Goal: Task Accomplishment & Management: Manage account settings

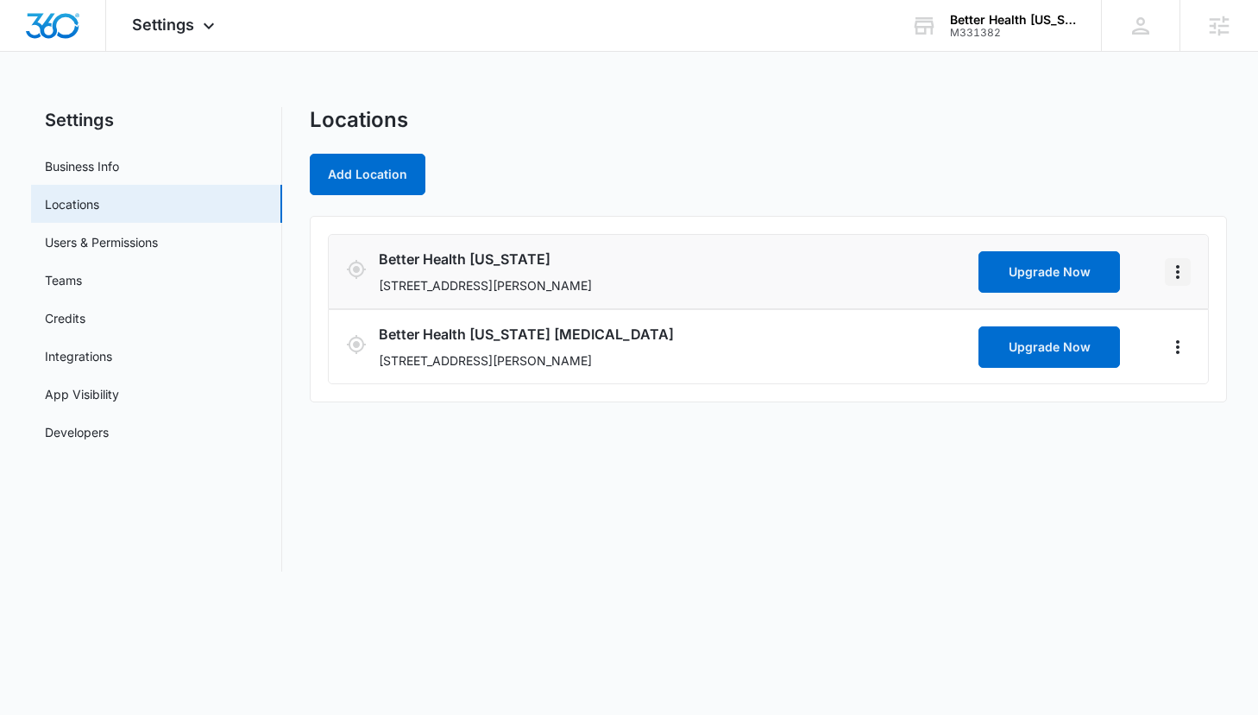
click at [1175, 268] on icon "Actions" at bounding box center [1178, 272] width 21 height 21
click at [1188, 318] on link "Edit" at bounding box center [1198, 319] width 22 height 15
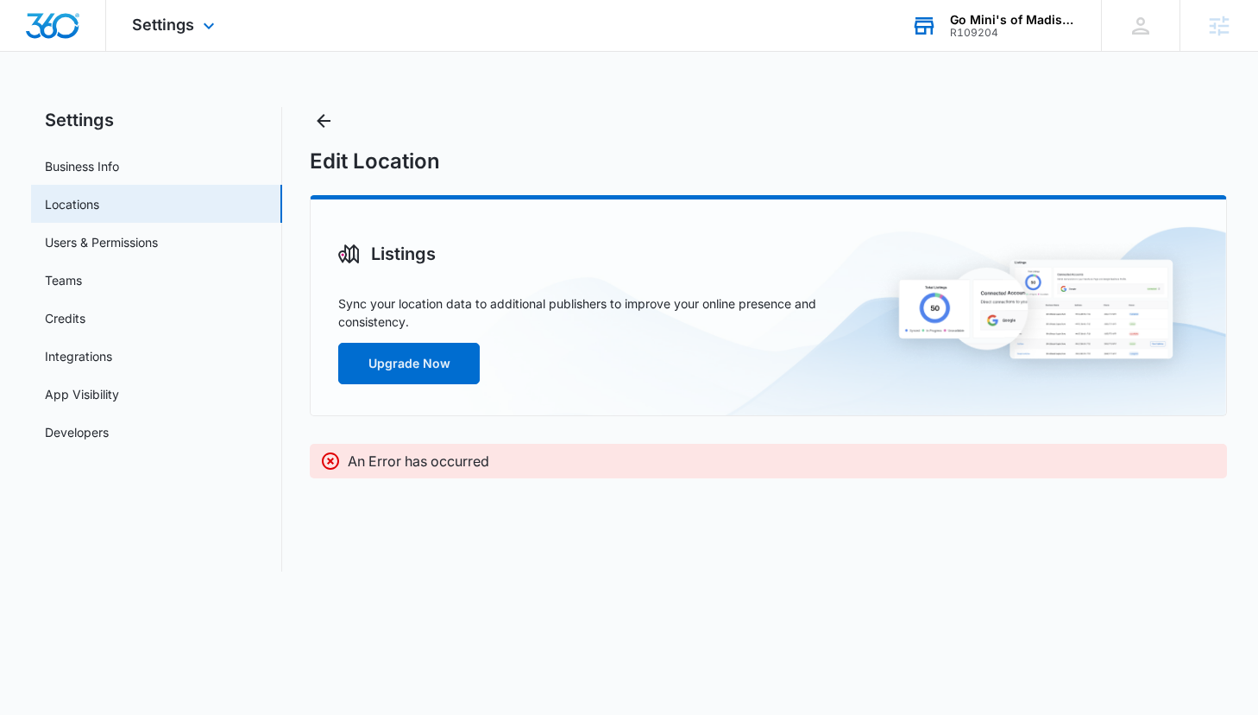
click at [1015, 28] on div "R109204" at bounding box center [1013, 33] width 126 height 12
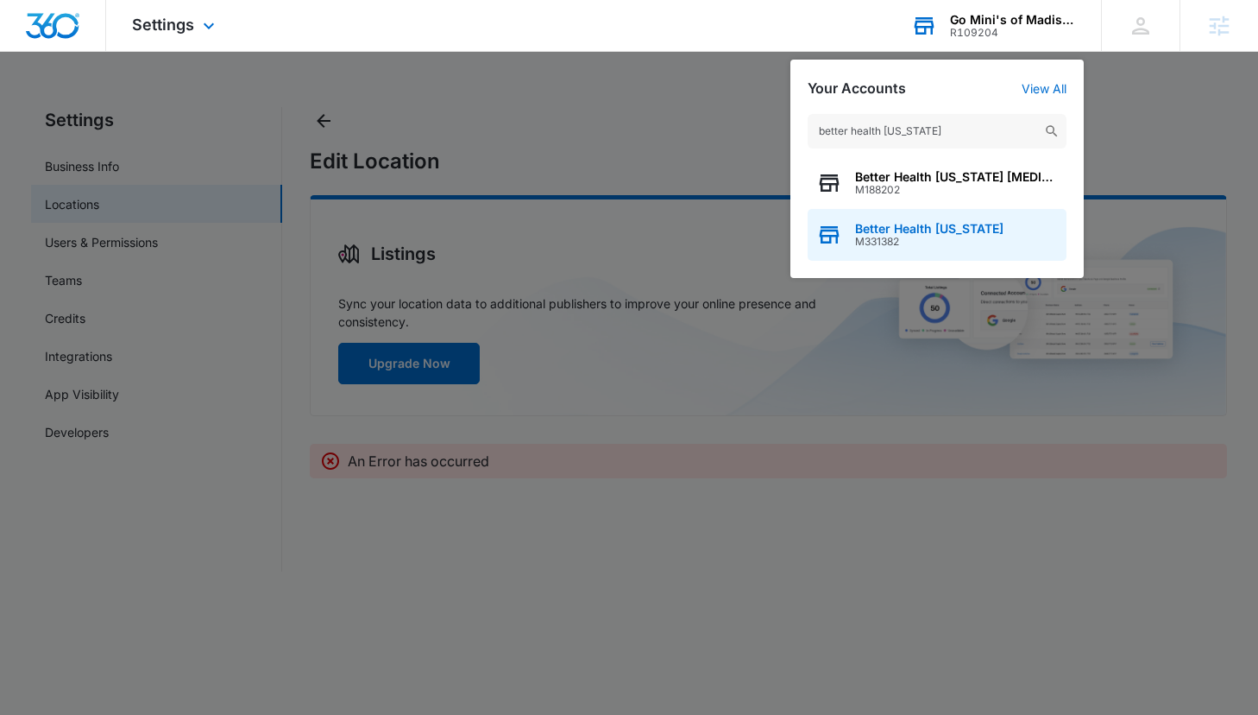
type input "better health alaska"
click at [947, 233] on span "Better Health Alaska" at bounding box center [929, 229] width 148 height 14
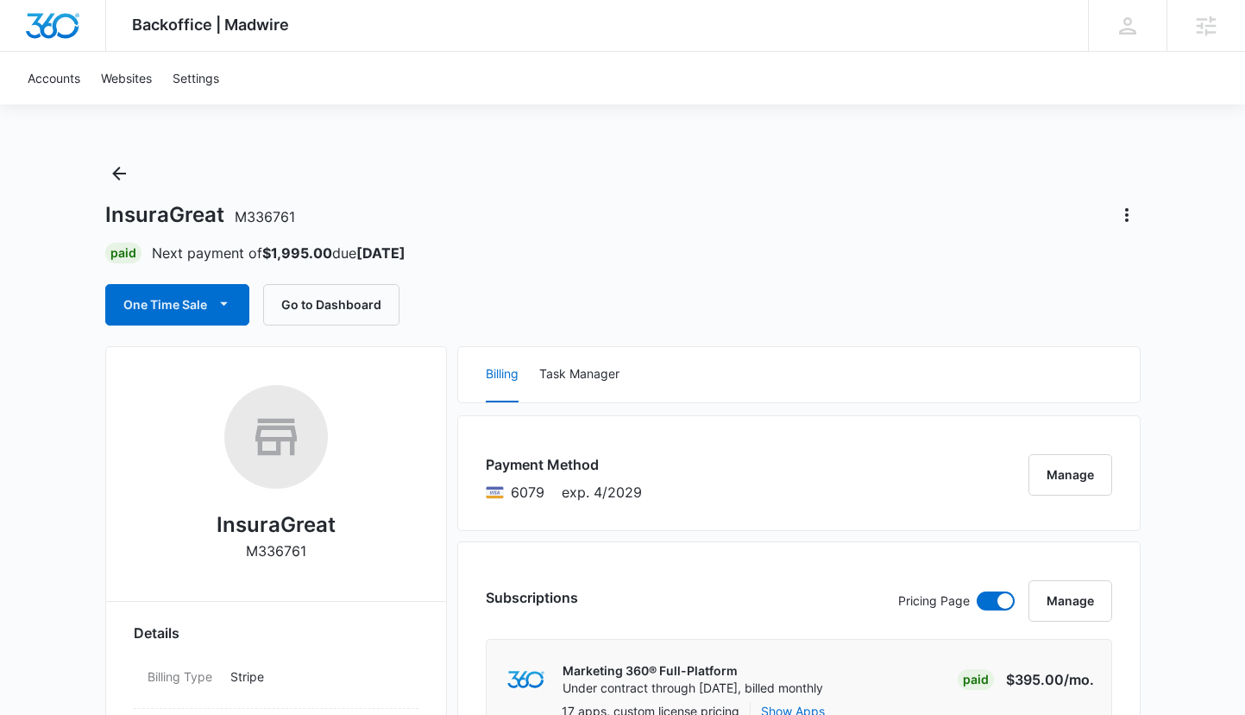
click at [543, 271] on div "InsuraGreat M336761 Paid Next payment of $1,995.00 due Sep 21 One Time Sale Go …" at bounding box center [623, 243] width 1036 height 166
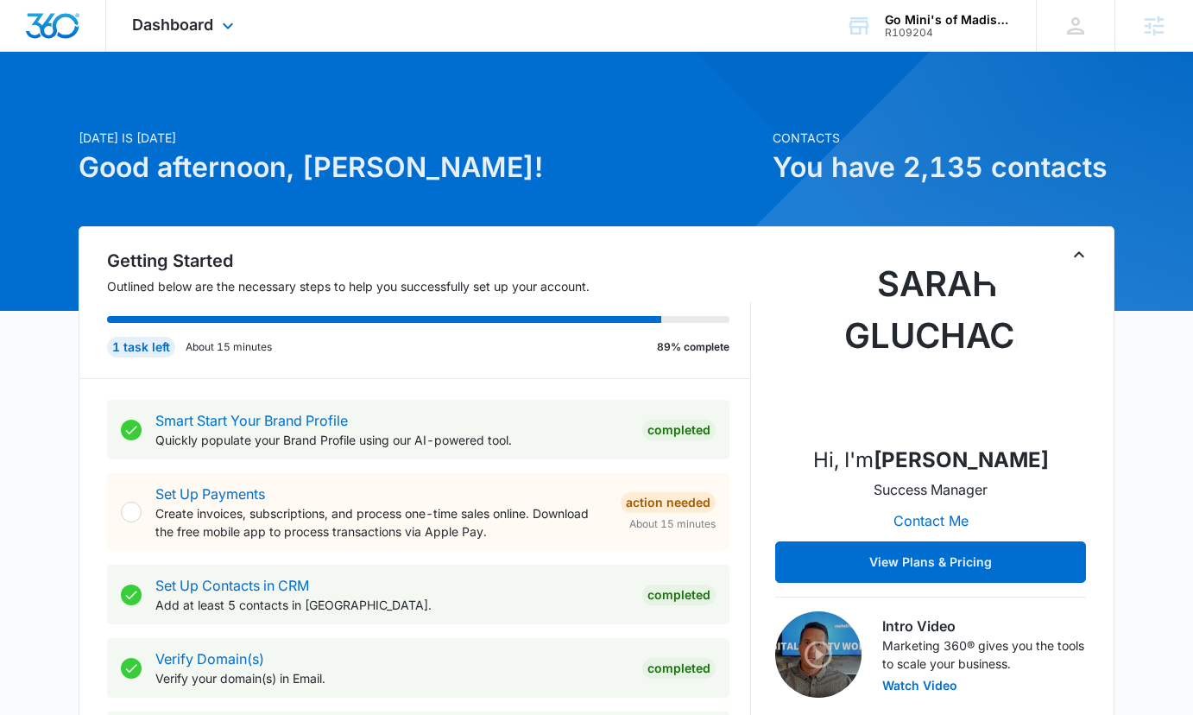
click at [173, 14] on div "Dashboard Apps Reputation Websites Forms CRM Email Social POS Content Ads Intel…" at bounding box center [185, 25] width 158 height 51
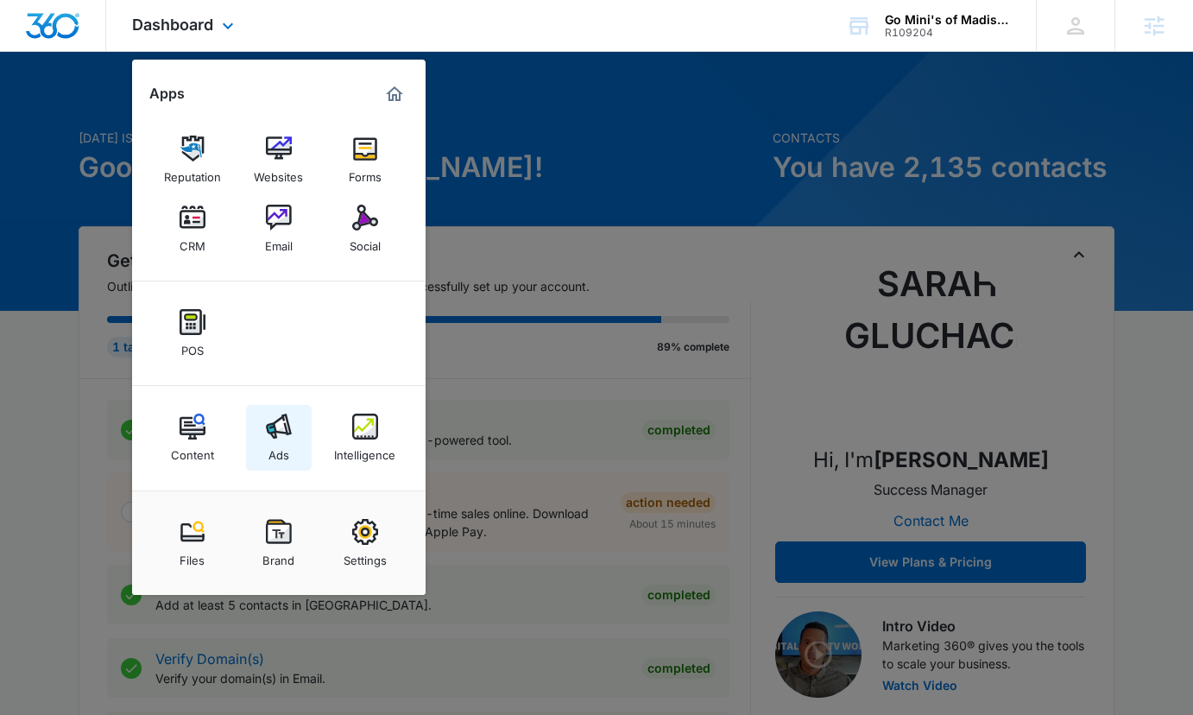
click at [297, 423] on link "Ads" at bounding box center [279, 438] width 66 height 66
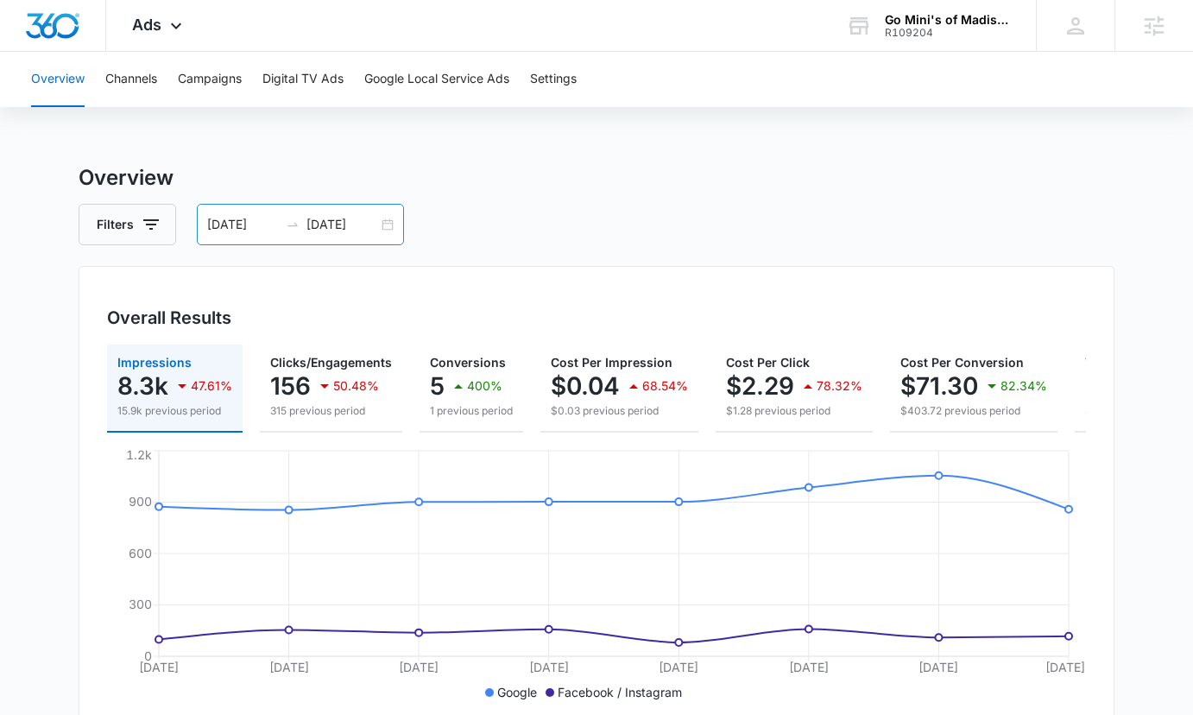
click at [387, 224] on div "08/19/2025 08/26/2025" at bounding box center [300, 224] width 207 height 41
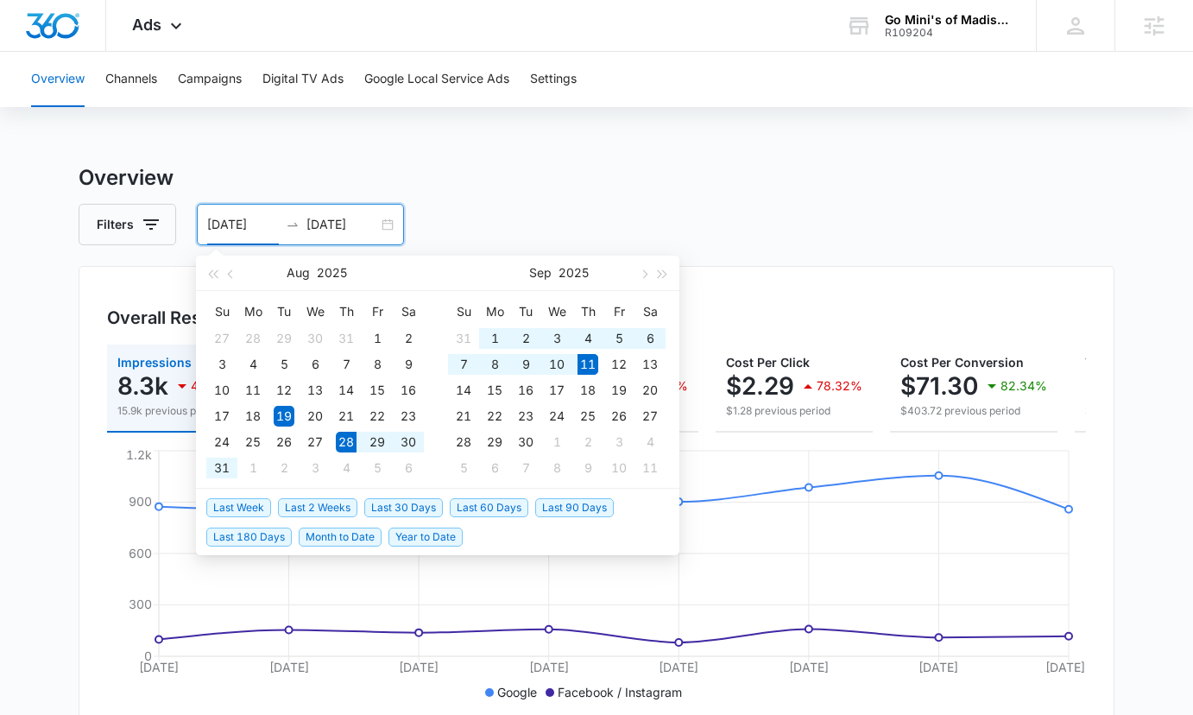
click at [321, 506] on span "Last 2 Weeks" at bounding box center [317, 507] width 79 height 19
type input "08/28/2025"
type input "09/11/2025"
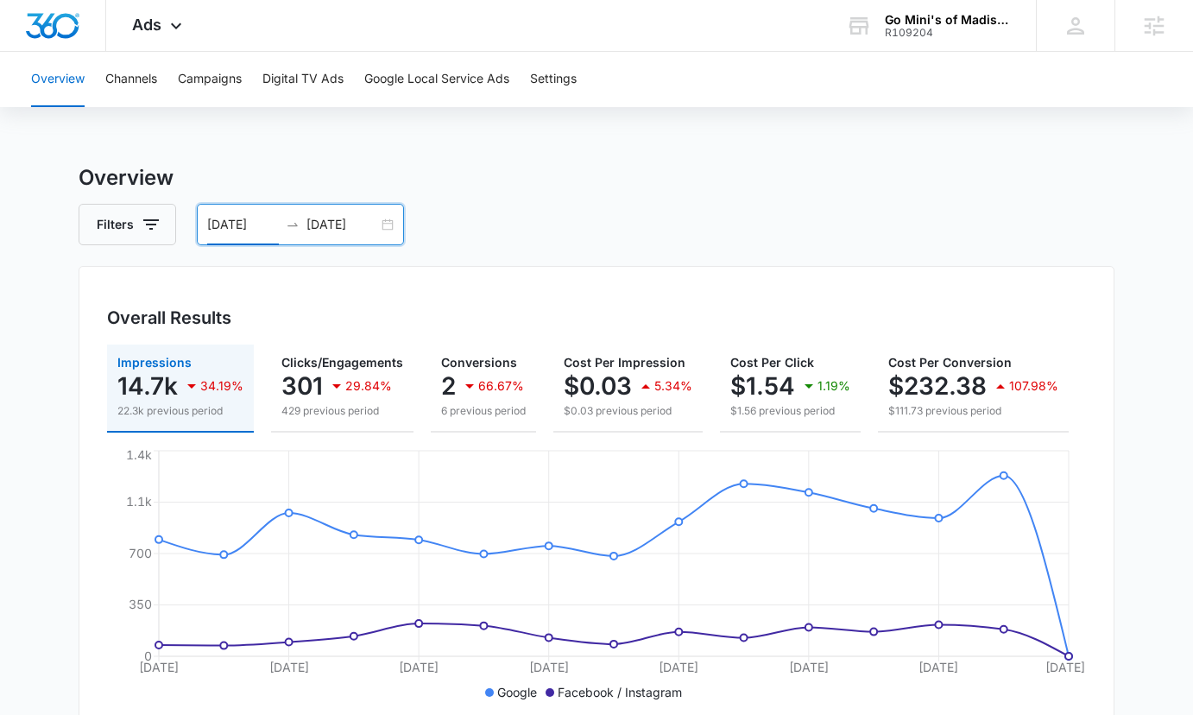
click at [371, 211] on div "08/28/2025 09/11/2025" at bounding box center [300, 224] width 207 height 41
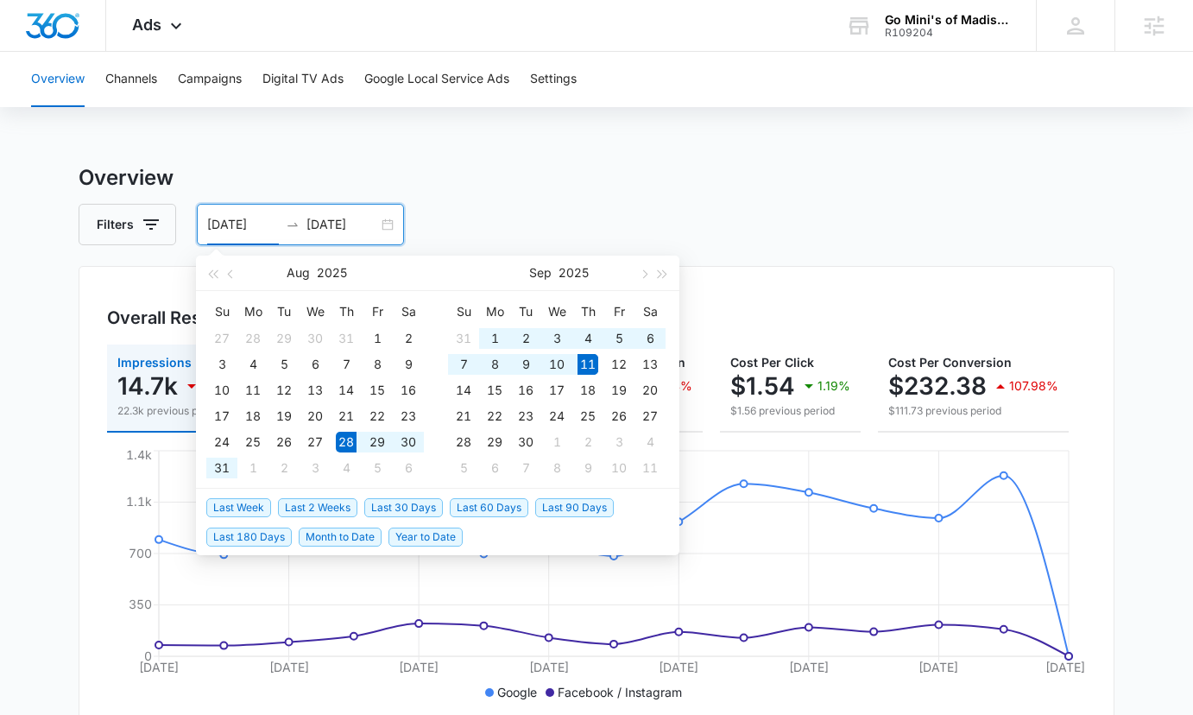
click at [384, 501] on span "Last 30 Days" at bounding box center [403, 507] width 79 height 19
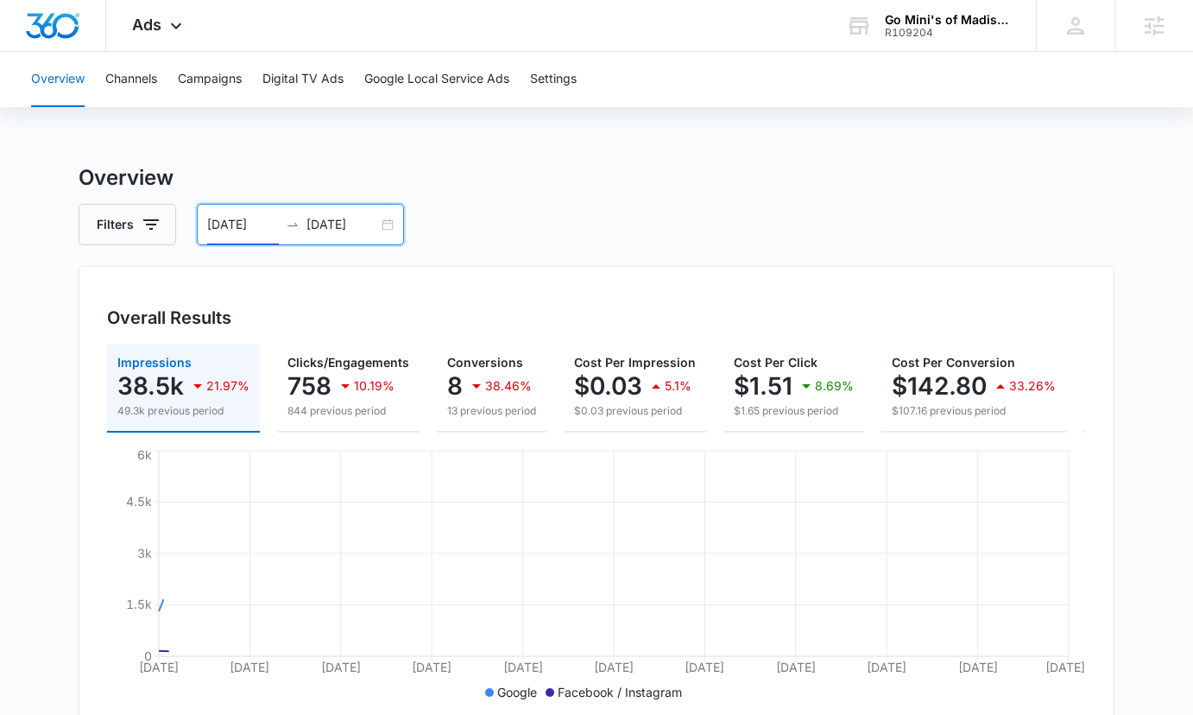
click at [384, 213] on div "08/12/2025 09/11/2025" at bounding box center [300, 224] width 207 height 41
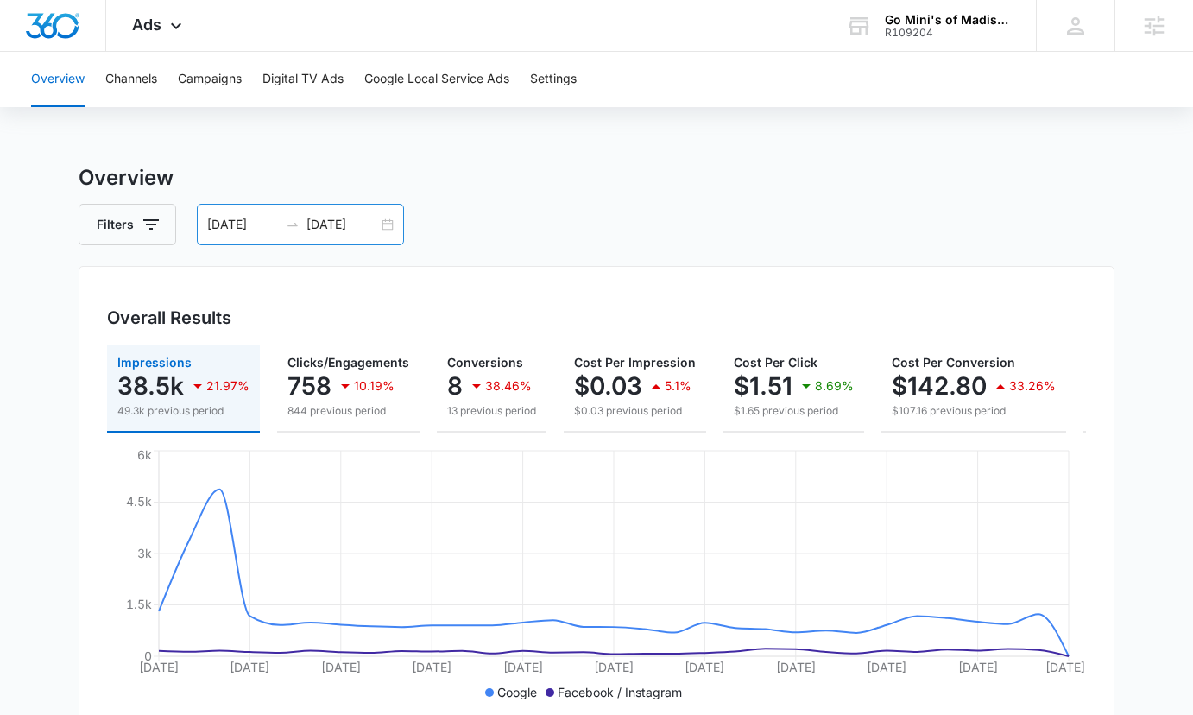
click at [384, 225] on div "[DATE] [DATE]" at bounding box center [300, 224] width 207 height 41
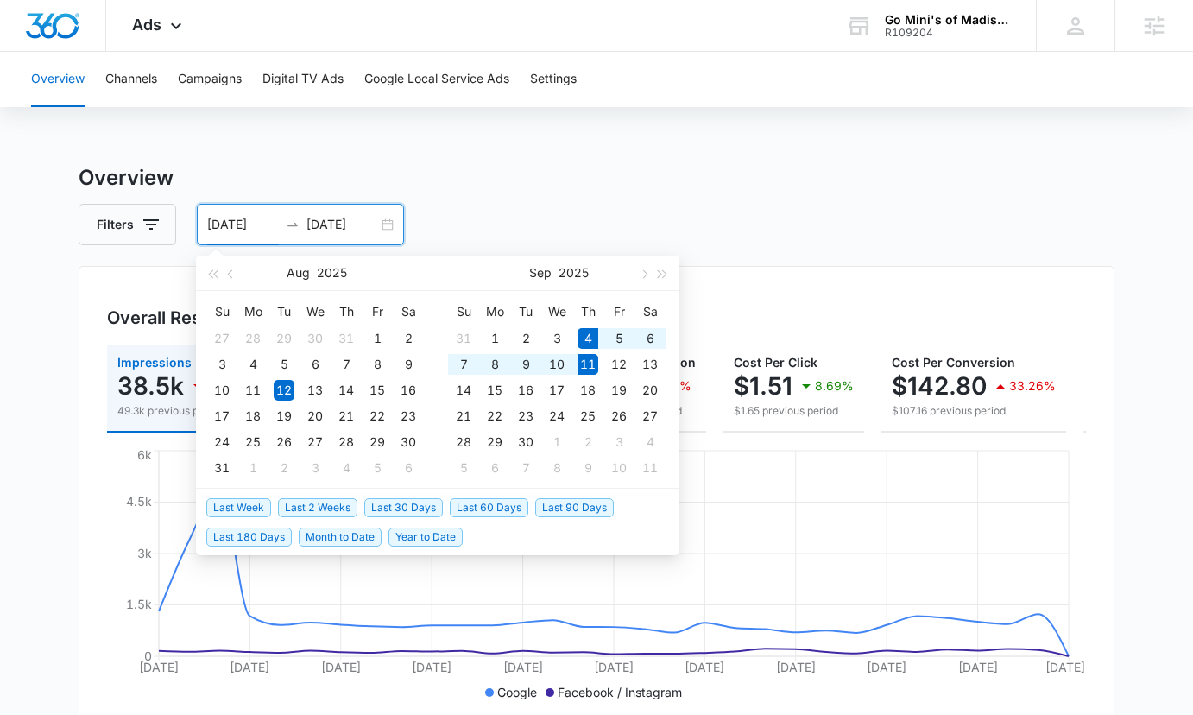
click at [240, 509] on span "Last Week" at bounding box center [238, 507] width 65 height 19
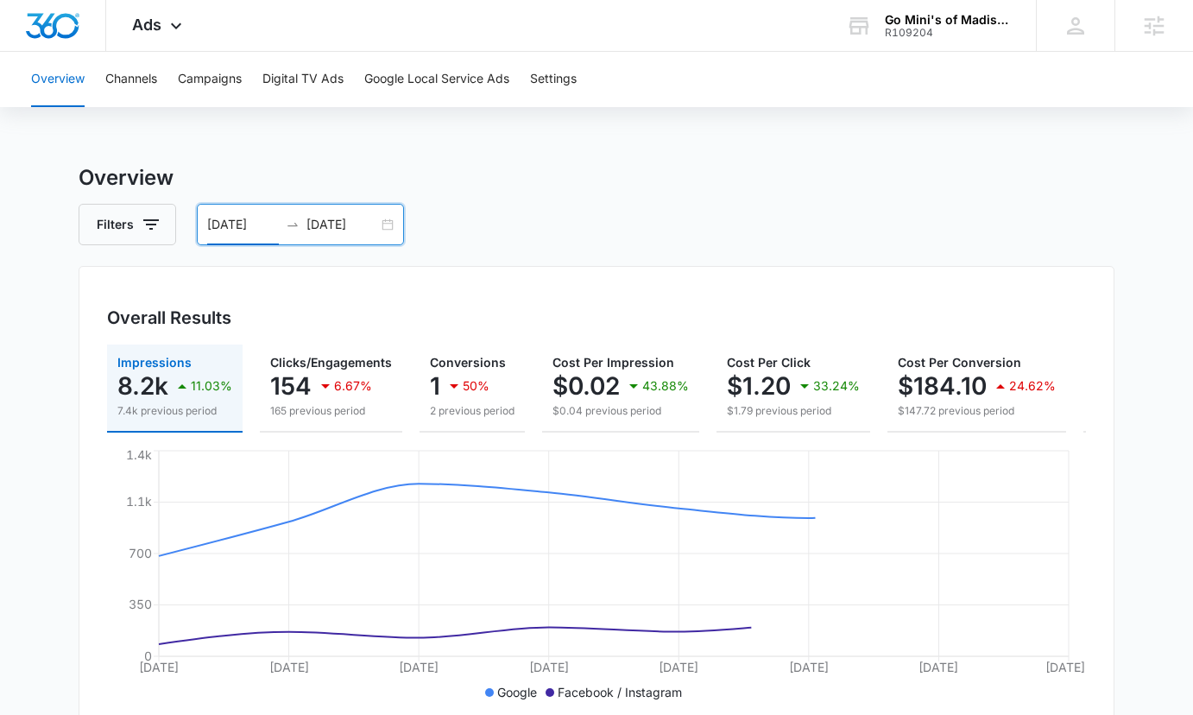
click at [389, 229] on div "09/04/2025 09/11/2025" at bounding box center [300, 224] width 207 height 41
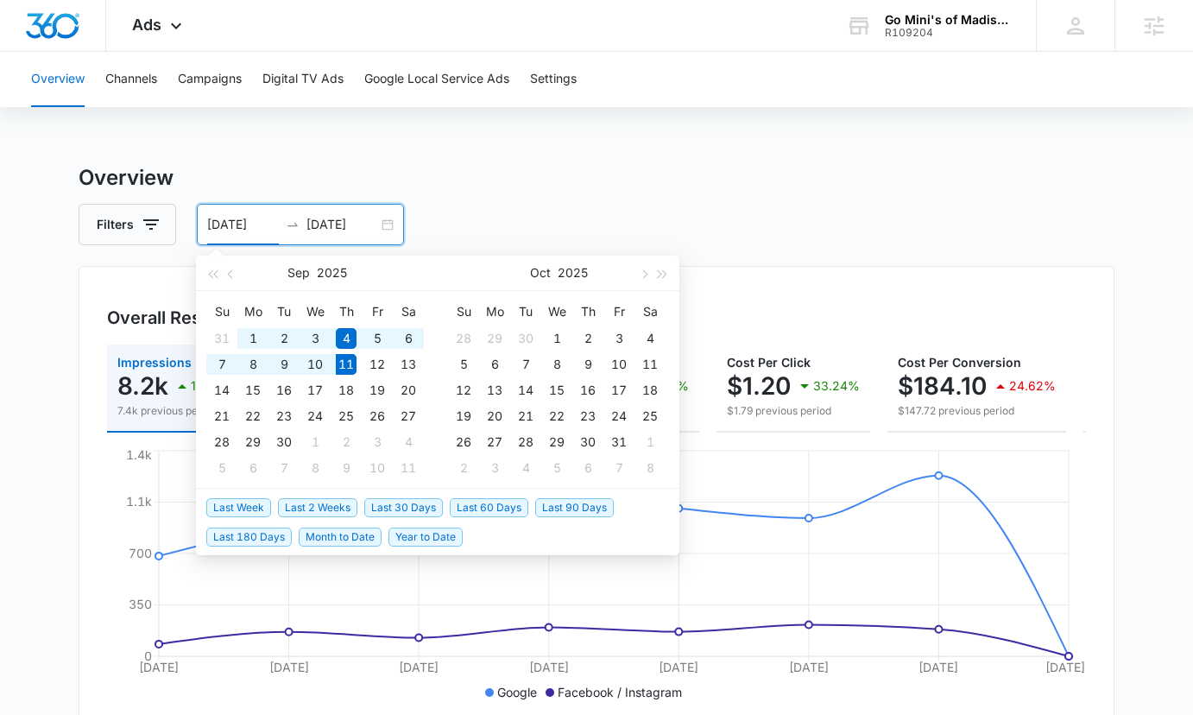
click at [339, 505] on span "Last 2 Weeks" at bounding box center [317, 507] width 79 height 19
type input "08/28/2025"
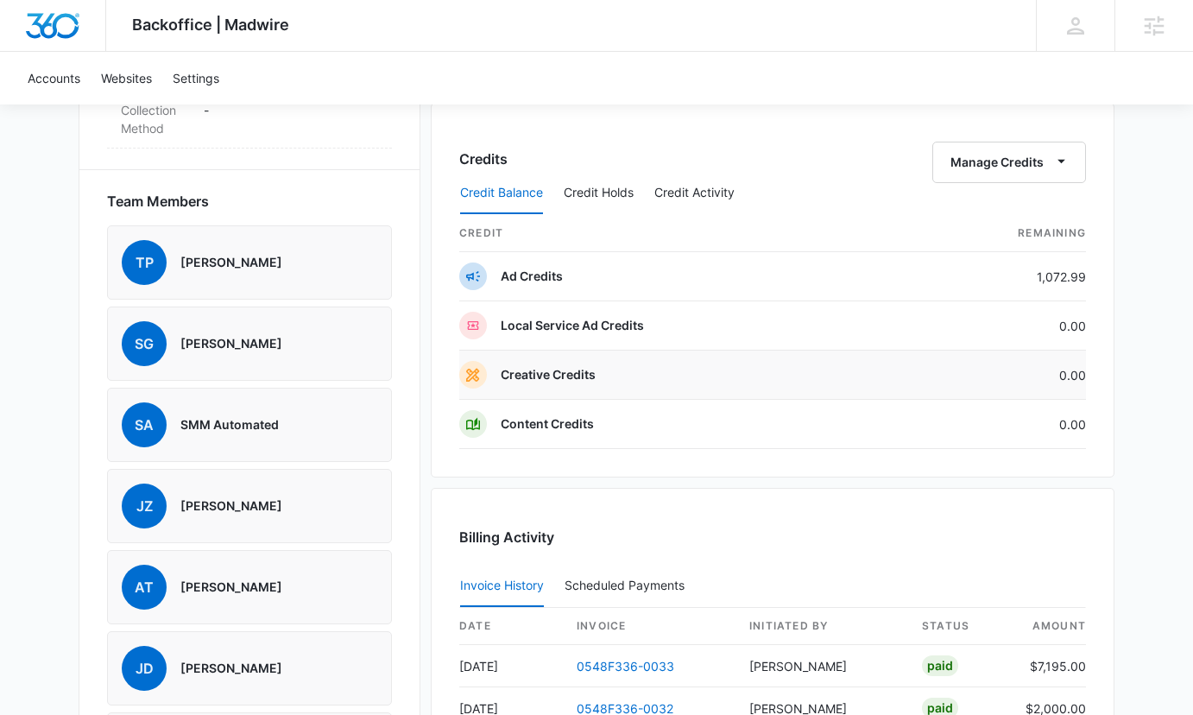
scroll to position [1170, 0]
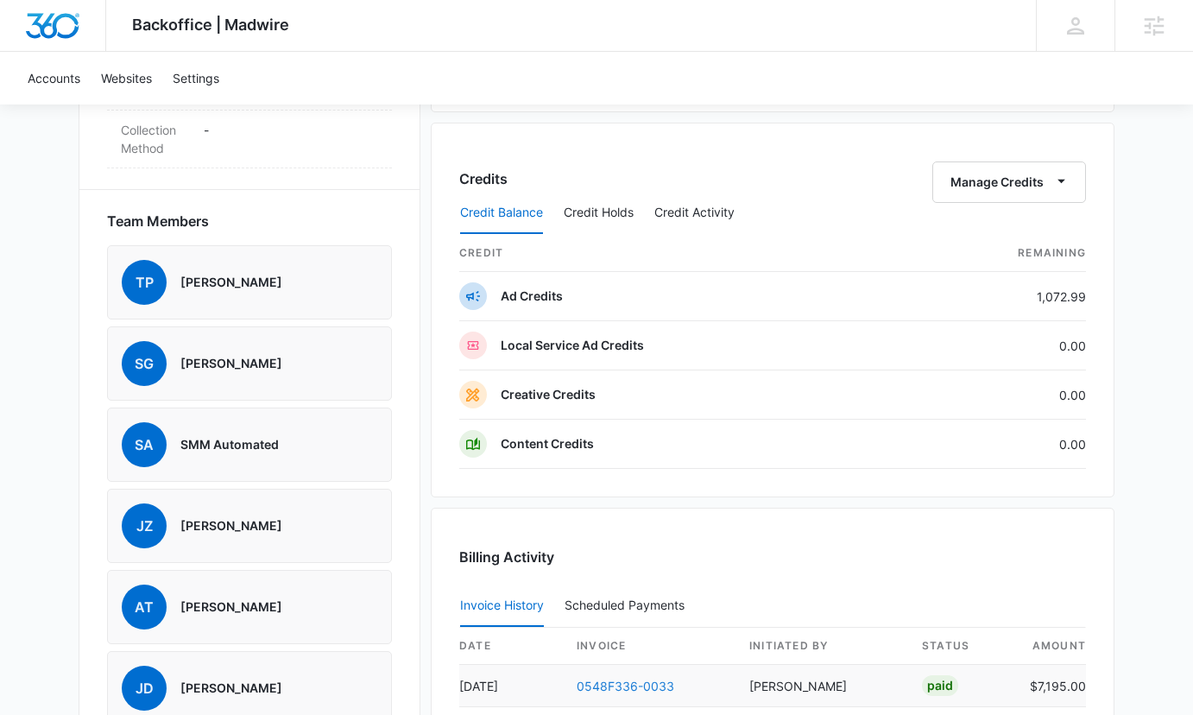
click at [645, 683] on link "0548F336-0033" at bounding box center [626, 685] width 98 height 15
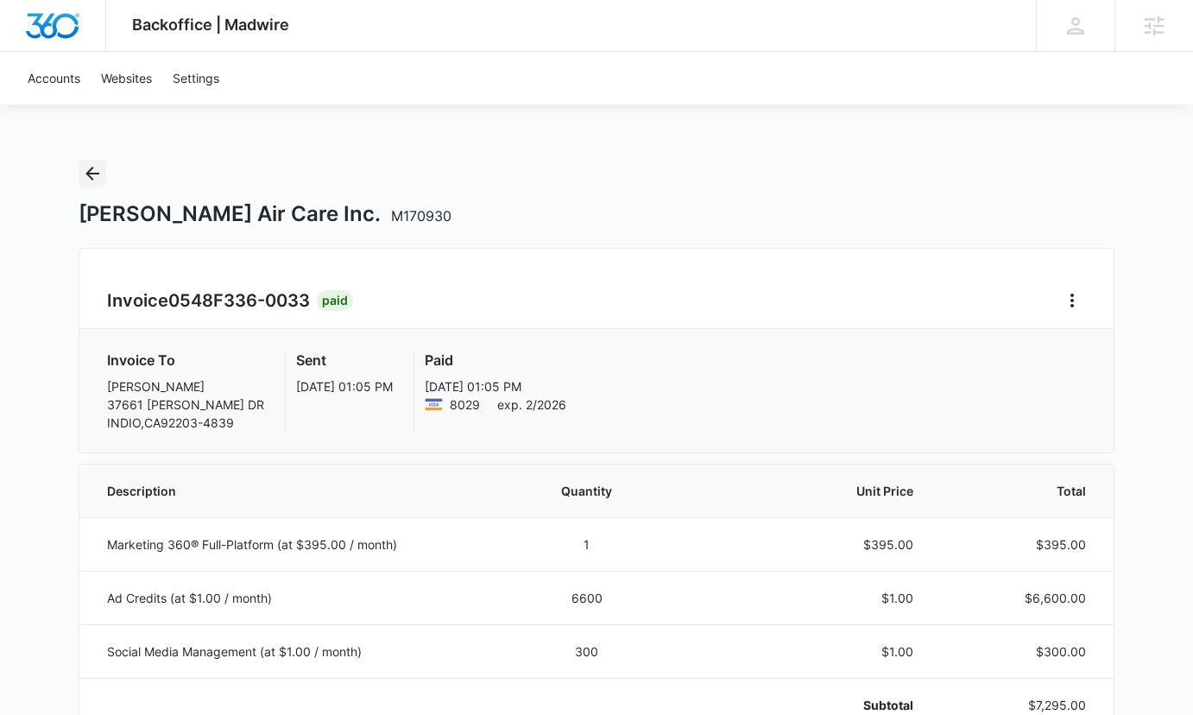
click at [97, 179] on icon "Back" at bounding box center [92, 173] width 21 height 21
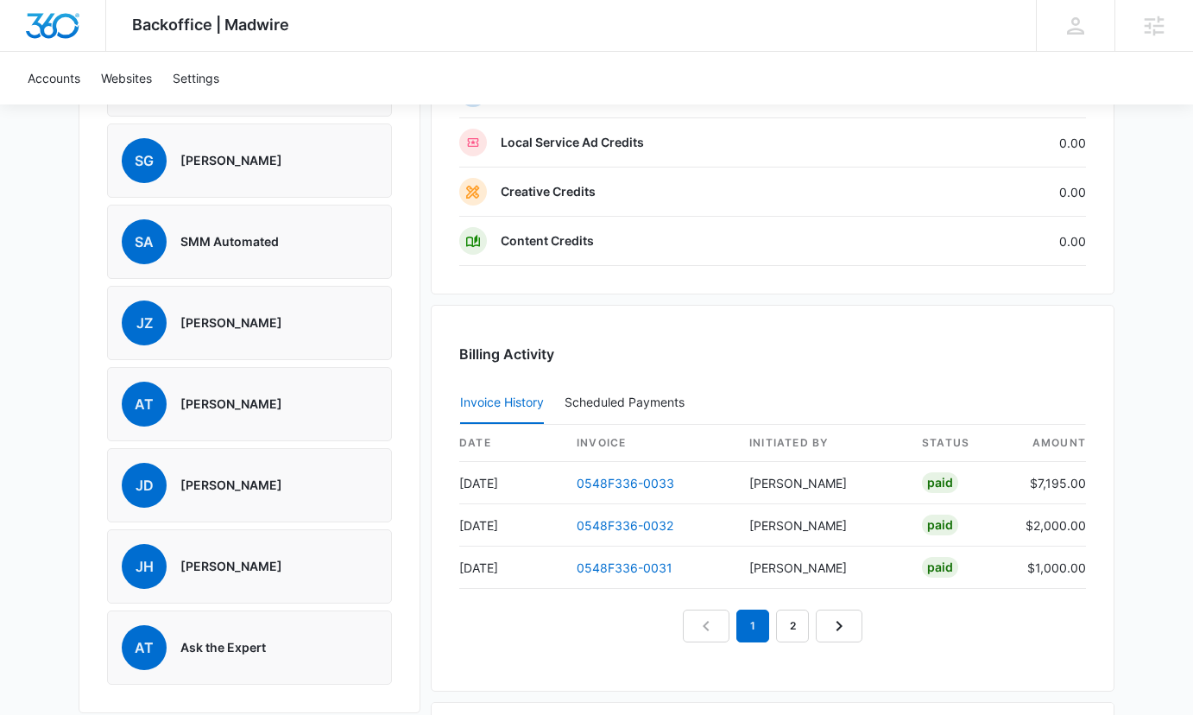
scroll to position [1377, 0]
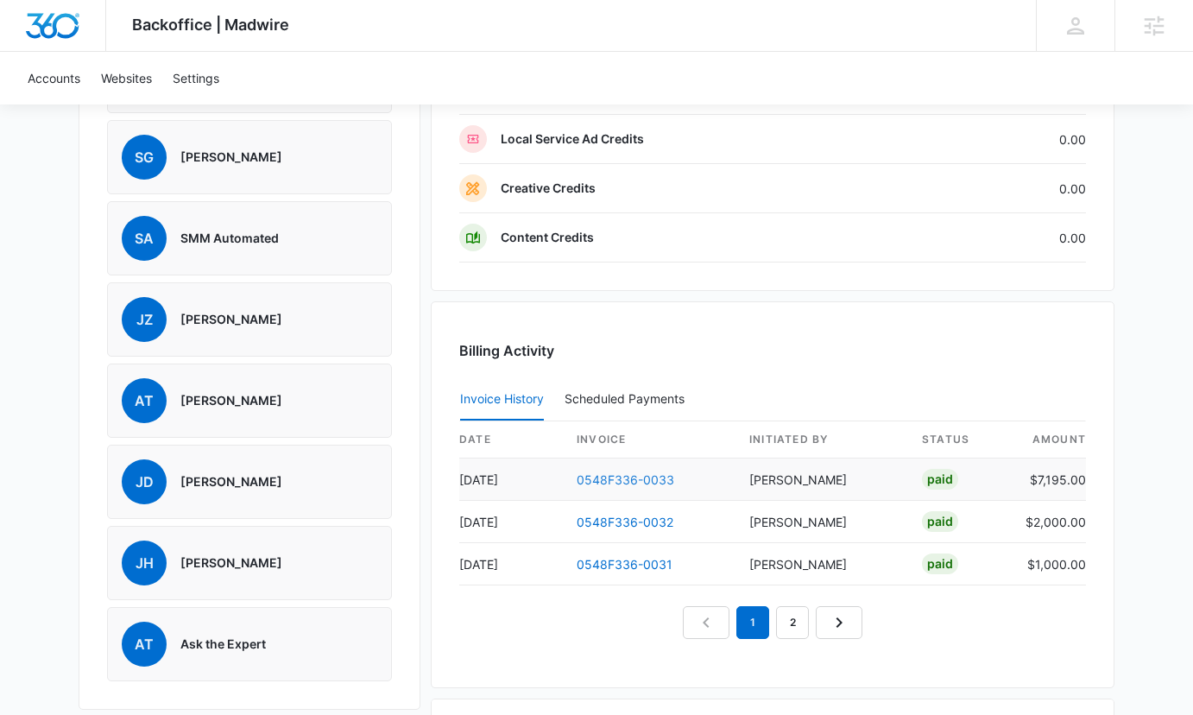
click at [597, 483] on link "0548F336-0033" at bounding box center [626, 479] width 98 height 15
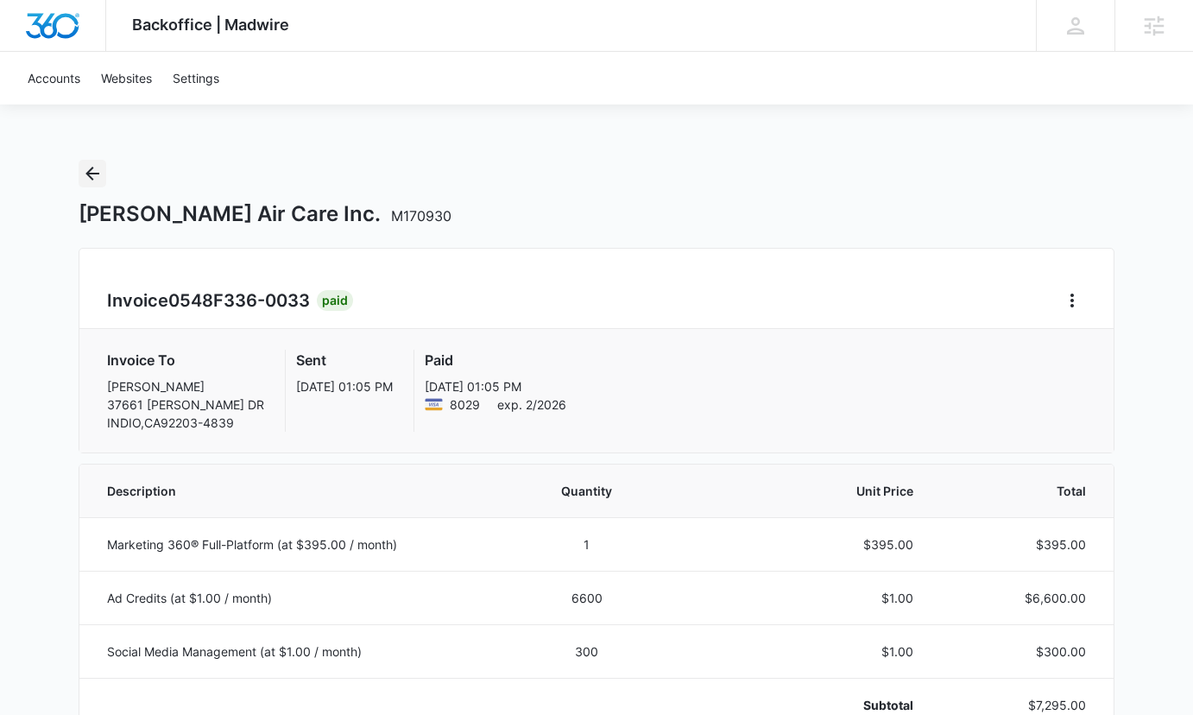
click at [88, 169] on icon "Back" at bounding box center [92, 173] width 21 height 21
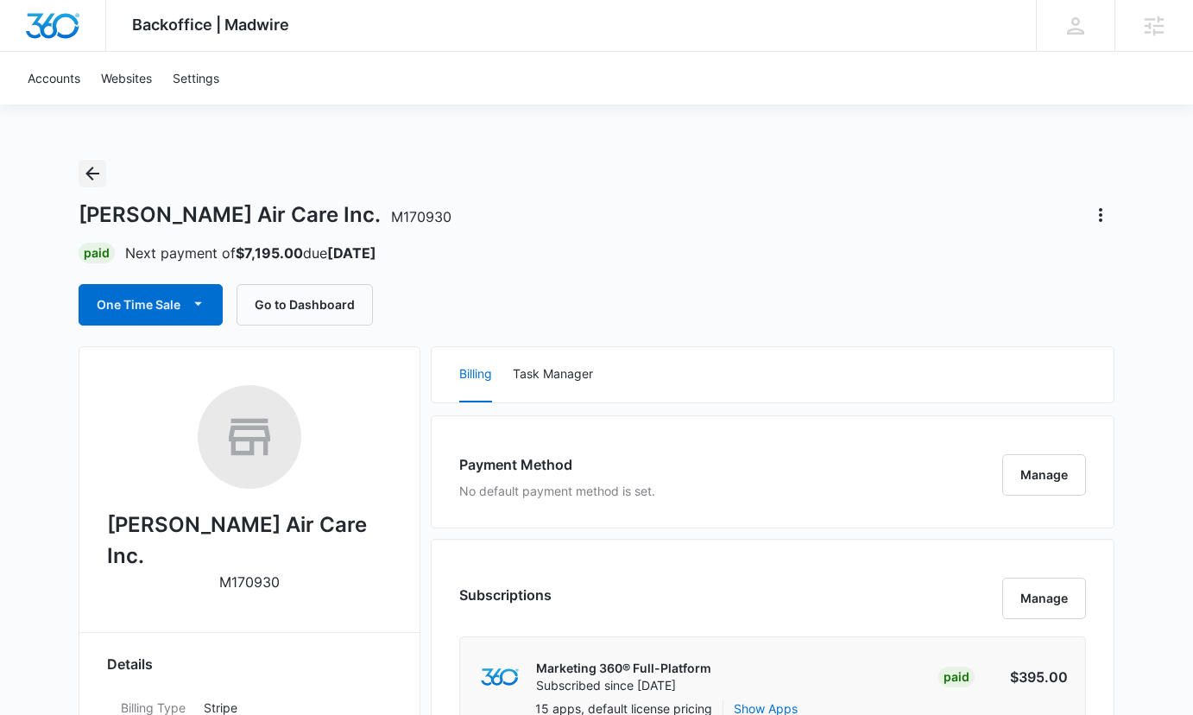
click at [88, 169] on icon "Back" at bounding box center [92, 173] width 21 height 21
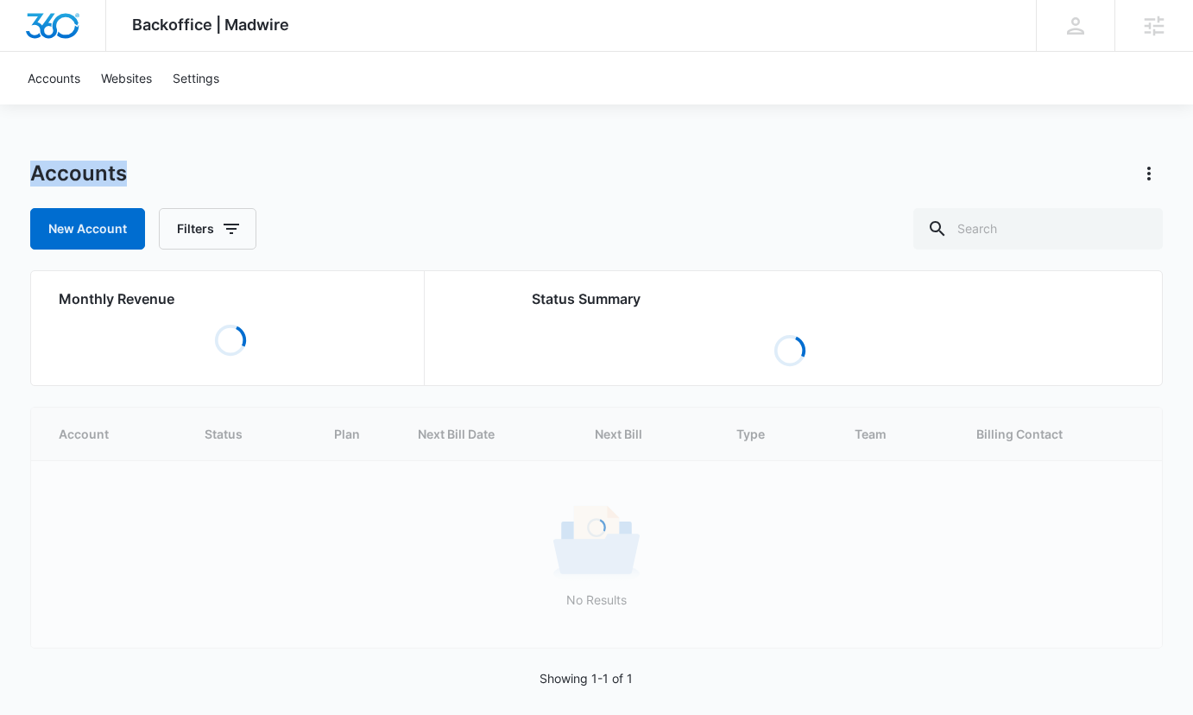
drag, startPoint x: 130, startPoint y: 174, endPoint x: 29, endPoint y: 168, distance: 101.2
click at [30, 168] on div "Accounts" at bounding box center [596, 174] width 1133 height 28
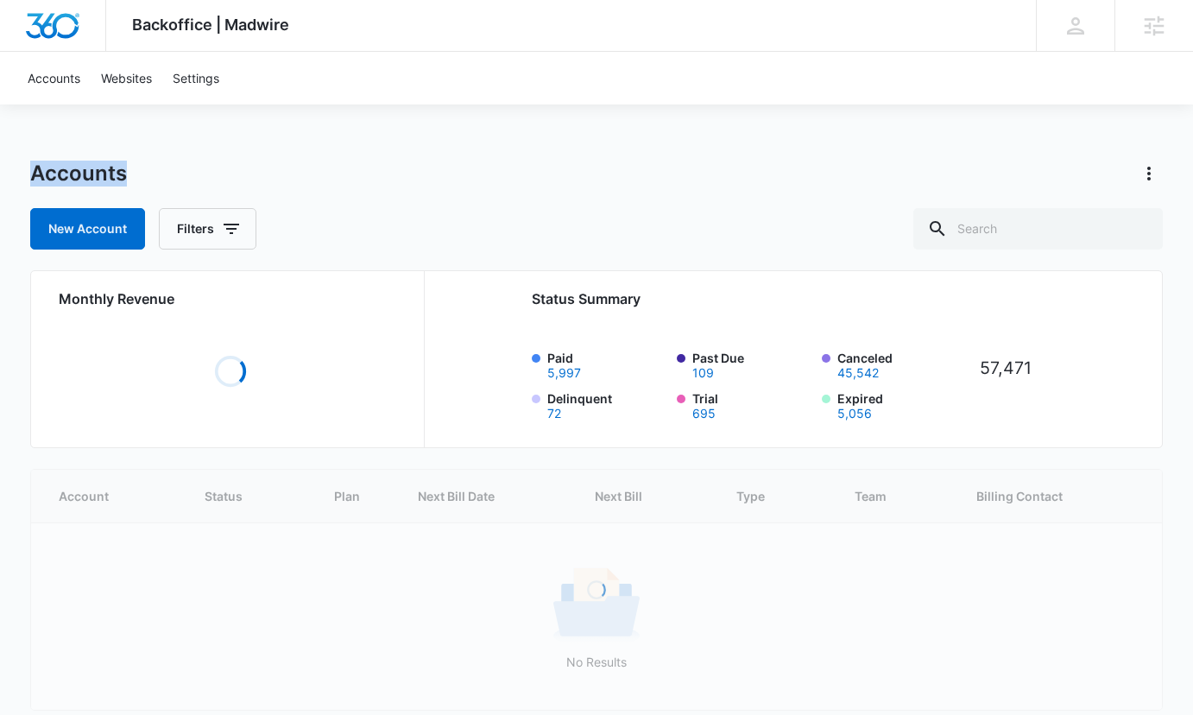
click at [30, 168] on h1 "Accounts" at bounding box center [78, 174] width 97 height 26
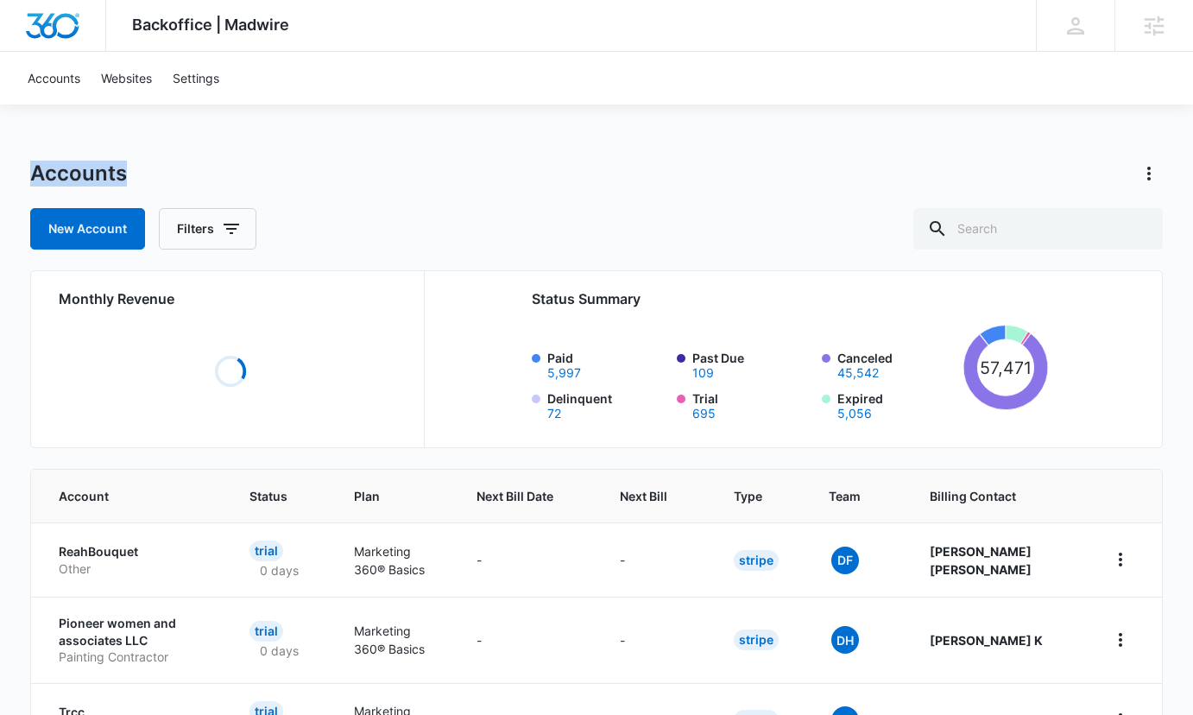
drag, startPoint x: 29, startPoint y: 168, endPoint x: 131, endPoint y: 187, distance: 103.6
click at [131, 187] on div "Accounts New Account Filters" at bounding box center [596, 205] width 1133 height 90
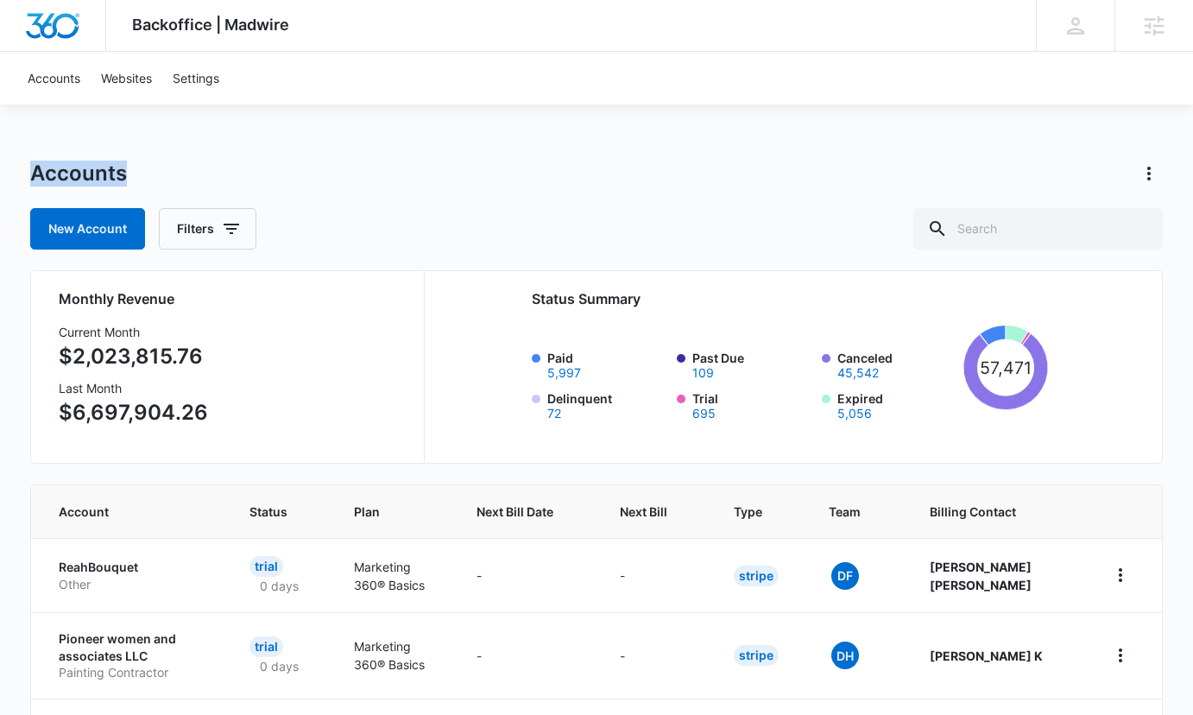
click at [154, 167] on div "Accounts" at bounding box center [596, 174] width 1133 height 28
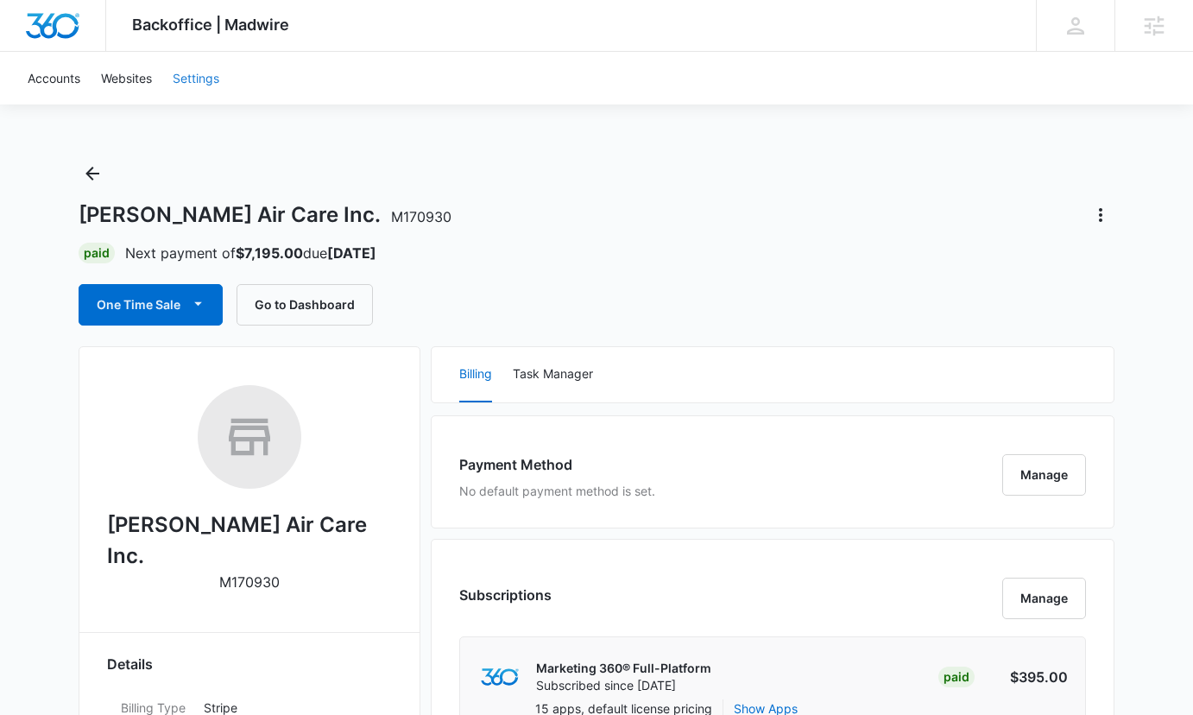
click at [199, 90] on link "Settings" at bounding box center [195, 78] width 67 height 53
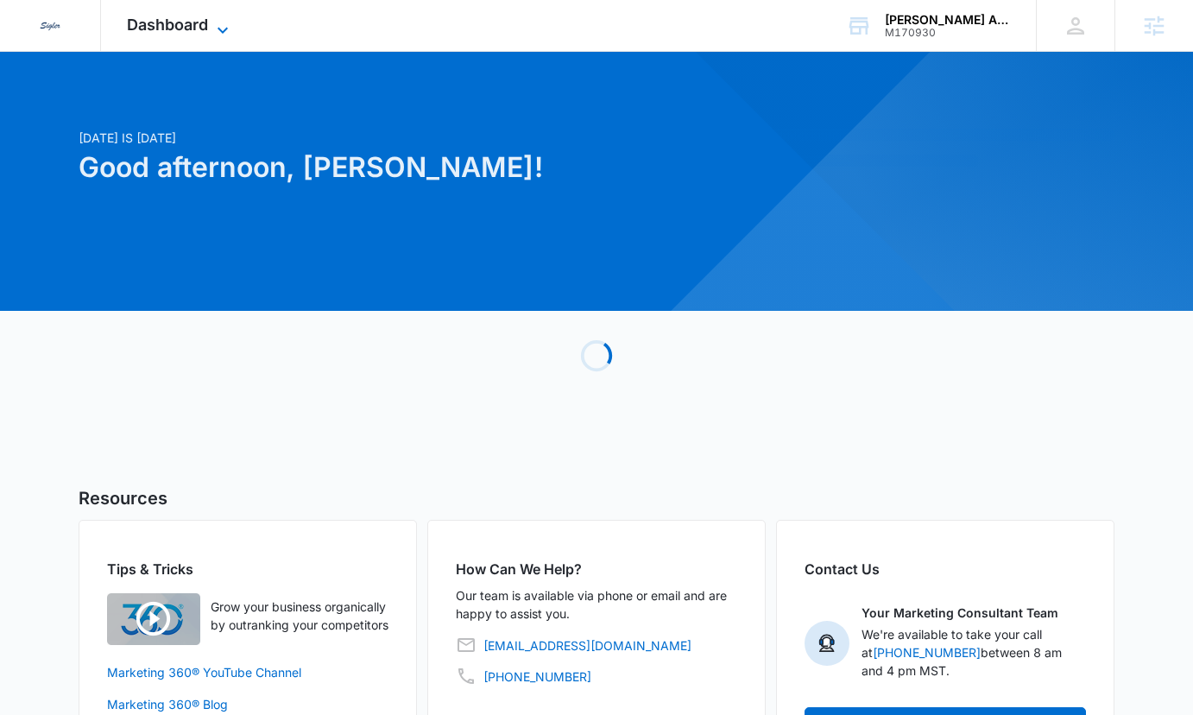
click at [179, 28] on span "Dashboard" at bounding box center [167, 25] width 81 height 18
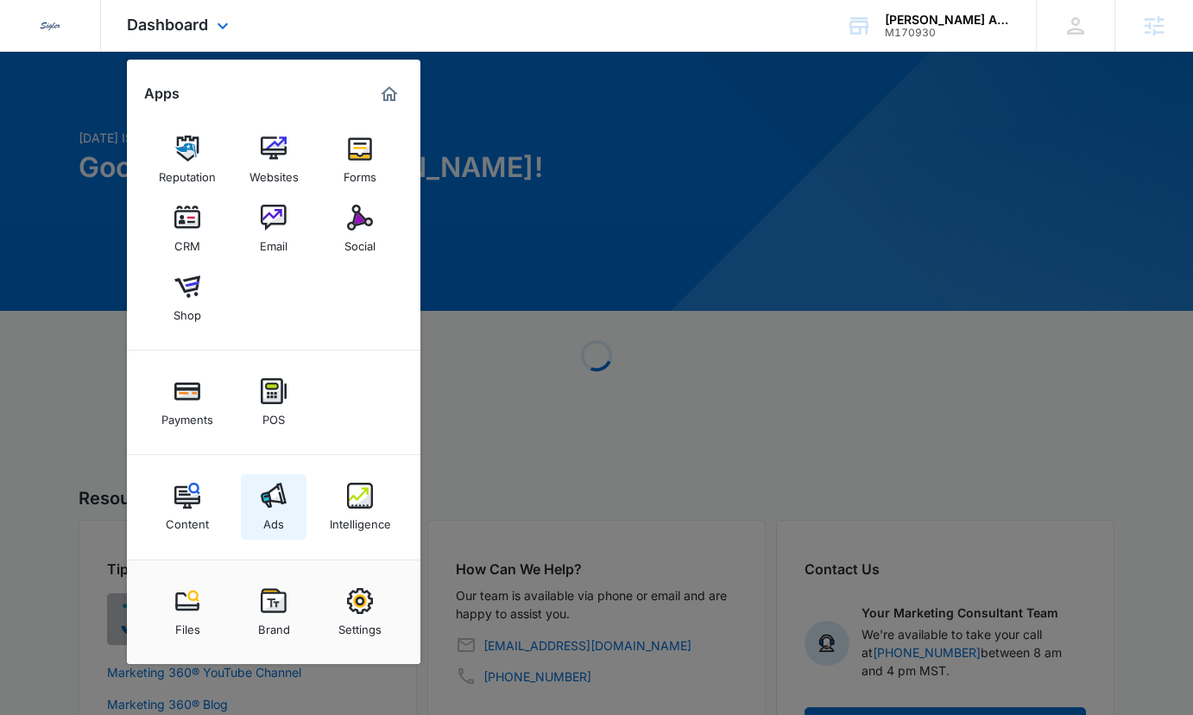
click at [251, 506] on link "Ads" at bounding box center [274, 507] width 66 height 66
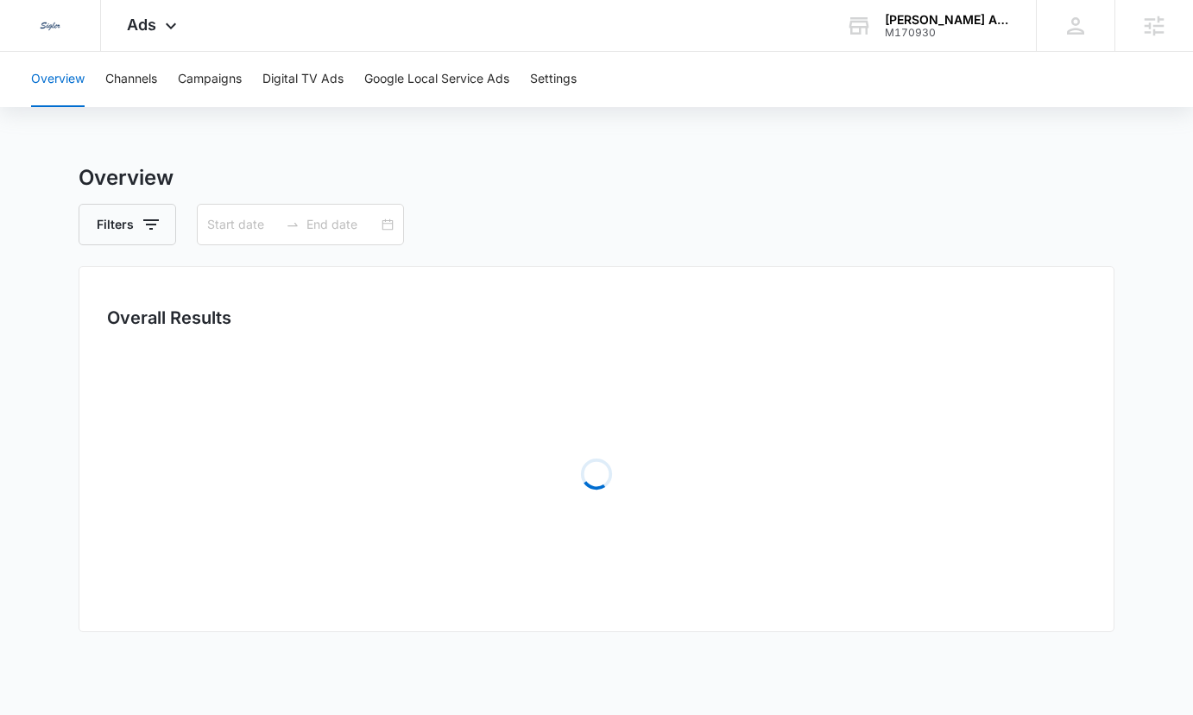
type input "08/11/2025"
type input "09/10/2025"
click at [449, 70] on button "Google Local Service Ads" at bounding box center [436, 79] width 145 height 55
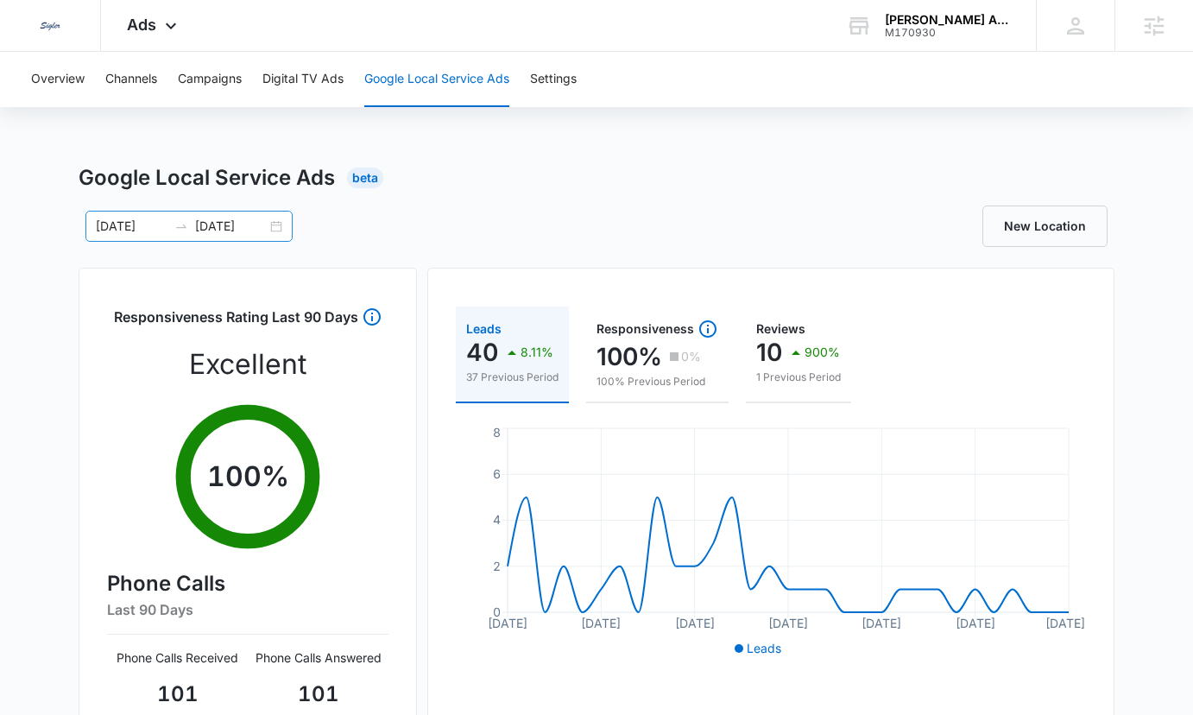
click at [281, 237] on div "08/11/2025 09/10/2025" at bounding box center [188, 226] width 207 height 31
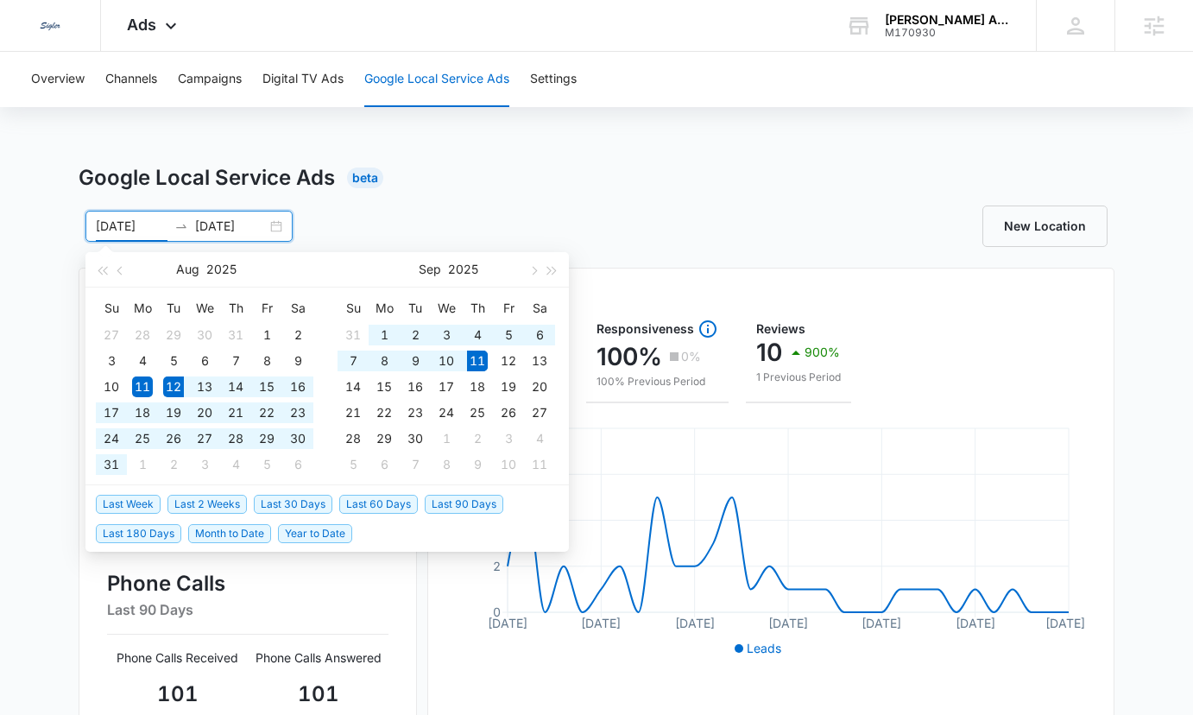
click at [312, 502] on span "Last 30 Days" at bounding box center [293, 504] width 79 height 19
type input "08/12/2025"
type input "09/11/2025"
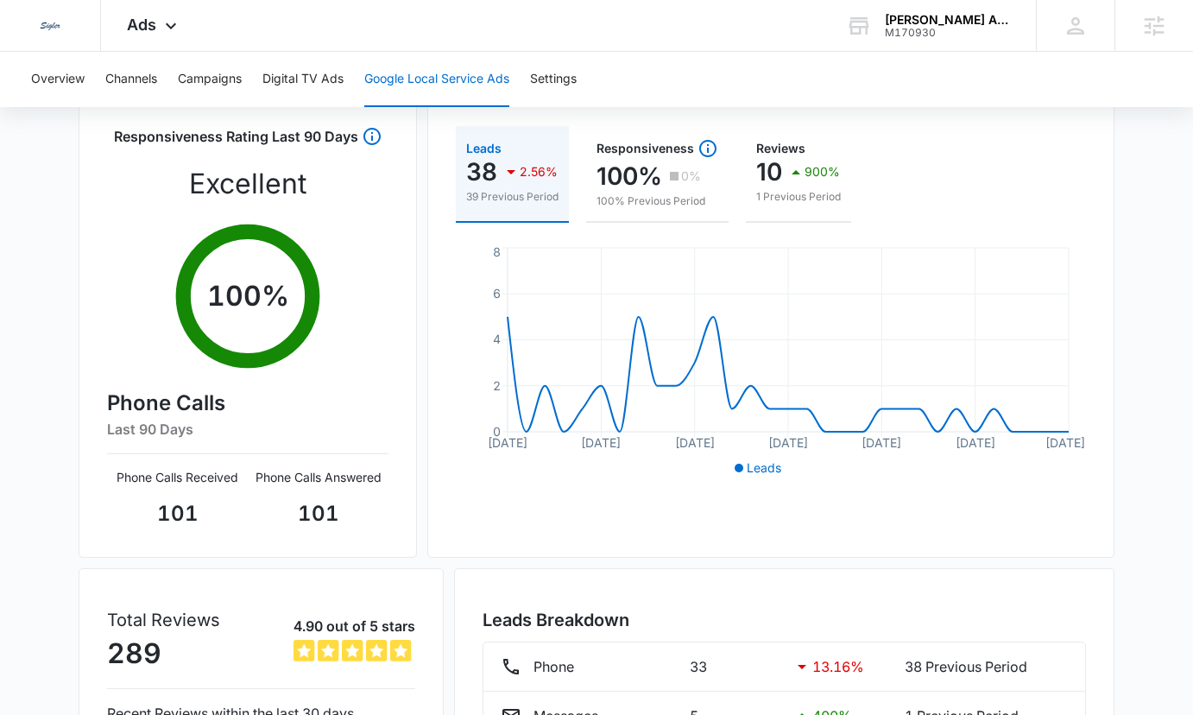
scroll to position [346, 0]
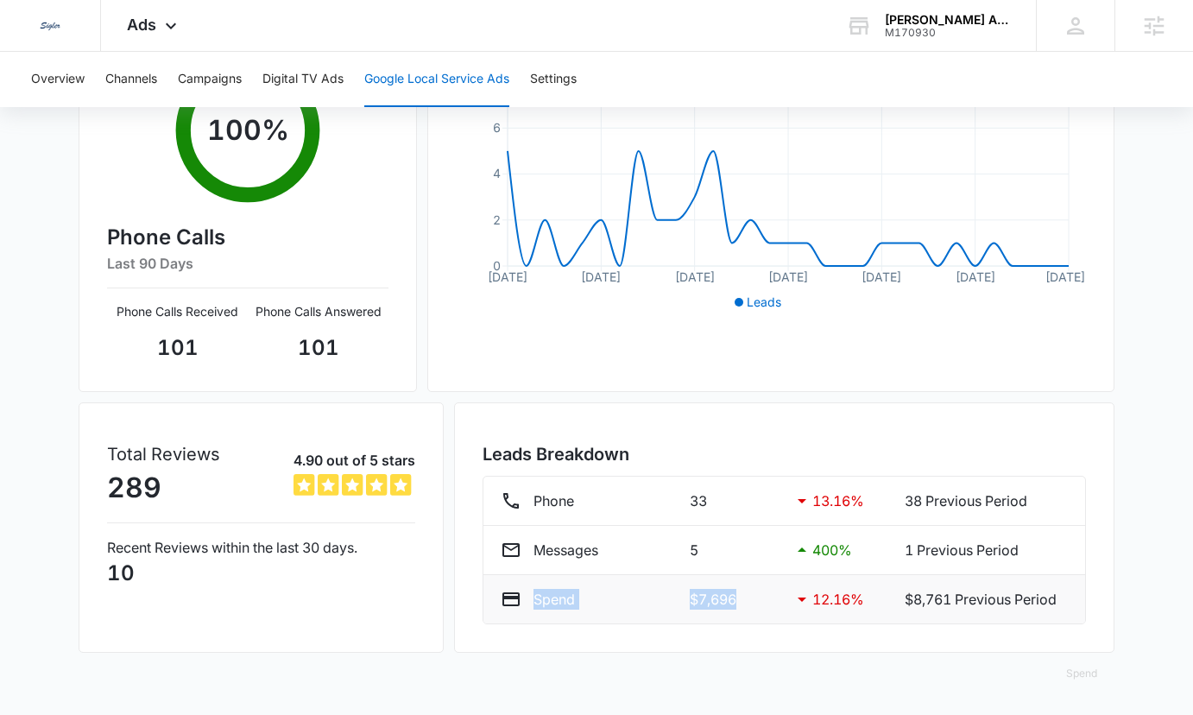
drag, startPoint x: 526, startPoint y: 600, endPoint x: 741, endPoint y: 602, distance: 214.9
click at [741, 602] on div "Spend $7,696 12.16 % $8,761 Previous Period" at bounding box center [784, 599] width 567 height 21
click at [741, 602] on p "$7,696" at bounding box center [733, 599] width 87 height 21
drag, startPoint x: 687, startPoint y: 601, endPoint x: 748, endPoint y: 602, distance: 61.3
click at [748, 602] on p "$7,696" at bounding box center [733, 599] width 87 height 21
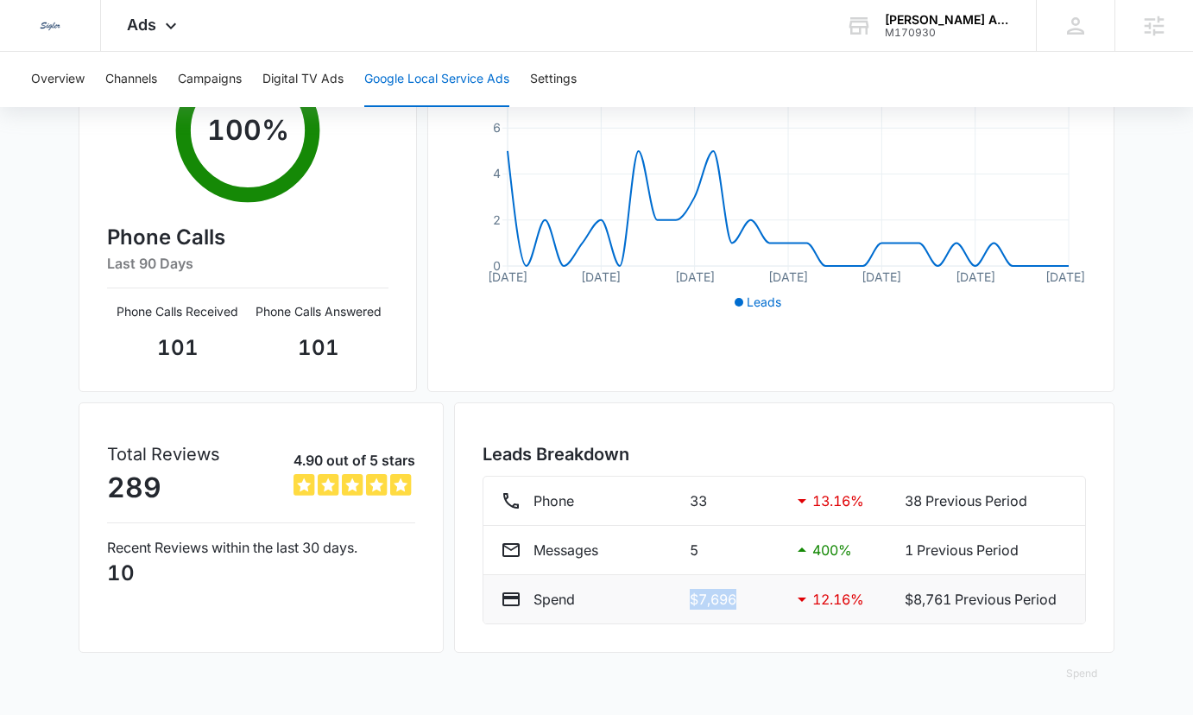
click at [748, 602] on p "$7,696" at bounding box center [733, 599] width 87 height 21
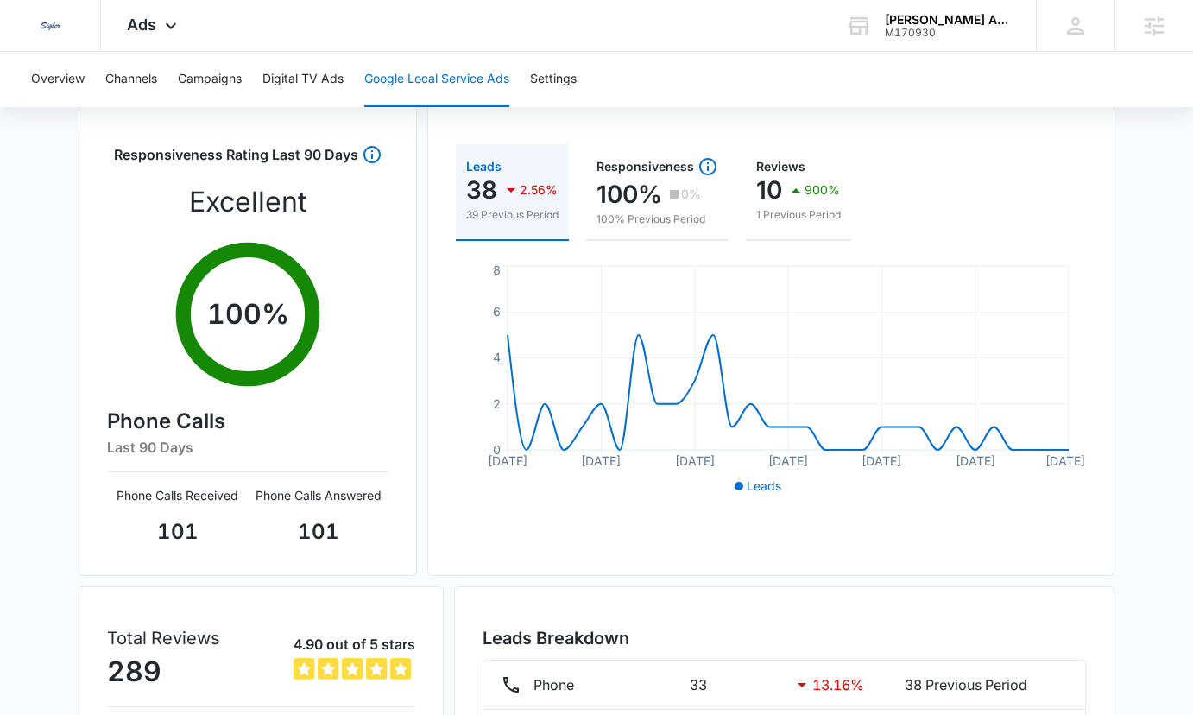
scroll to position [0, 0]
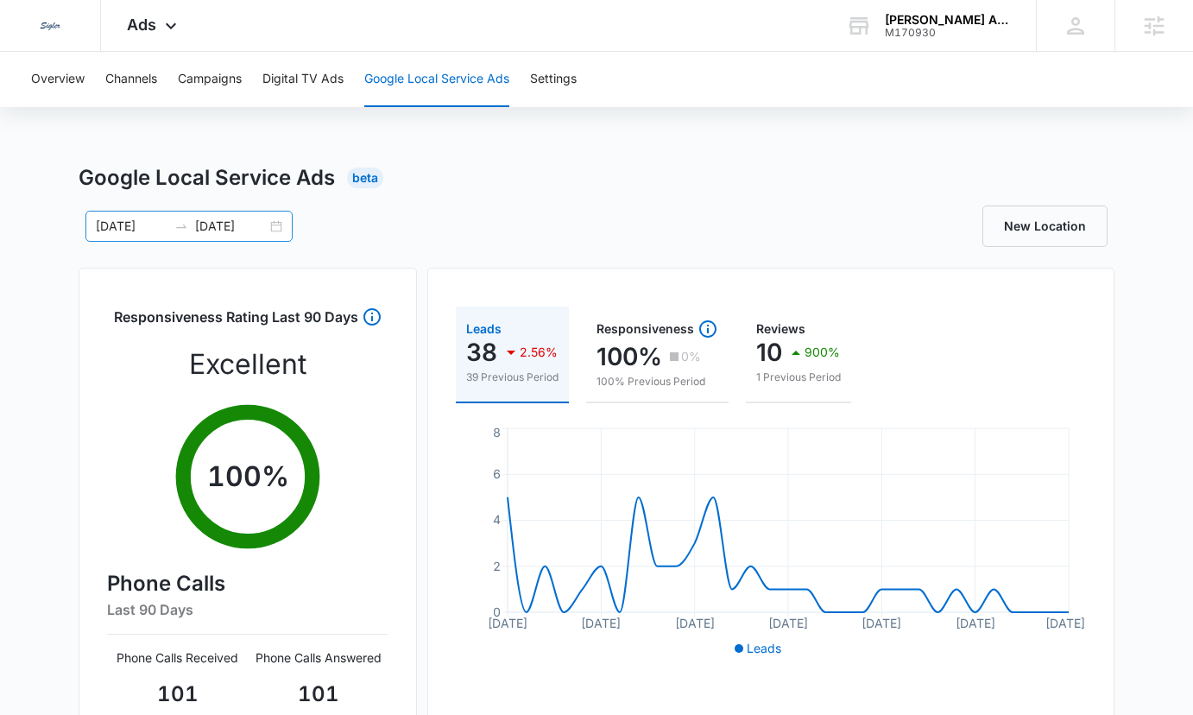
click at [274, 221] on div "08/12/2025 09/11/2025" at bounding box center [188, 226] width 207 height 31
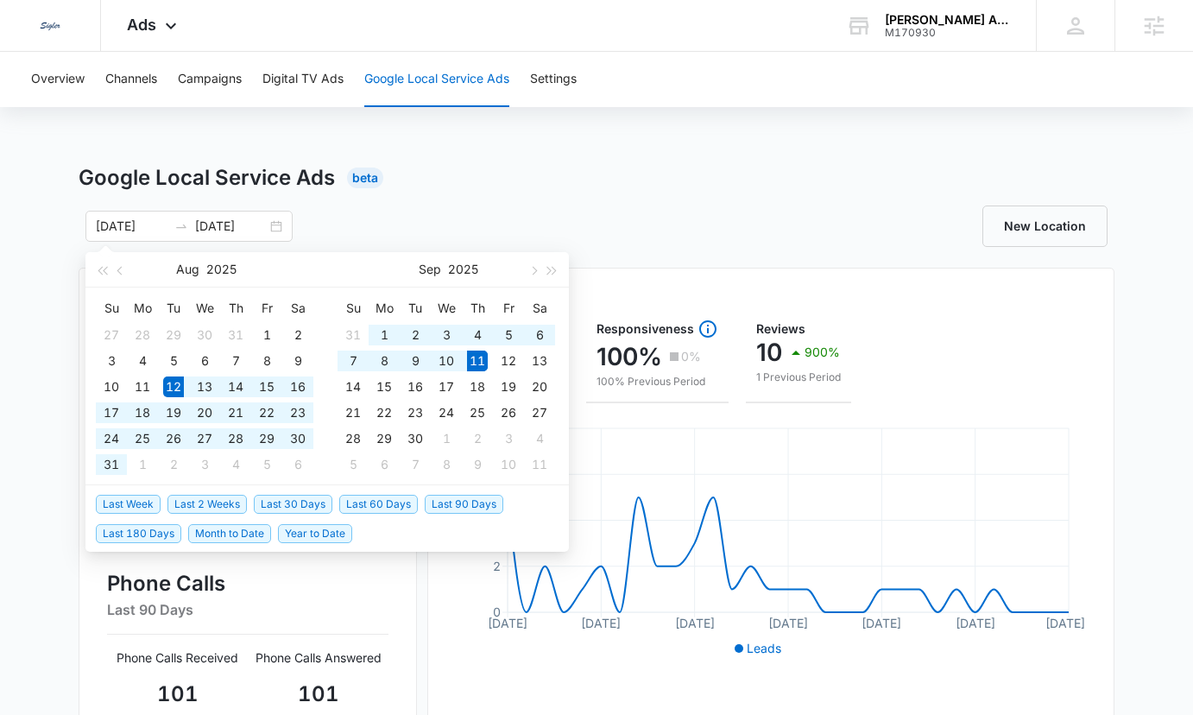
click at [499, 158] on div "Overview Channels Campaigns Digital TV Ads Google Local Service Ads Settings Go…" at bounding box center [596, 556] width 1193 height 1009
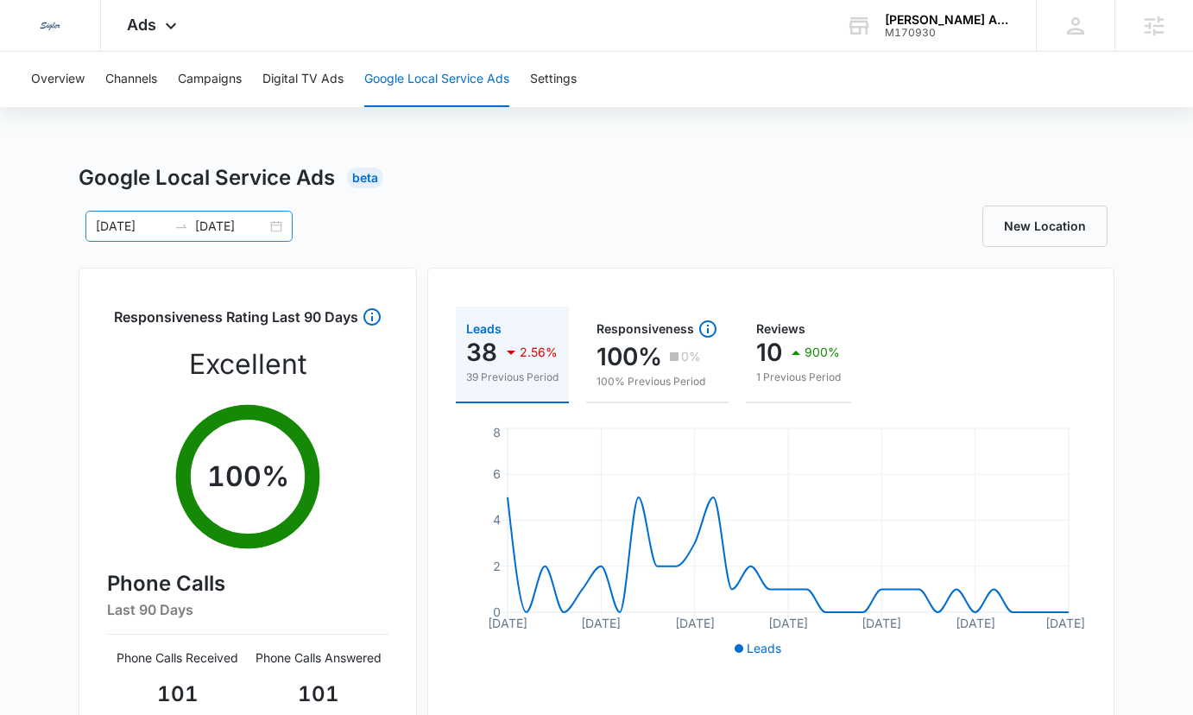
click at [274, 235] on div "08/12/2025 09/11/2025" at bounding box center [188, 226] width 207 height 31
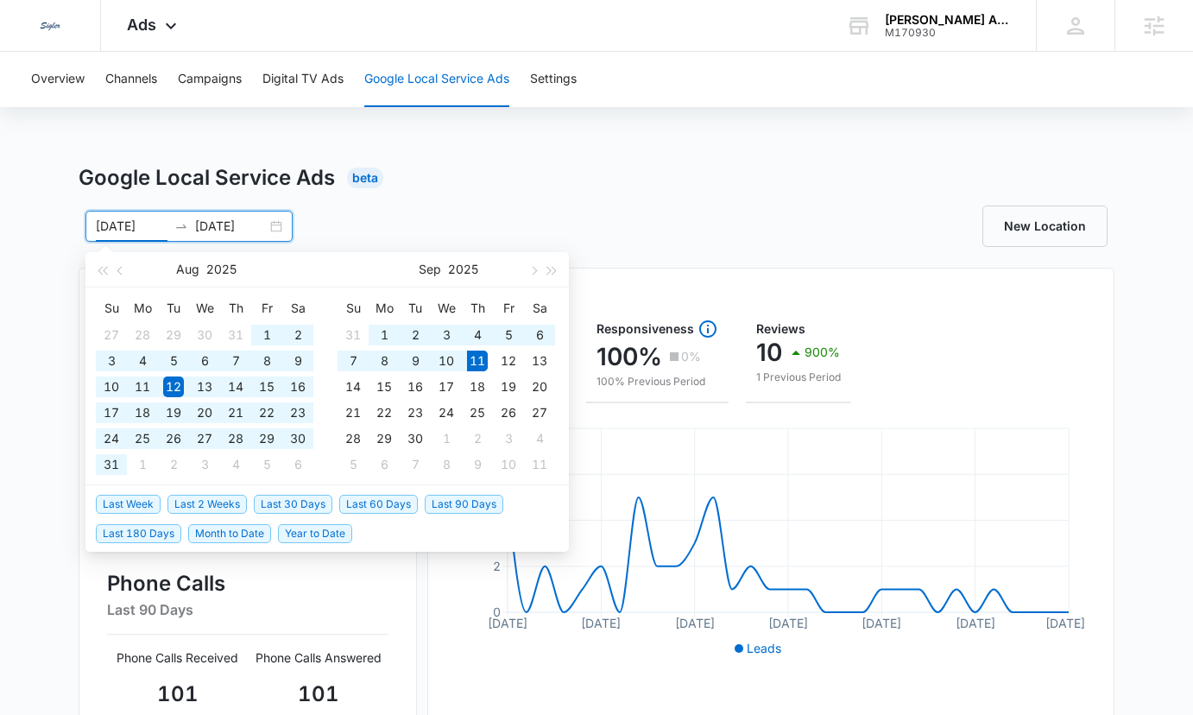
click at [306, 535] on span "Year to Date" at bounding box center [315, 533] width 74 height 19
type input "01/01/2025"
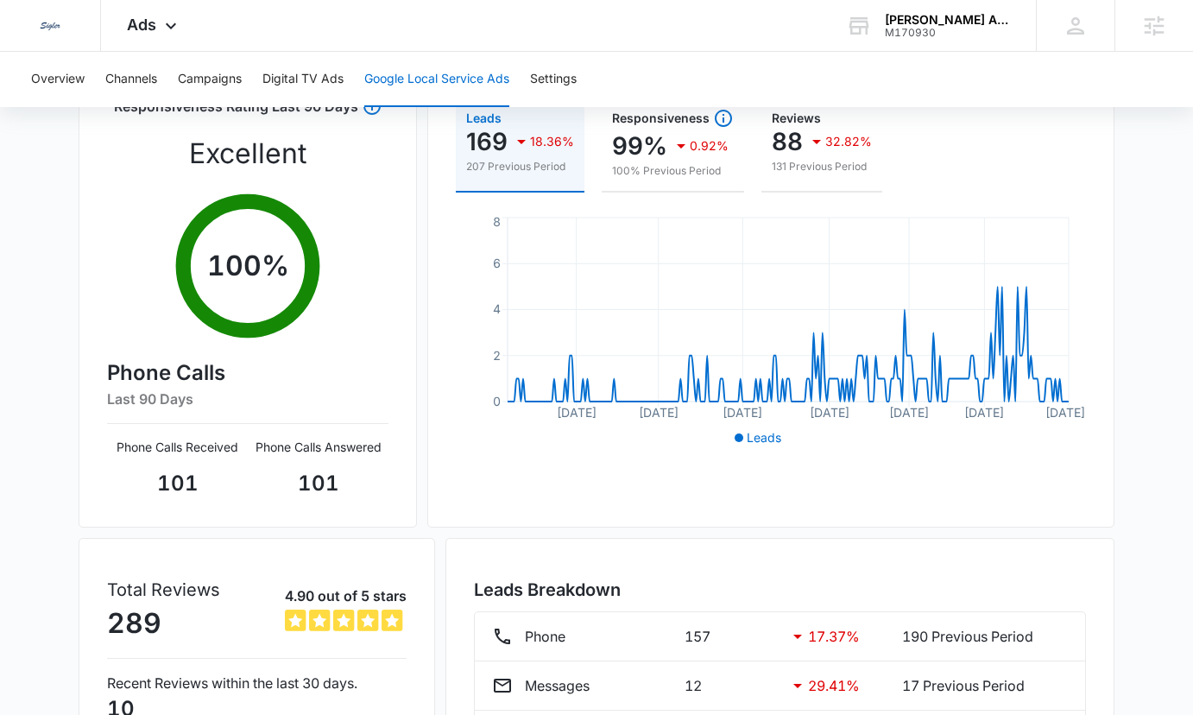
scroll to position [346, 0]
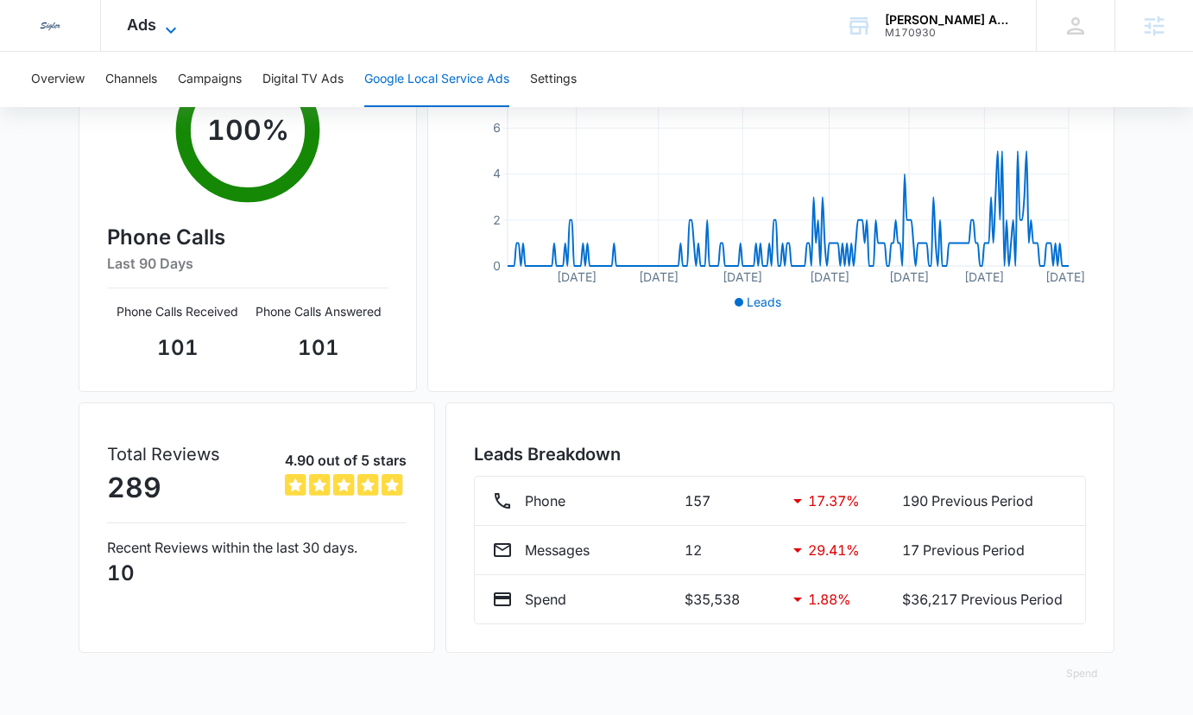
click at [167, 28] on icon at bounding box center [171, 30] width 21 height 21
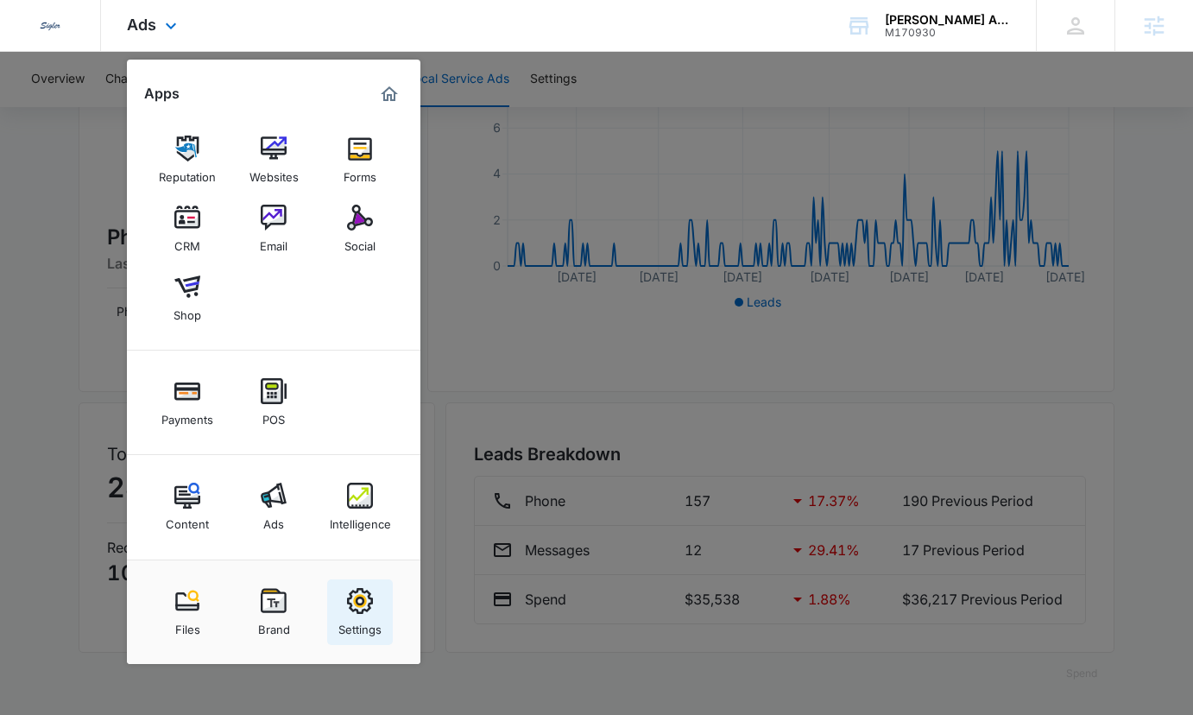
click at [387, 613] on link "Settings" at bounding box center [360, 612] width 66 height 66
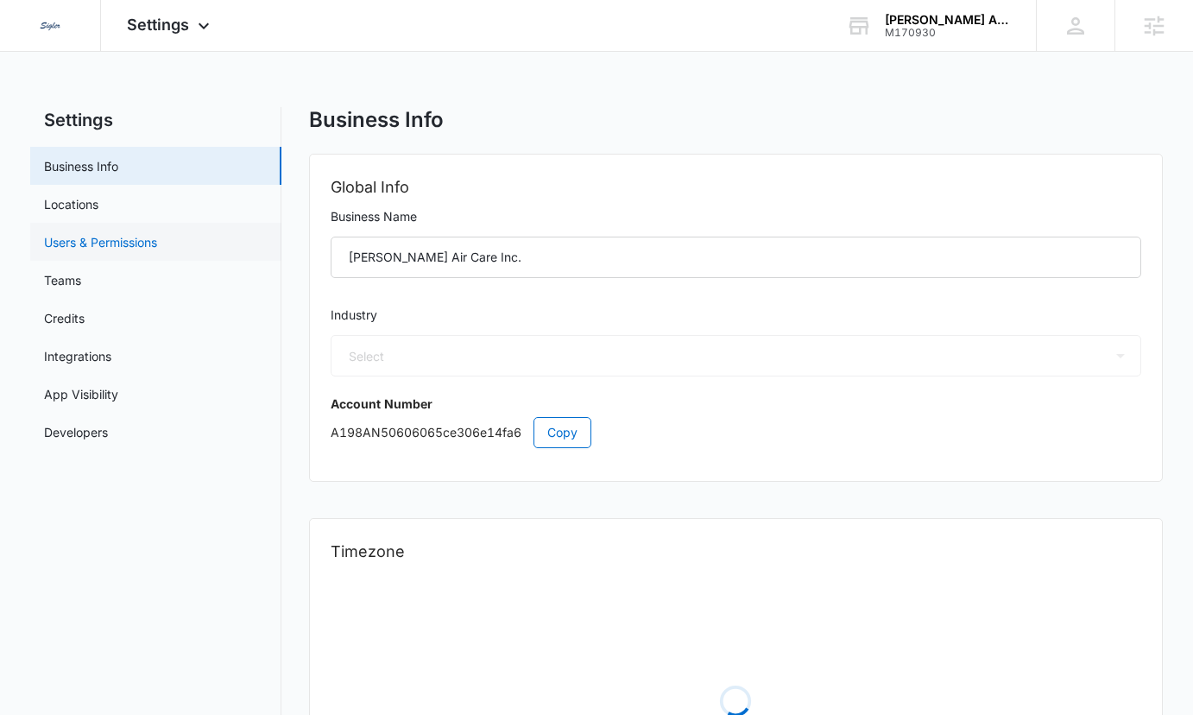
select select "3"
select select "US"
select select "America/Los_Angeles"
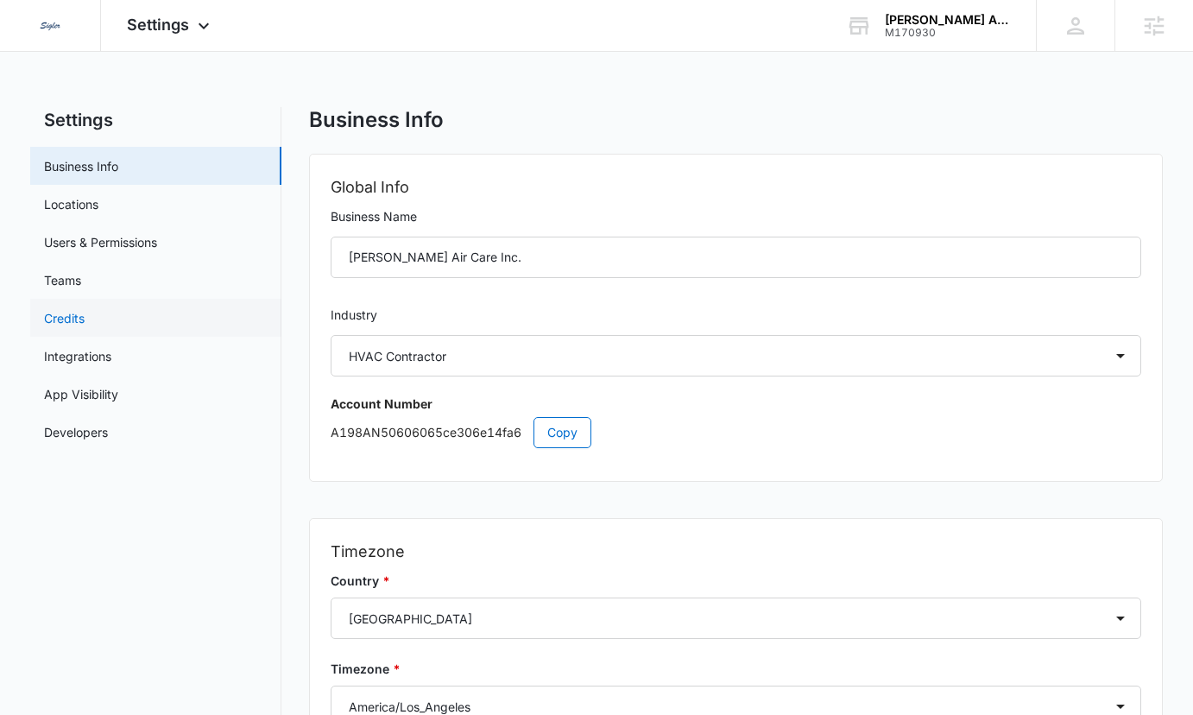
click at [85, 314] on link "Credits" at bounding box center [64, 318] width 41 height 18
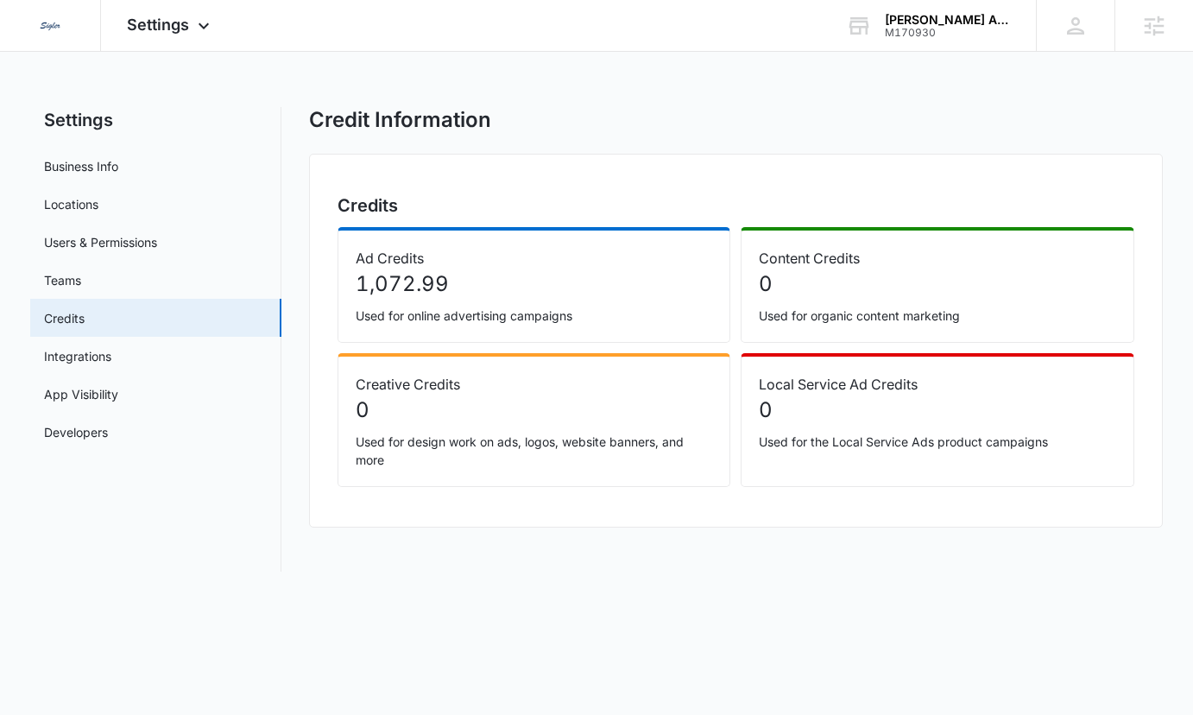
select select "3"
select select "US"
select select "America/Los_Angeles"
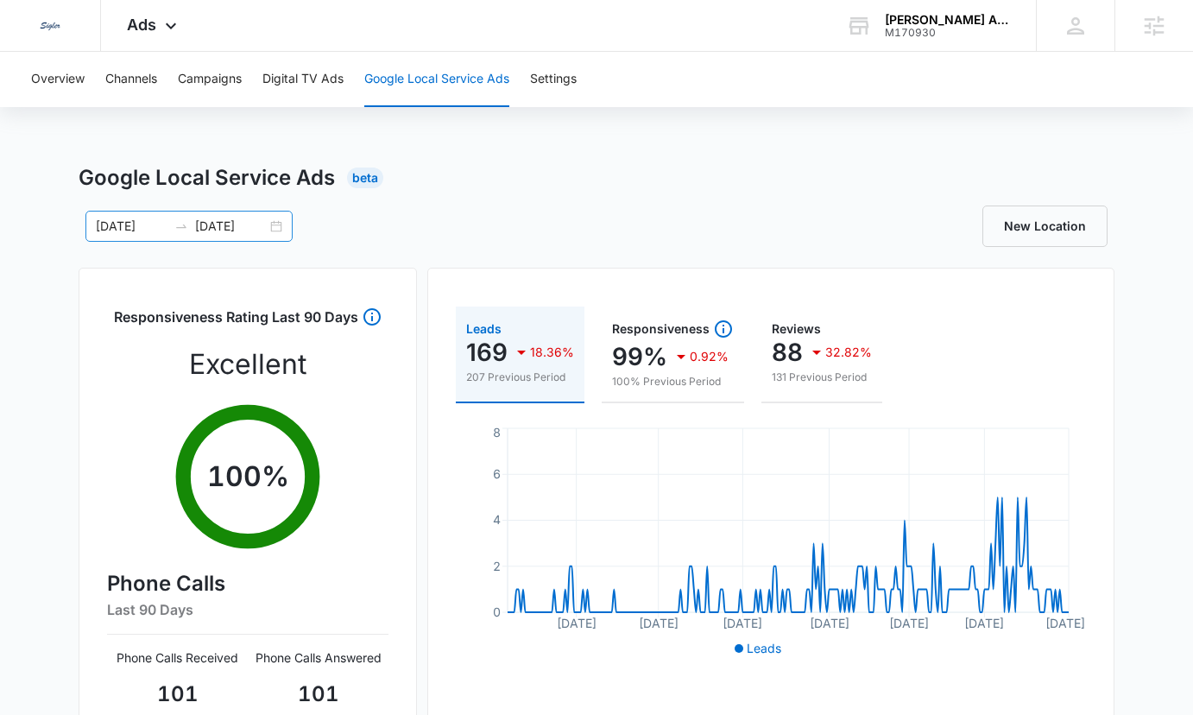
click at [278, 218] on div "01/01/2025 09/11/2025" at bounding box center [188, 226] width 207 height 31
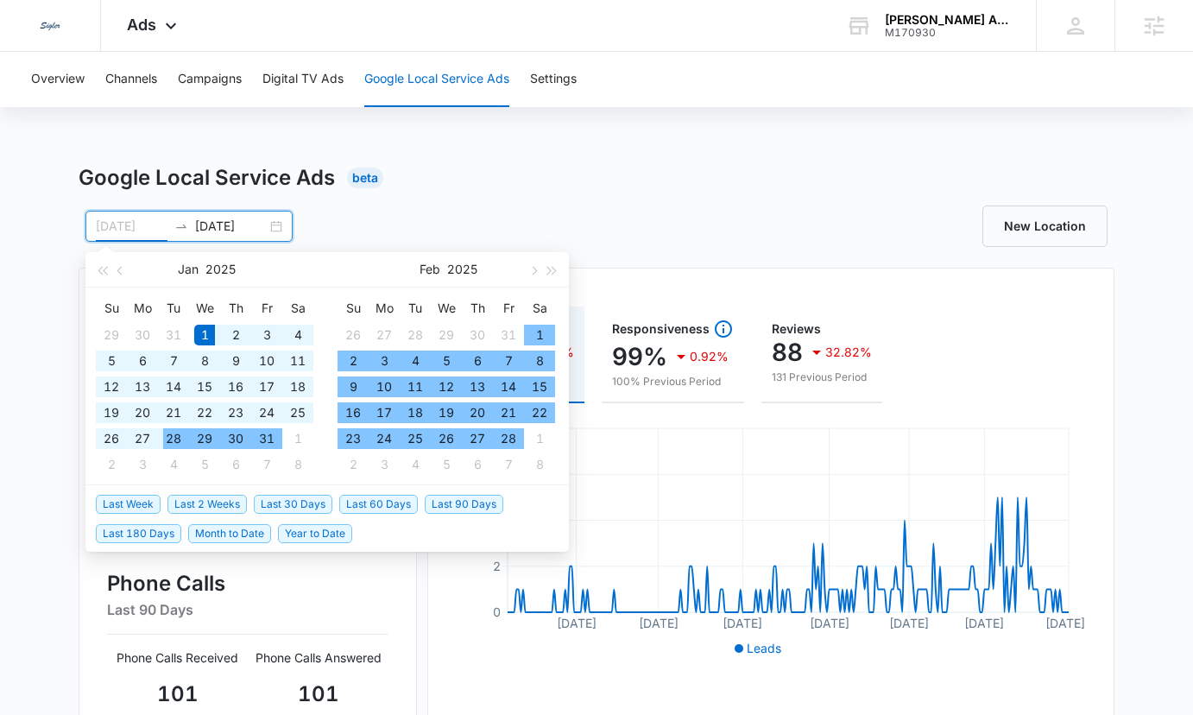
click at [413, 203] on div "Google Local Service Ads Beta 01/01/2025 09/11/2025 Jan 2025 Su Mo Tu We Th Fr …" at bounding box center [597, 611] width 1036 height 898
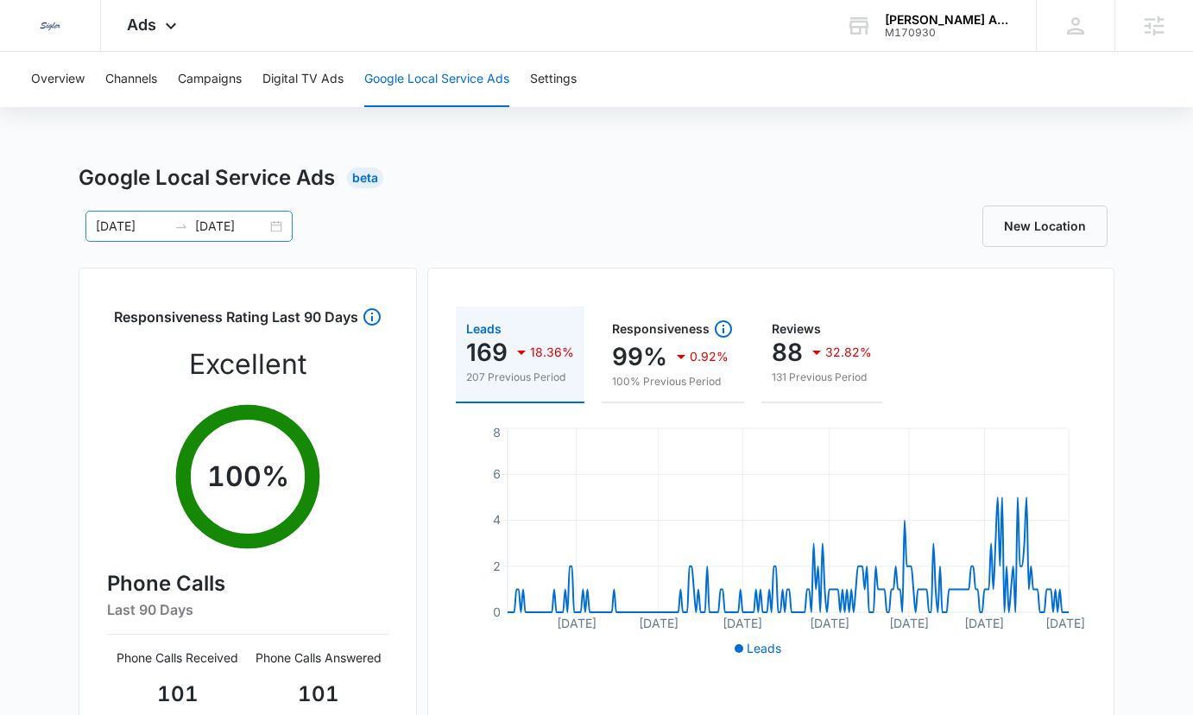
click at [277, 231] on div "01/01/2025 09/11/2025" at bounding box center [188, 226] width 207 height 31
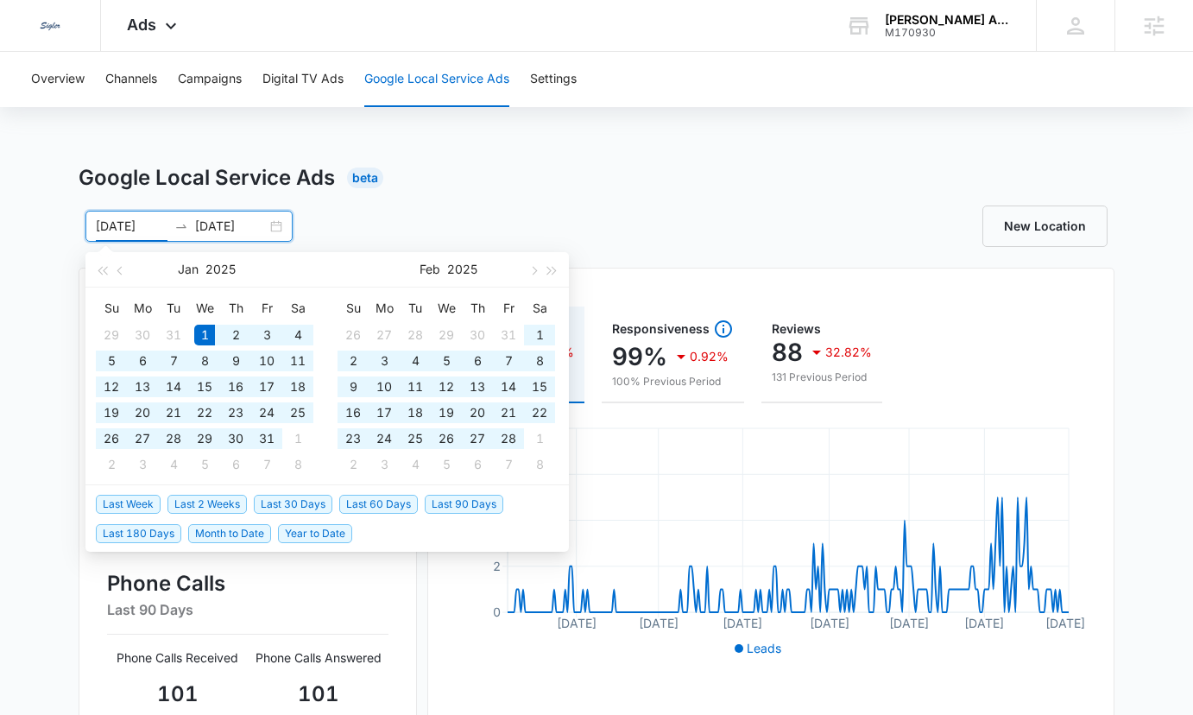
click at [289, 497] on span "Last 30 Days" at bounding box center [293, 504] width 79 height 19
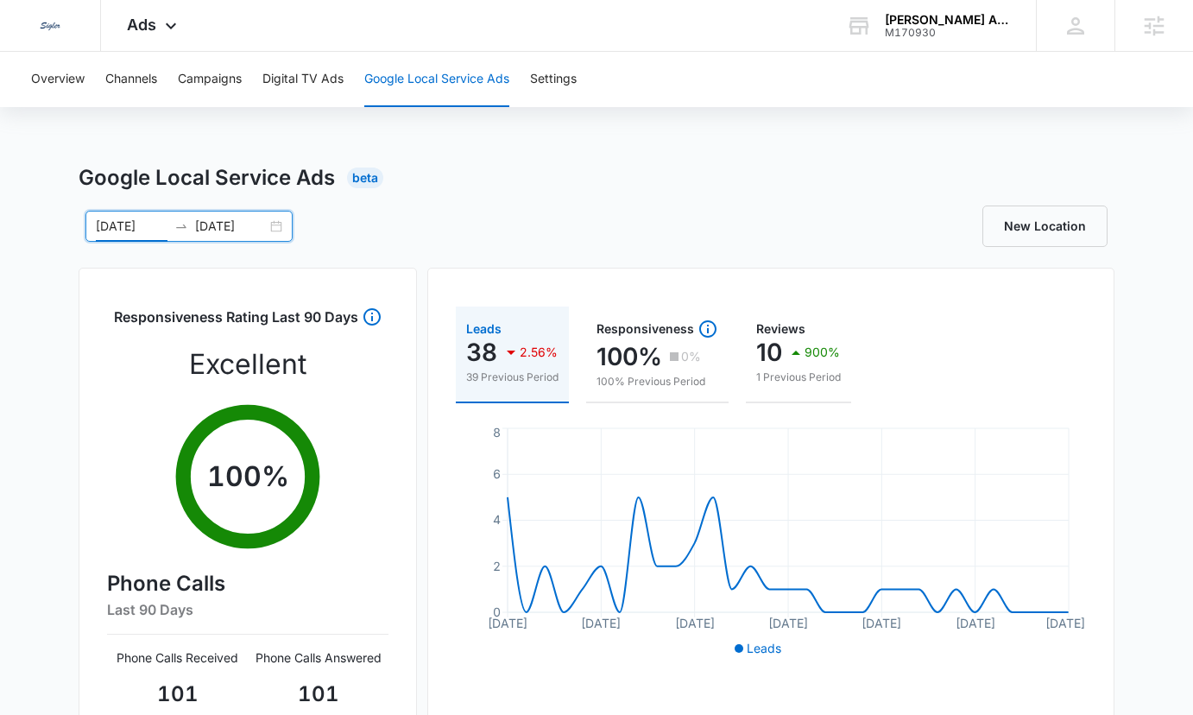
click at [276, 219] on div "08/12/2025 09/11/2025" at bounding box center [188, 226] width 207 height 31
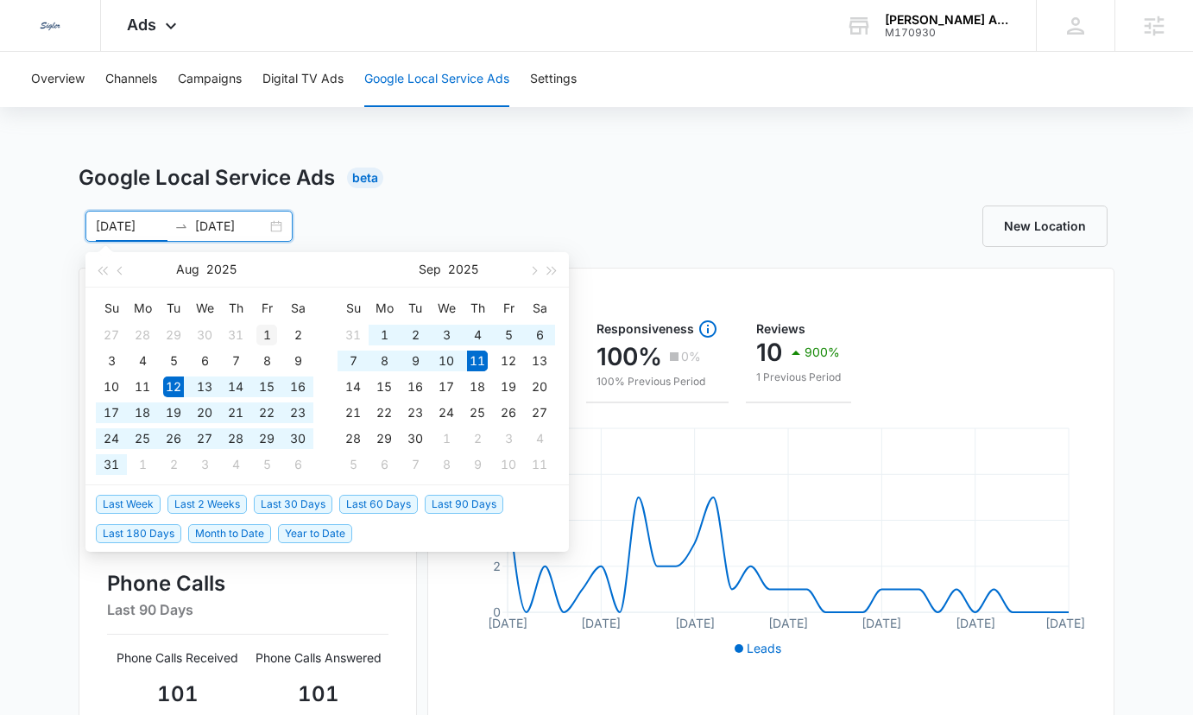
type input "08/01/2025"
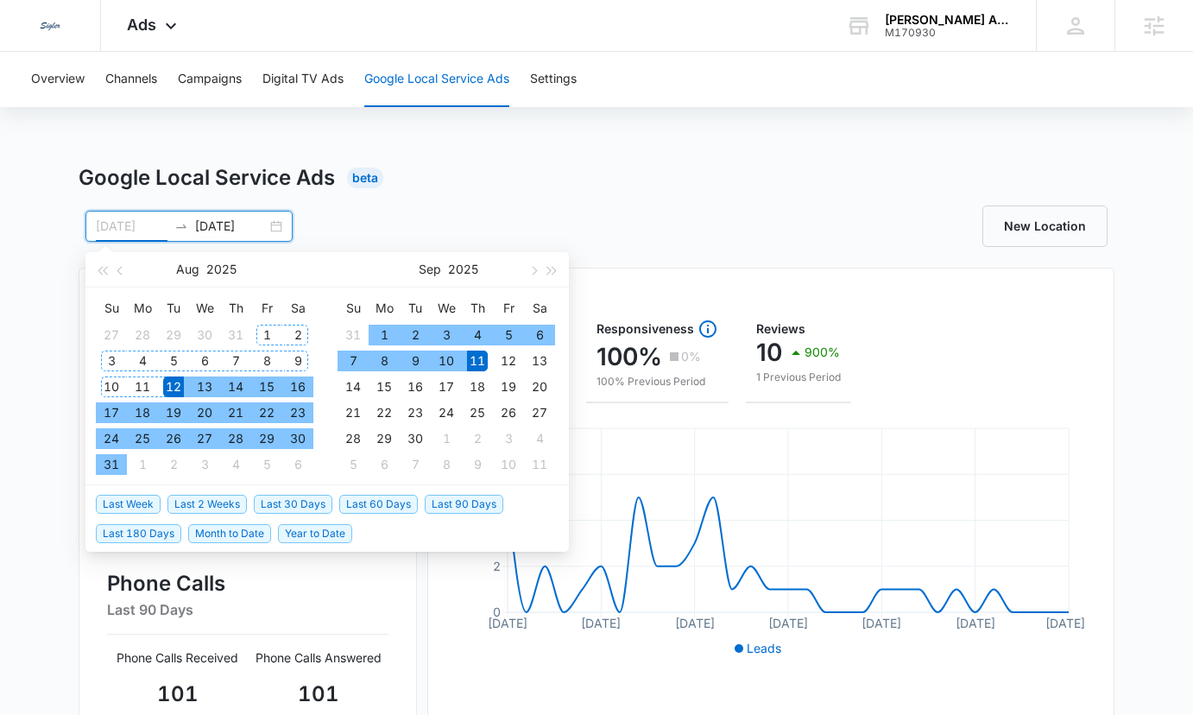
click at [261, 334] on div "1" at bounding box center [266, 335] width 21 height 21
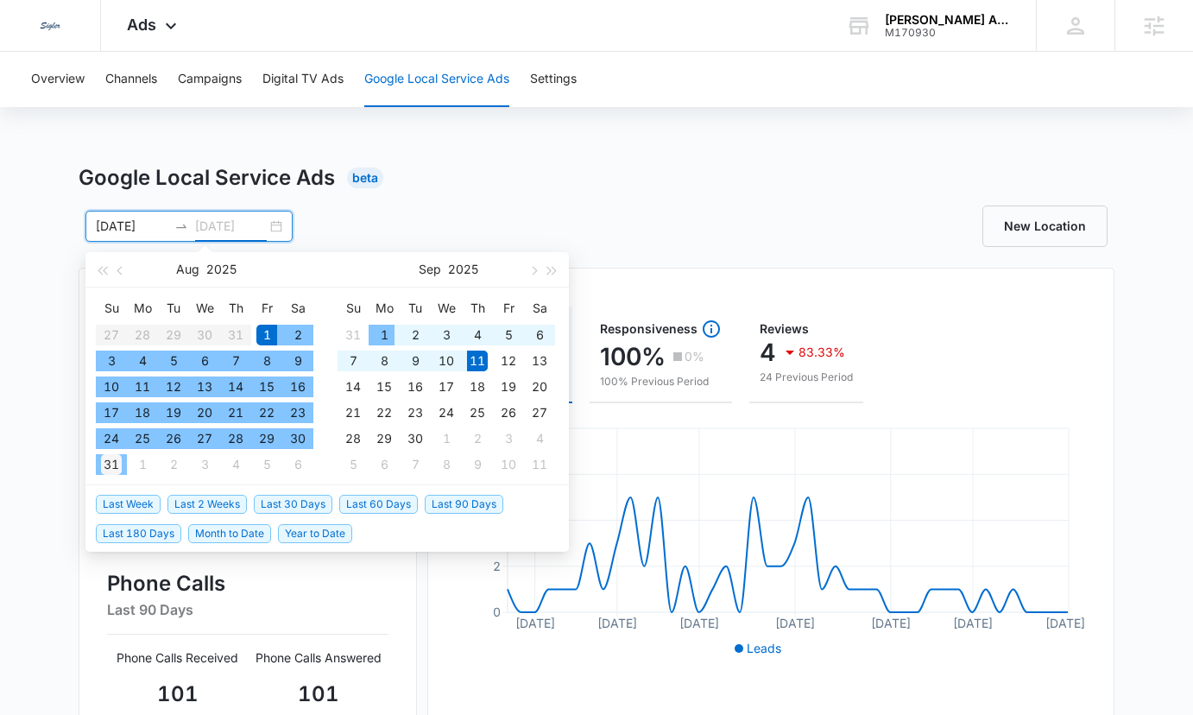
type input "08/31/2025"
click at [114, 469] on div "31" at bounding box center [111, 464] width 21 height 21
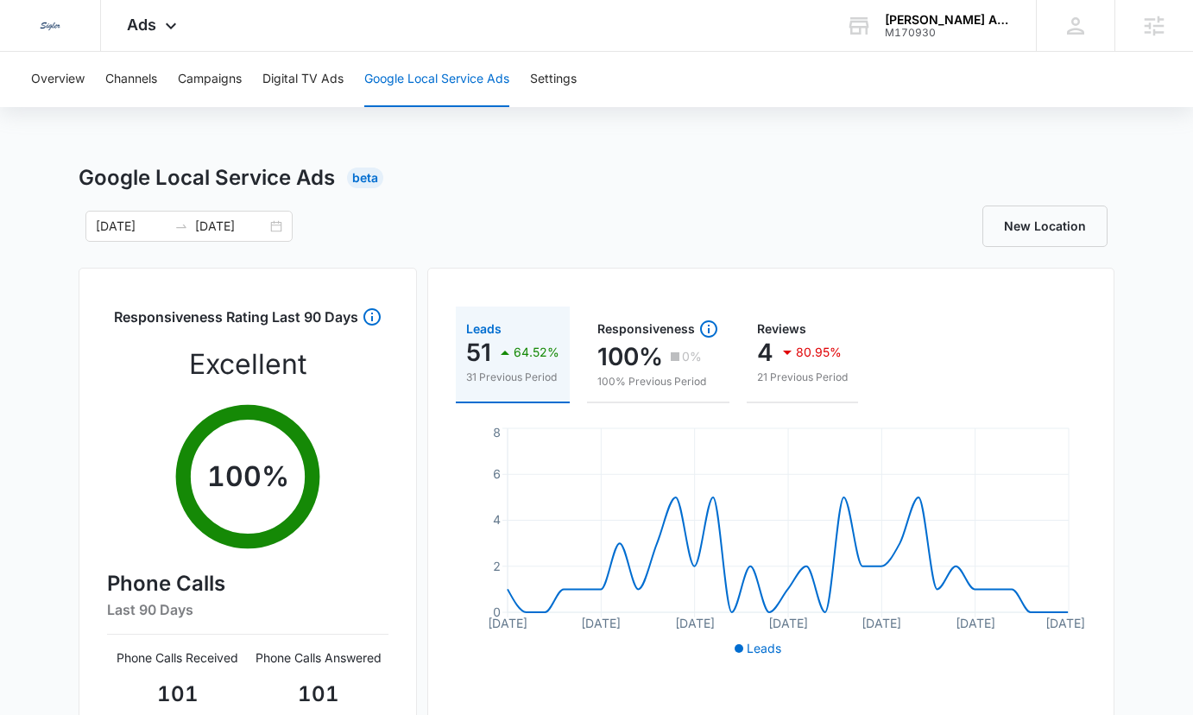
click at [501, 196] on div "Google Local Service Ads Beta 08/01/2025 08/31/2025 Aug 2025 Su Mo Tu We Th Fr …" at bounding box center [597, 611] width 1036 height 898
click at [267, 228] on div "08/01/2025 08/31/2025" at bounding box center [188, 226] width 207 height 31
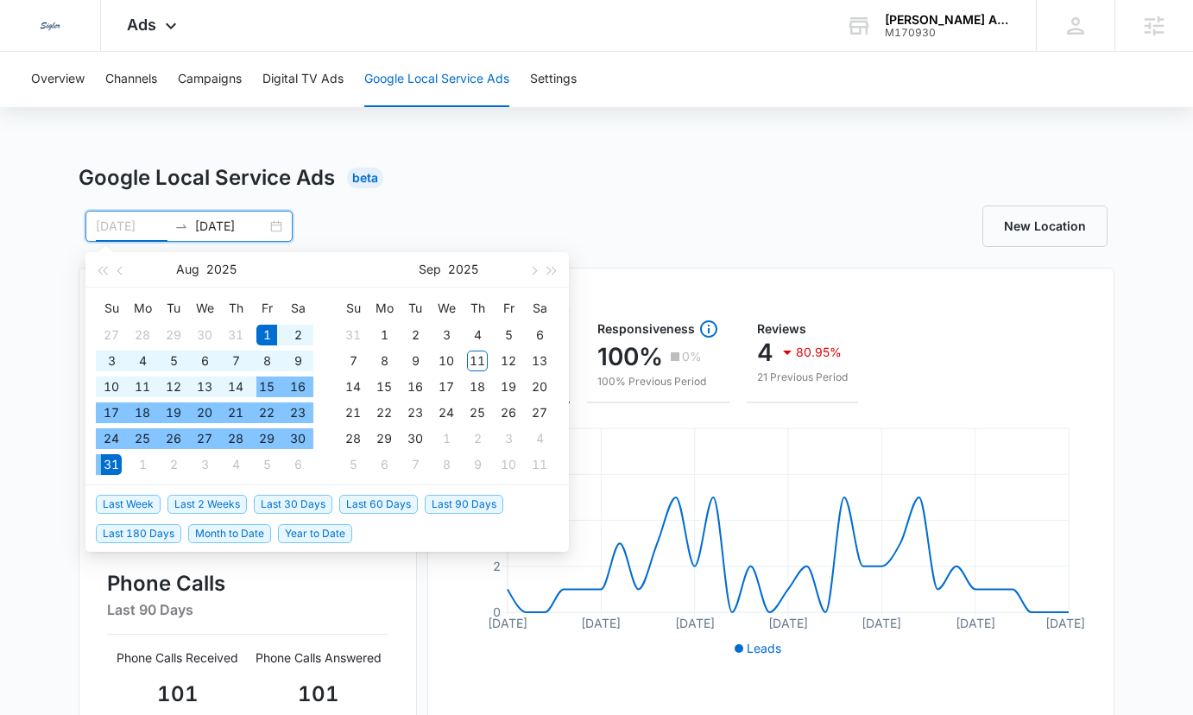
type input "08/01/2025"
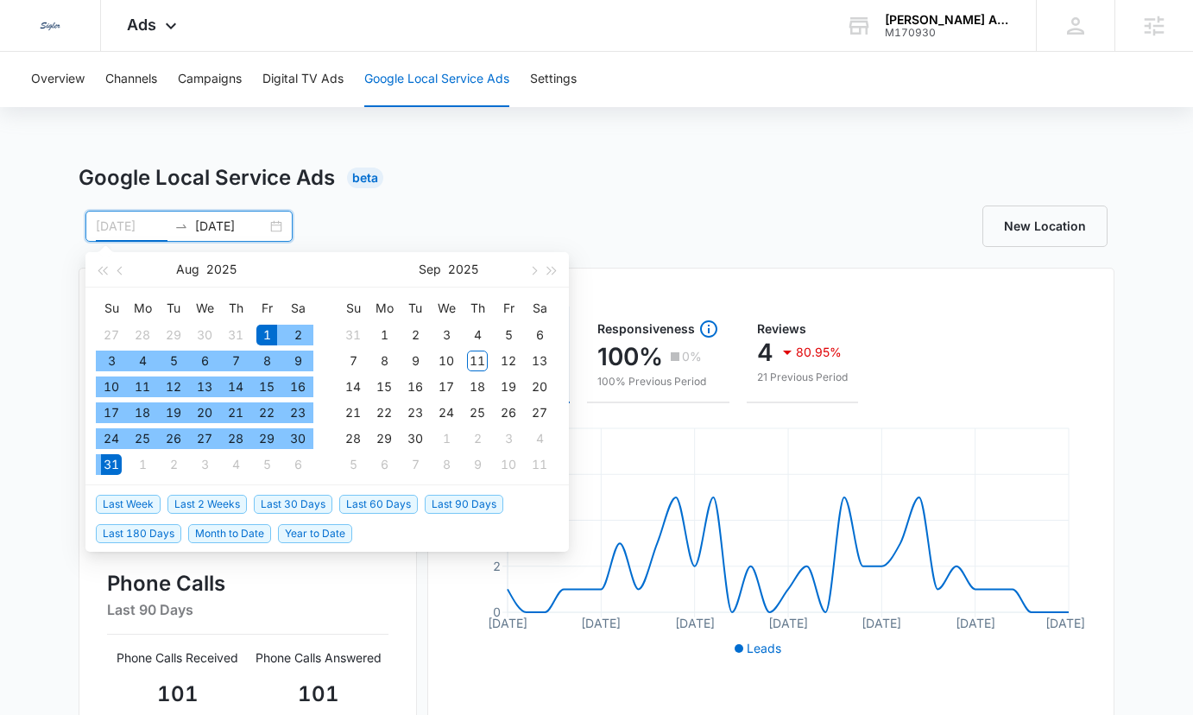
click at [268, 336] on div "1" at bounding box center [266, 335] width 21 height 21
type input "09/01/2025"
click at [383, 340] on div "1" at bounding box center [384, 335] width 21 height 21
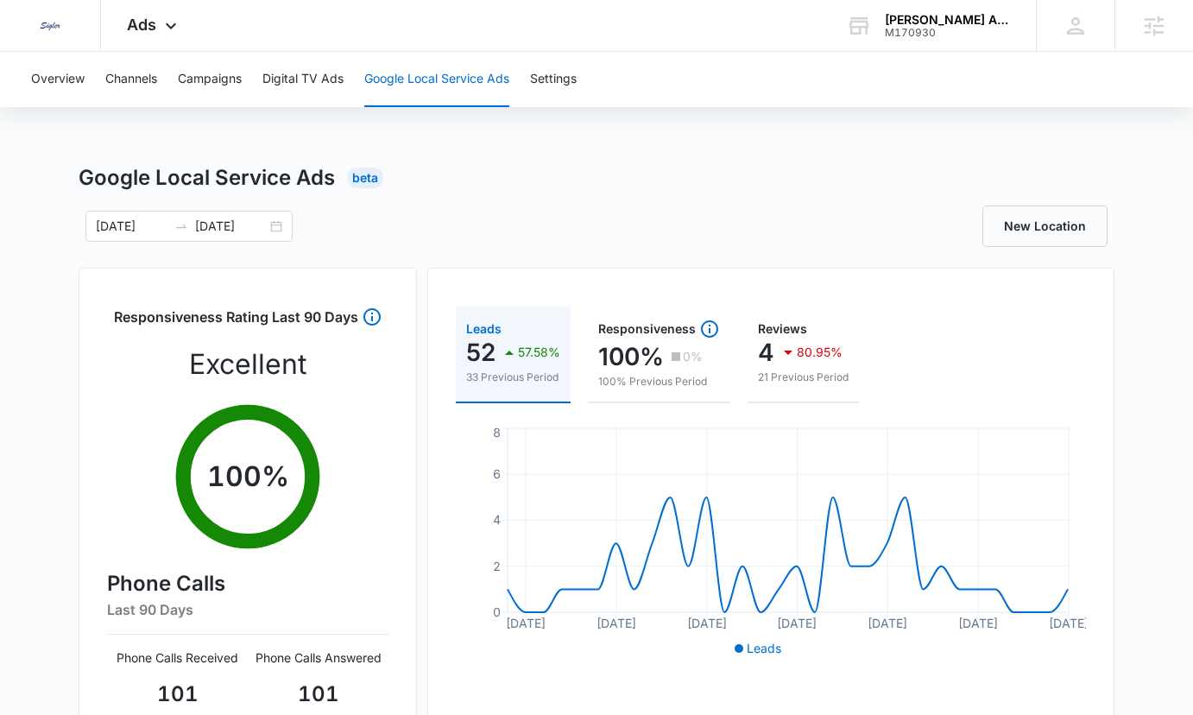
click at [469, 186] on div "Google Local Service Ads Beta" at bounding box center [597, 177] width 1036 height 31
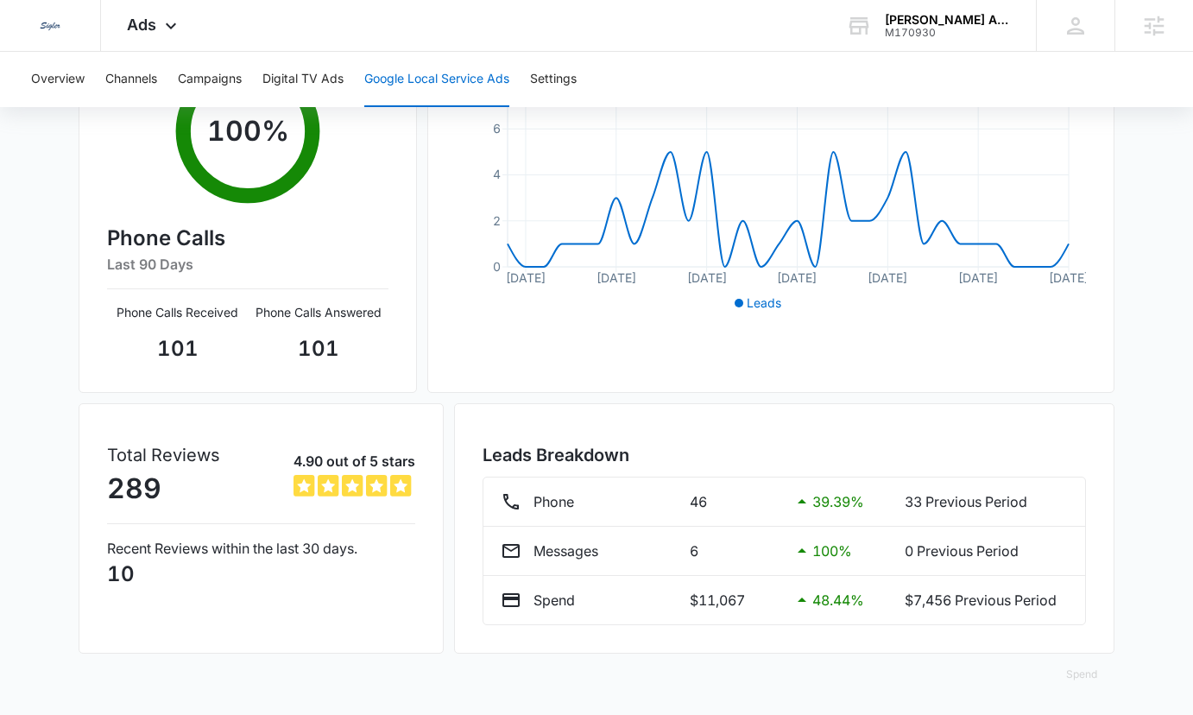
scroll to position [346, 0]
drag, startPoint x: 746, startPoint y: 596, endPoint x: 707, endPoint y: 588, distance: 39.6
click at [707, 589] on p "$11,067" at bounding box center [733, 599] width 87 height 21
click at [702, 601] on p "$11,067" at bounding box center [733, 599] width 87 height 21
drag, startPoint x: 755, startPoint y: 597, endPoint x: 696, endPoint y: 601, distance: 59.7
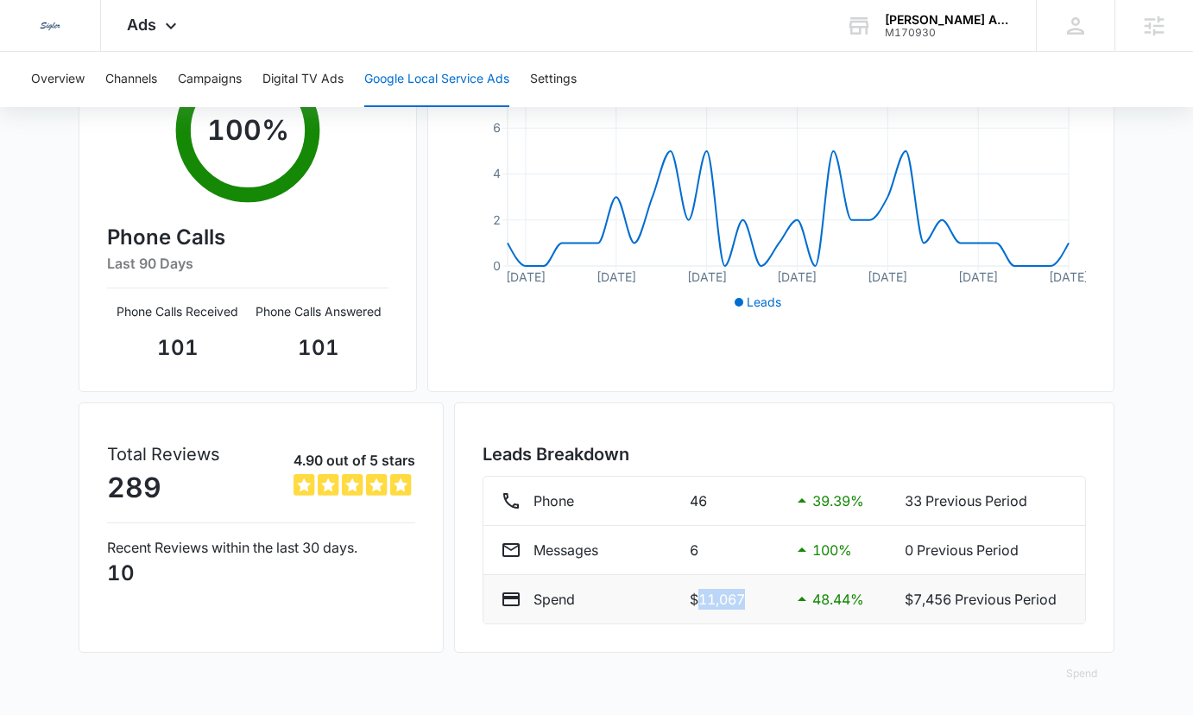
click at [696, 601] on p "$11,067" at bounding box center [733, 599] width 87 height 21
drag, startPoint x: 692, startPoint y: 602, endPoint x: 737, endPoint y: 598, distance: 45.0
click at [728, 601] on p "$11,067" at bounding box center [733, 599] width 87 height 21
drag, startPoint x: 752, startPoint y: 595, endPoint x: 676, endPoint y: 596, distance: 76.0
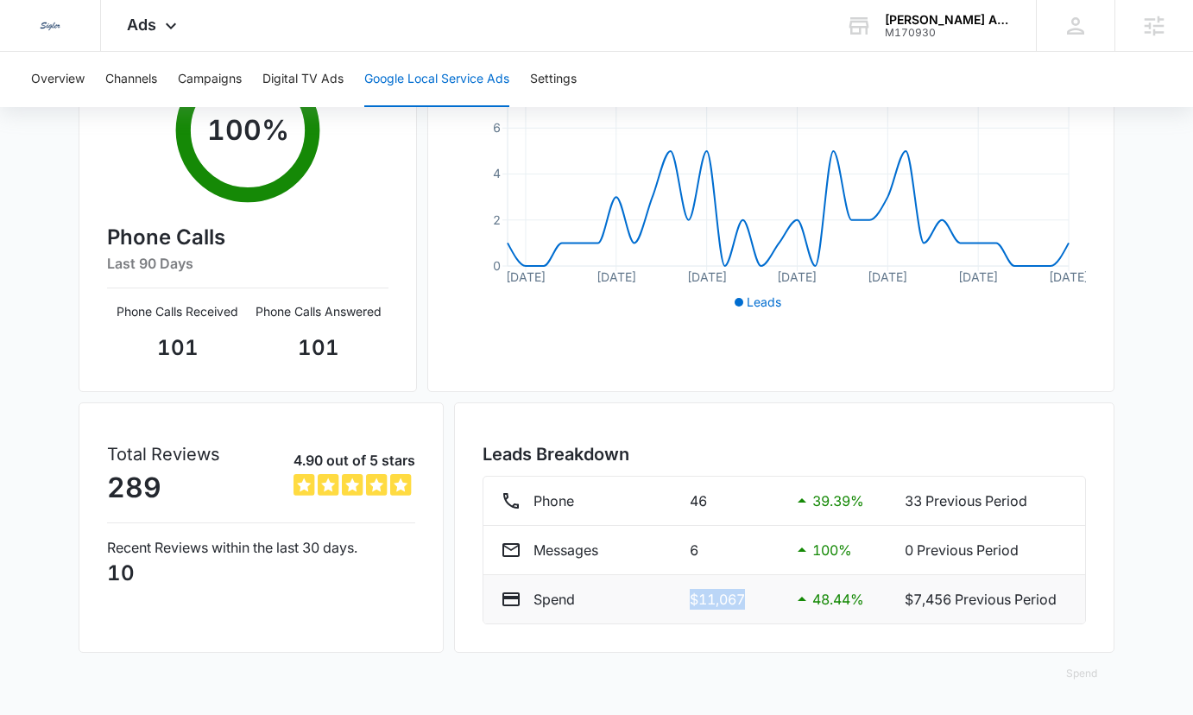
click at [676, 596] on div "Spend $11,067 48.44 % $7,456 Previous Period" at bounding box center [784, 599] width 567 height 21
drag, startPoint x: 676, startPoint y: 596, endPoint x: 745, endPoint y: 609, distance: 70.3
click at [745, 609] on li "Spend $11,067 48.44 % $7,456 Previous Period" at bounding box center [784, 599] width 602 height 48
click at [746, 608] on p "$11,067" at bounding box center [733, 599] width 87 height 21
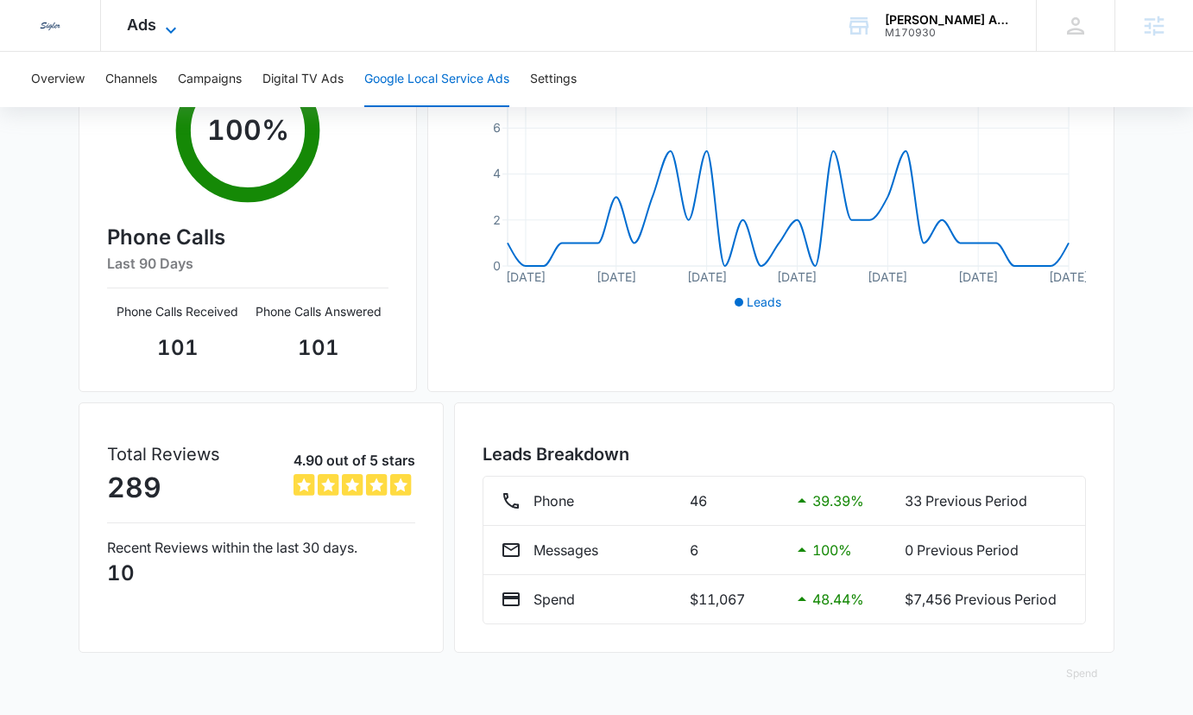
click at [161, 16] on div "Ads Apps Reputation Websites Forms CRM Email Social Shop Payments POS Content A…" at bounding box center [154, 25] width 106 height 51
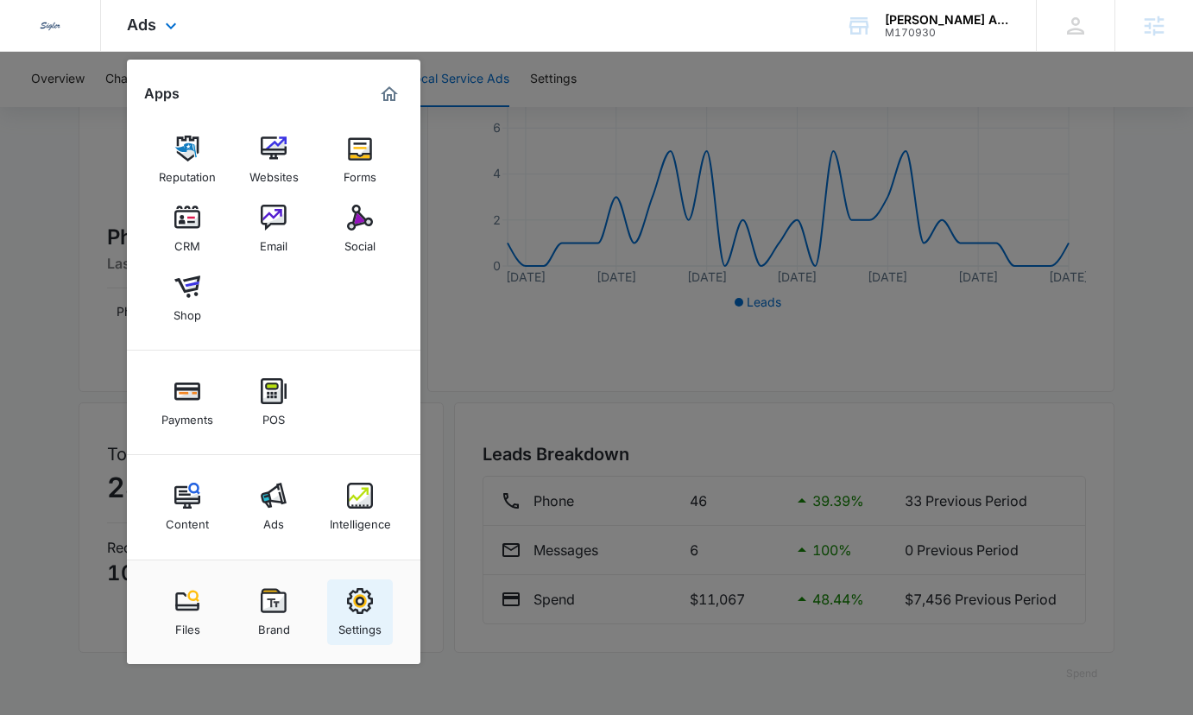
click at [356, 602] on img at bounding box center [360, 601] width 26 height 26
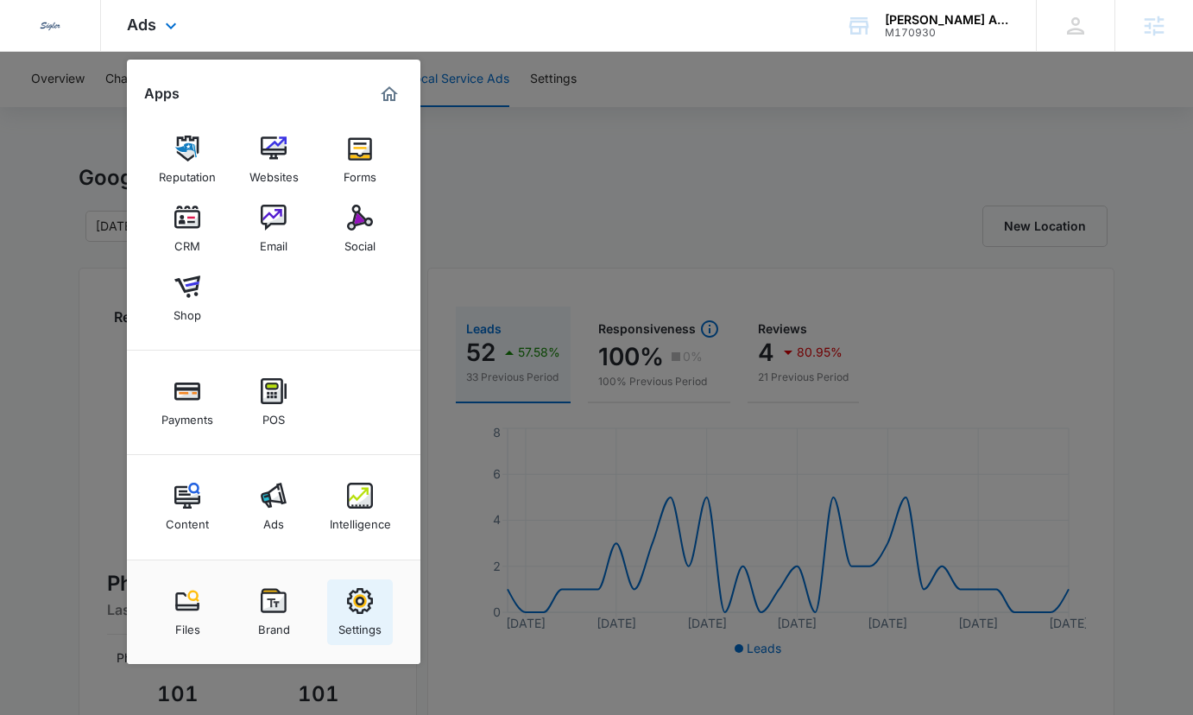
select select "3"
select select "US"
select select "America/Los_Angeles"
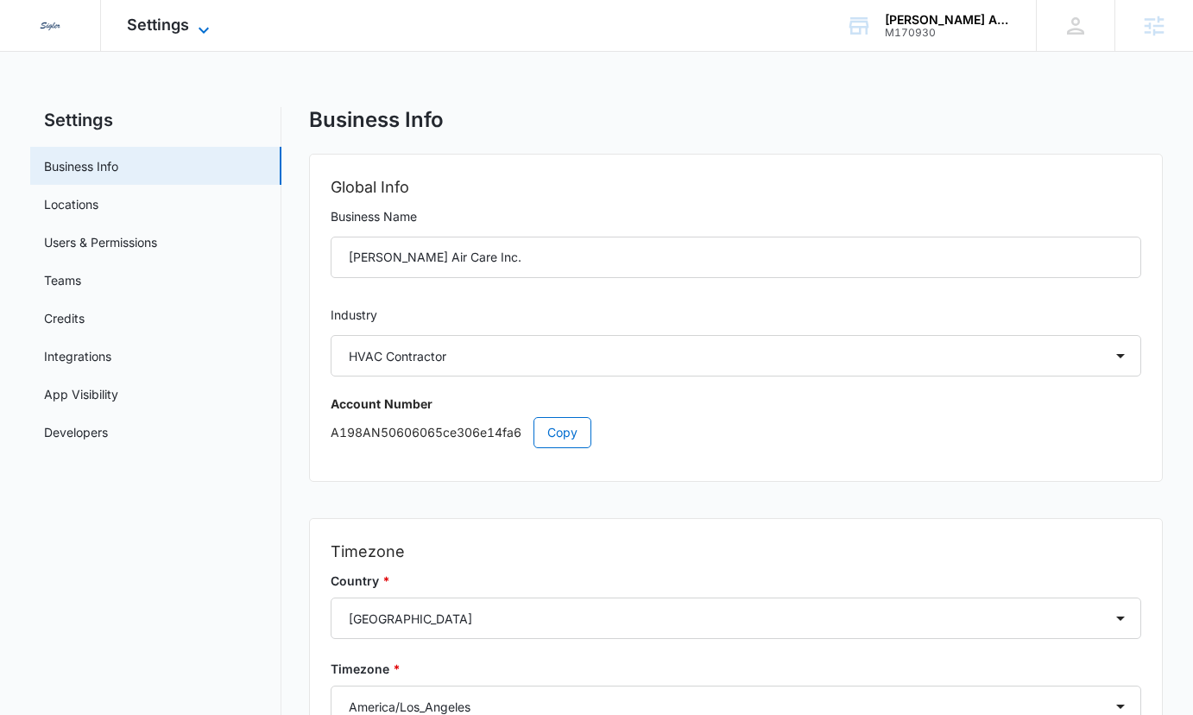
click at [164, 25] on span "Settings" at bounding box center [158, 25] width 62 height 18
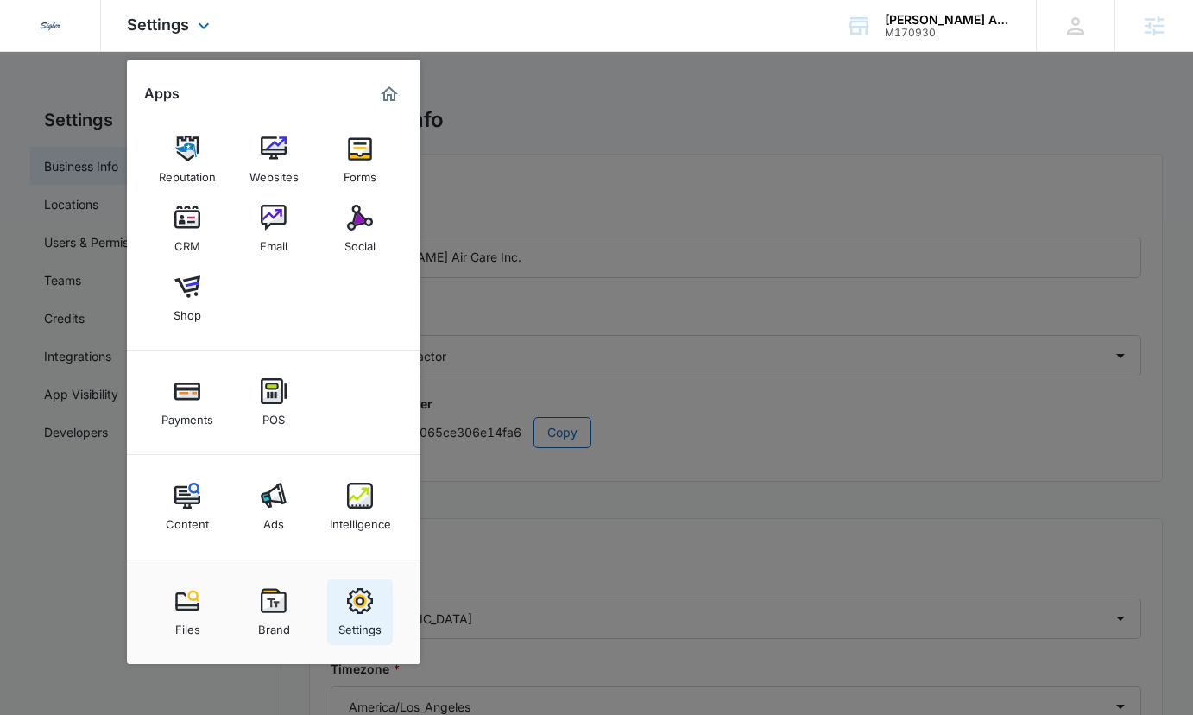
click at [369, 605] on img at bounding box center [360, 601] width 26 height 26
select select "3"
select select "US"
select select "America/Los_Angeles"
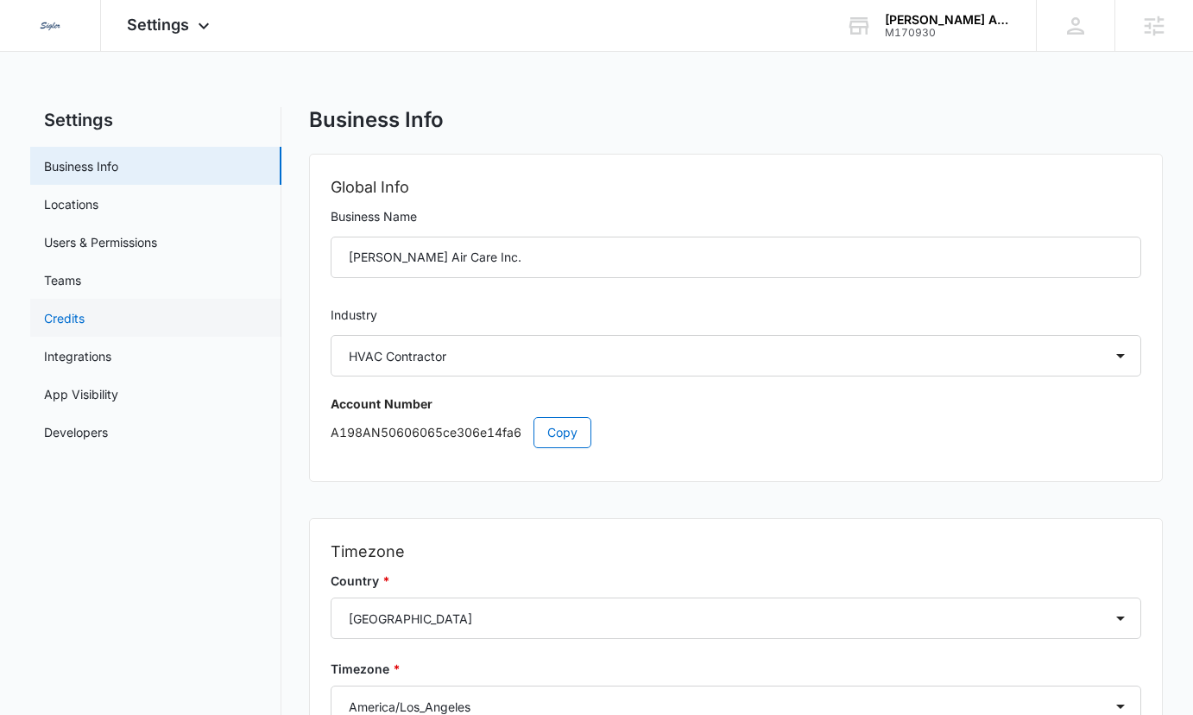
click at [85, 318] on link "Credits" at bounding box center [64, 318] width 41 height 18
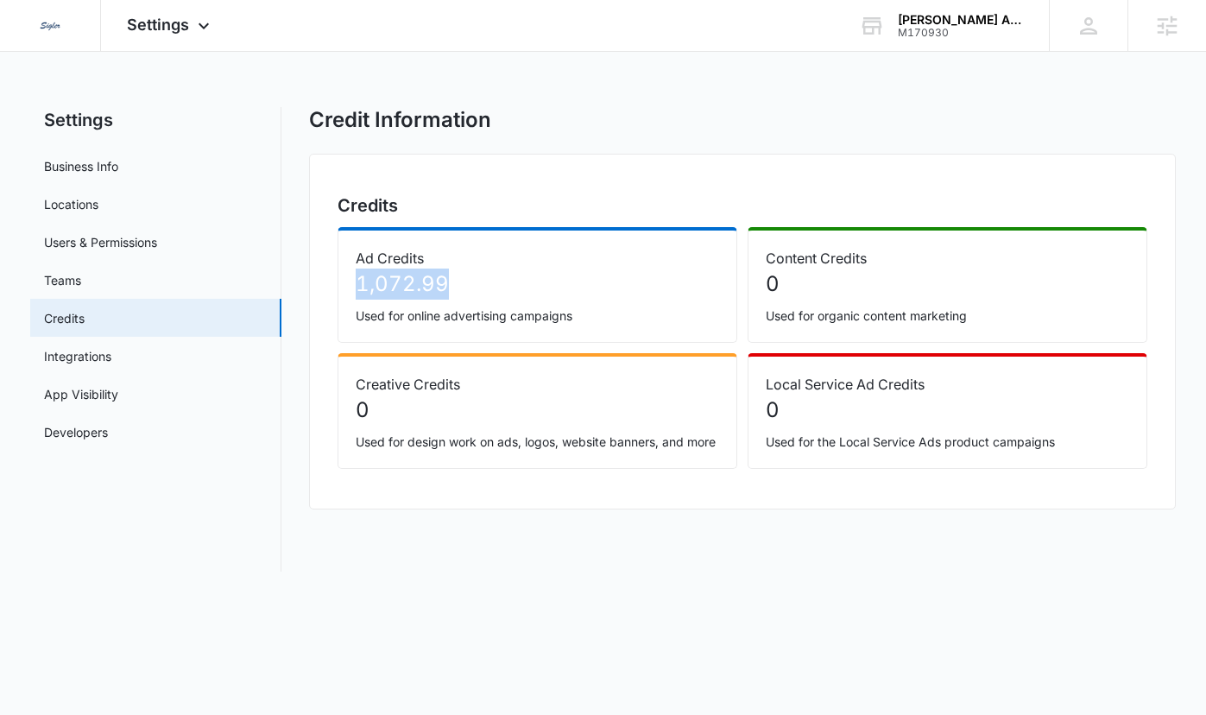
drag, startPoint x: 508, startPoint y: 278, endPoint x: 344, endPoint y: 278, distance: 164.0
click at [344, 278] on div "Ad Credits 1,072.99 Used for online advertising campaigns" at bounding box center [537, 285] width 400 height 116
click at [391, 323] on p "Used for online advertising campaigns" at bounding box center [537, 315] width 363 height 18
click at [791, 393] on p "Local Service Ad Credits" at bounding box center [947, 384] width 363 height 21
drag, startPoint x: 766, startPoint y: 388, endPoint x: 930, endPoint y: 414, distance: 167.0
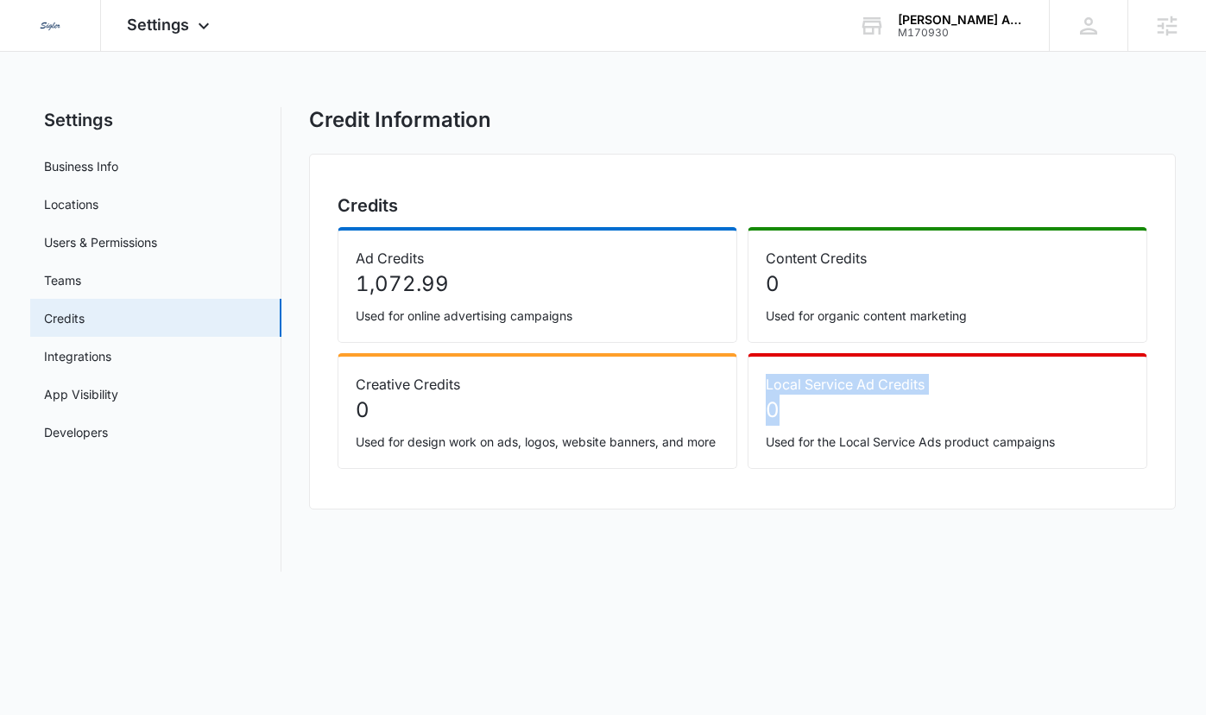
click at [930, 414] on div "Local Service Ad Credits 0 Used for the Local Service Ads product campaigns" at bounding box center [947, 411] width 400 height 116
click at [930, 414] on p "0" at bounding box center [947, 409] width 363 height 31
drag, startPoint x: 757, startPoint y: 382, endPoint x: 924, endPoint y: 408, distance: 169.4
click at [924, 408] on div "Local Service Ad Credits 0 Used for the Local Service Ads product campaigns" at bounding box center [947, 411] width 400 height 116
click at [924, 408] on p "0" at bounding box center [947, 409] width 363 height 31
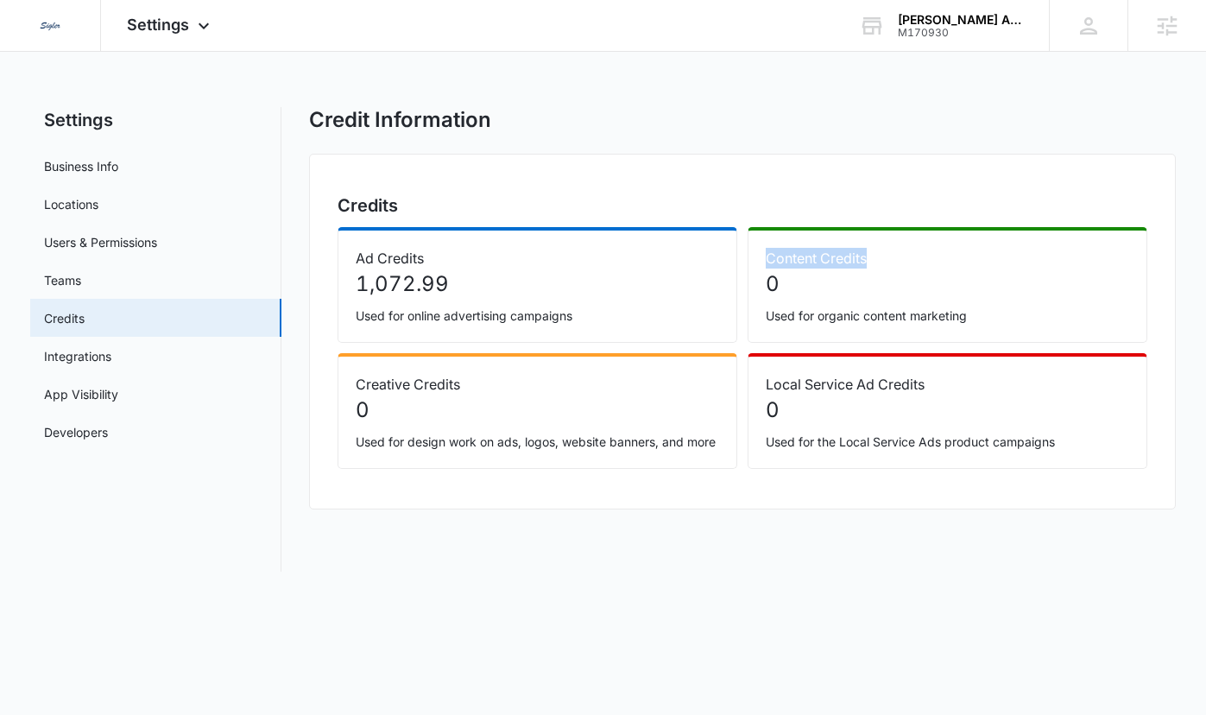
drag, startPoint x: 763, startPoint y: 252, endPoint x: 867, endPoint y: 265, distance: 105.2
click at [867, 265] on div "Content Credits 0 Used for organic content marketing" at bounding box center [947, 285] width 400 height 116
click at [867, 265] on p "Content Credits" at bounding box center [947, 258] width 363 height 21
drag, startPoint x: 934, startPoint y: 397, endPoint x: 794, endPoint y: 362, distance: 144.2
click at [794, 362] on div "Local Service Ad Credits 0 Used for the Local Service Ads product campaigns" at bounding box center [947, 411] width 400 height 116
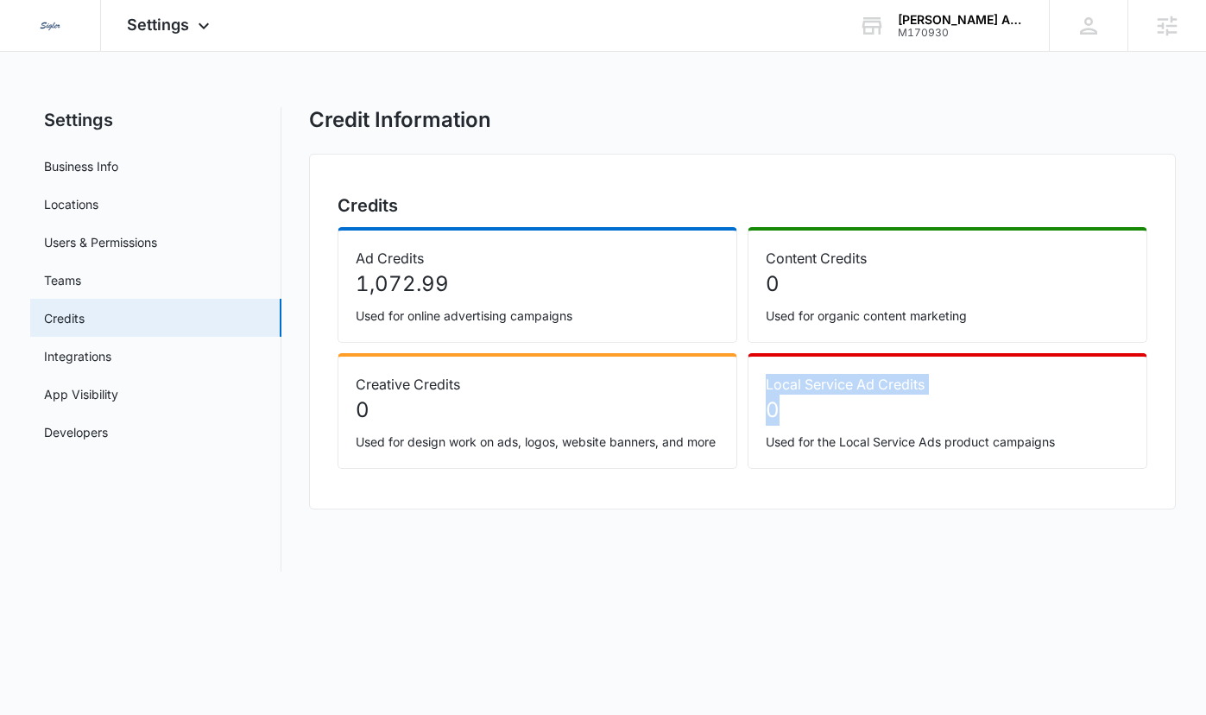
click at [794, 362] on div "Local Service Ad Credits 0 Used for the Local Service Ads product campaigns" at bounding box center [947, 411] width 400 height 116
click at [163, 23] on span "Settings" at bounding box center [158, 25] width 62 height 18
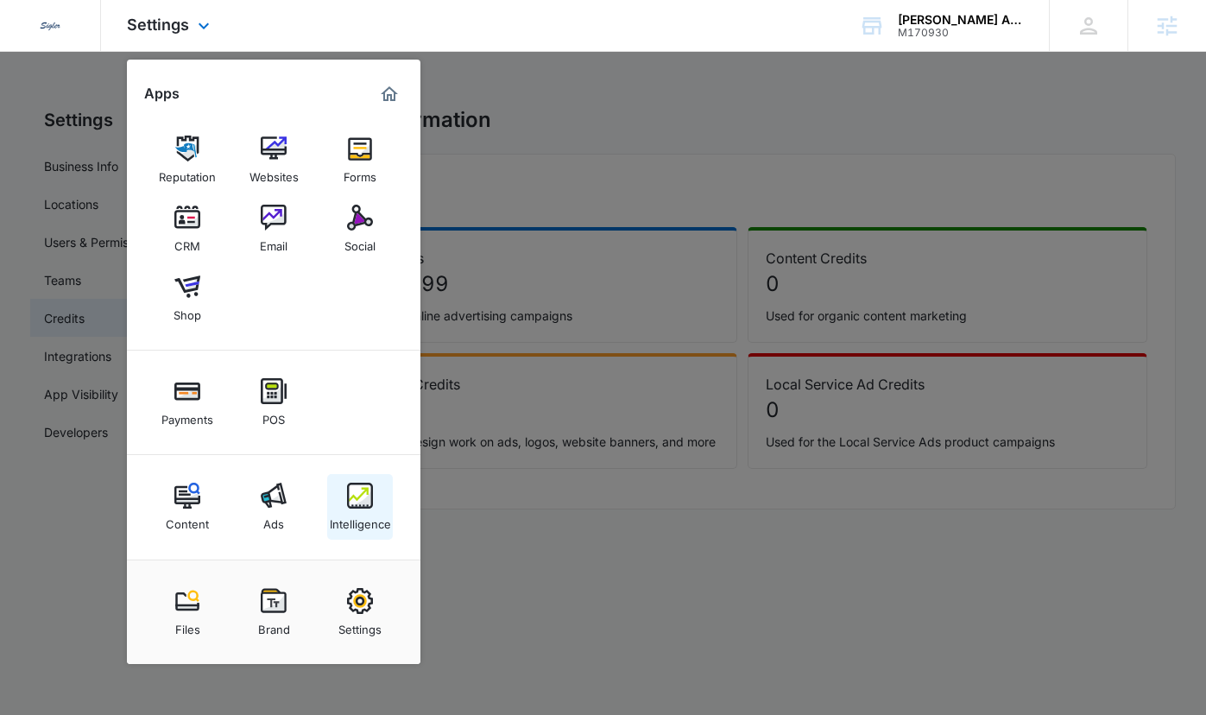
click at [355, 496] on img at bounding box center [360, 495] width 26 height 26
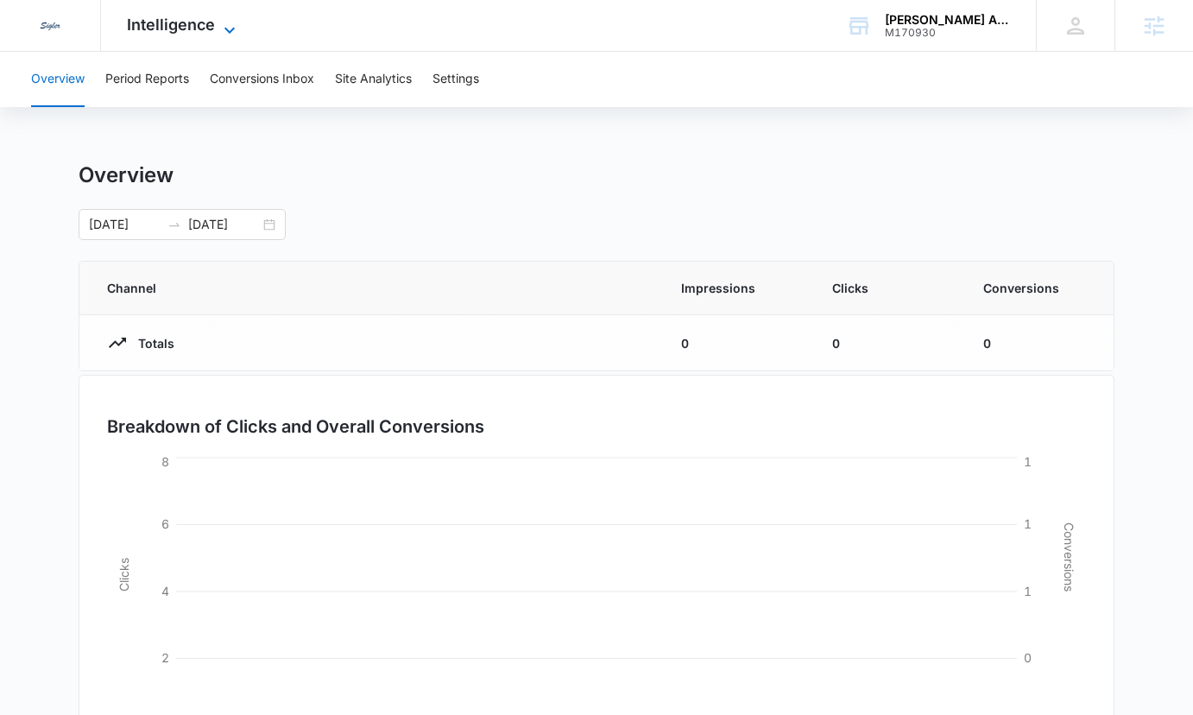
click at [184, 26] on span "Intelligence" at bounding box center [171, 25] width 88 height 18
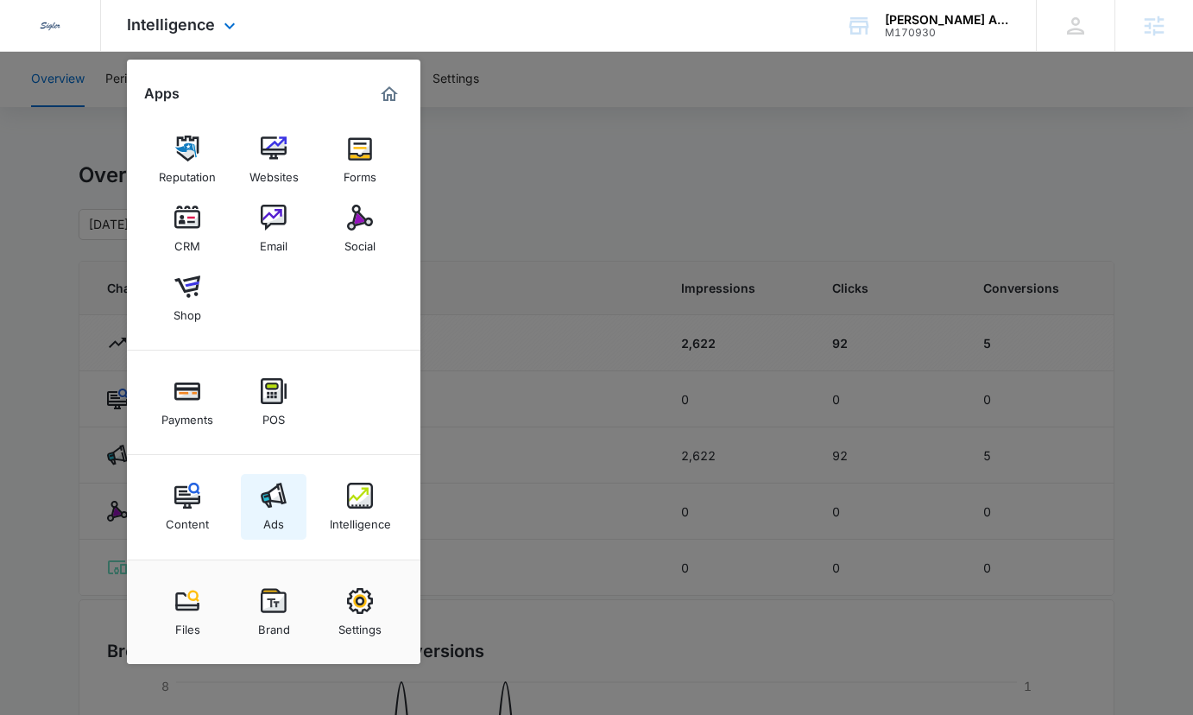
click at [283, 523] on div "Ads" at bounding box center [273, 519] width 21 height 22
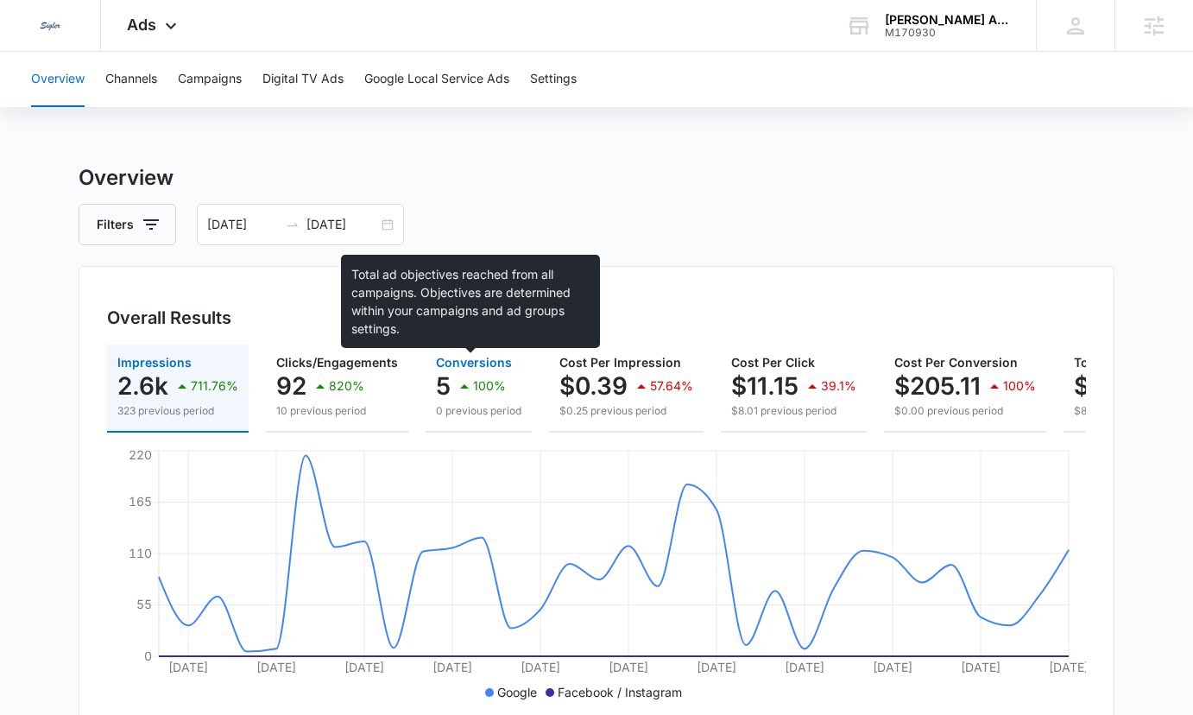
click at [461, 364] on span "Conversions" at bounding box center [474, 362] width 76 height 15
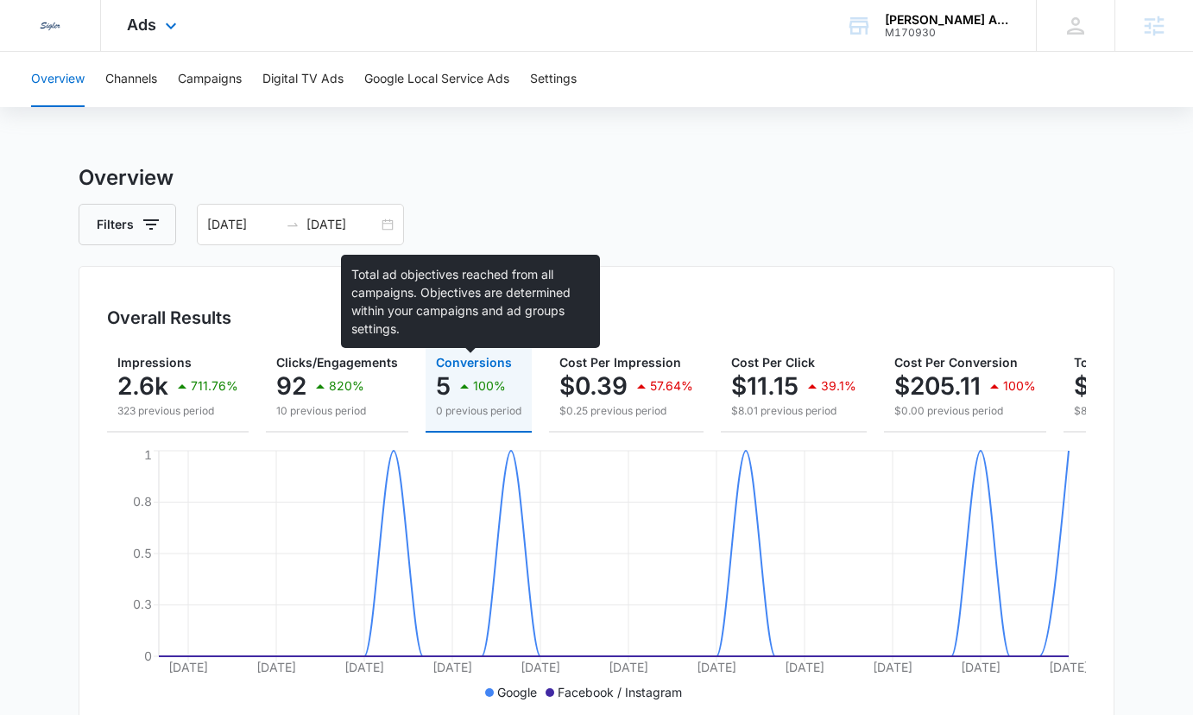
click at [109, 25] on div "Ads Apps Reputation Websites Forms CRM Email Social Shop Payments POS Content A…" at bounding box center [154, 25] width 106 height 51
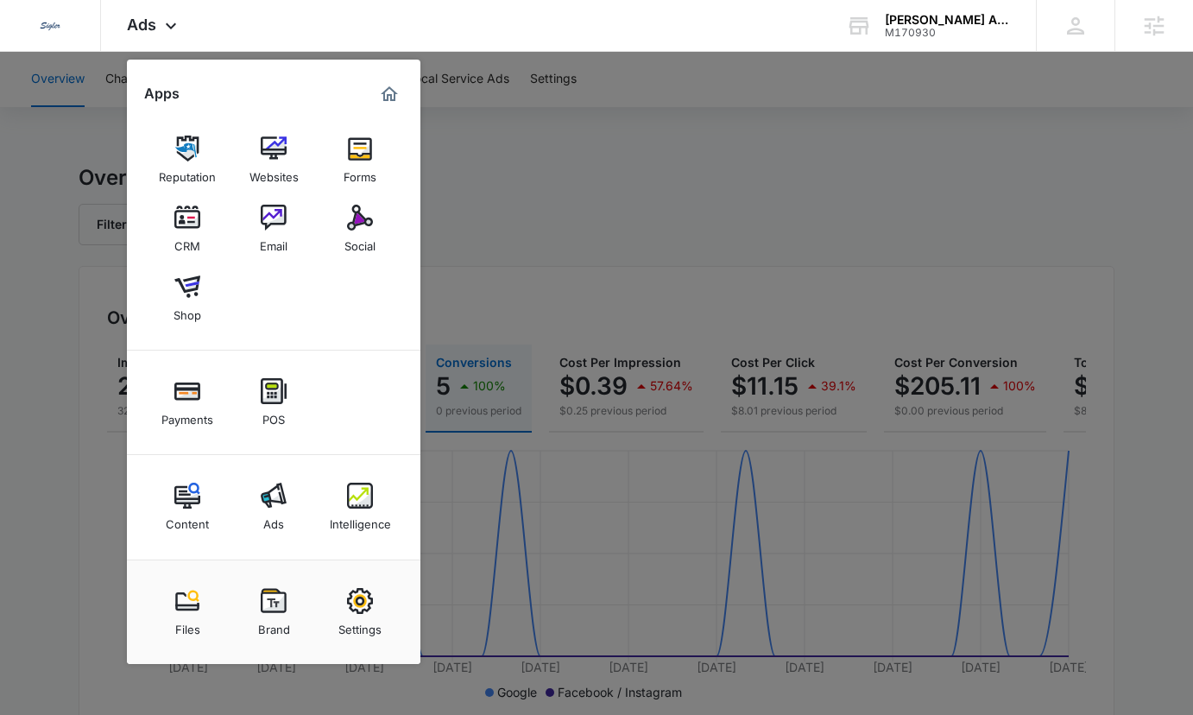
click at [353, 580] on link "Settings" at bounding box center [360, 612] width 66 height 66
select select "3"
select select "US"
select select "America/Los_Angeles"
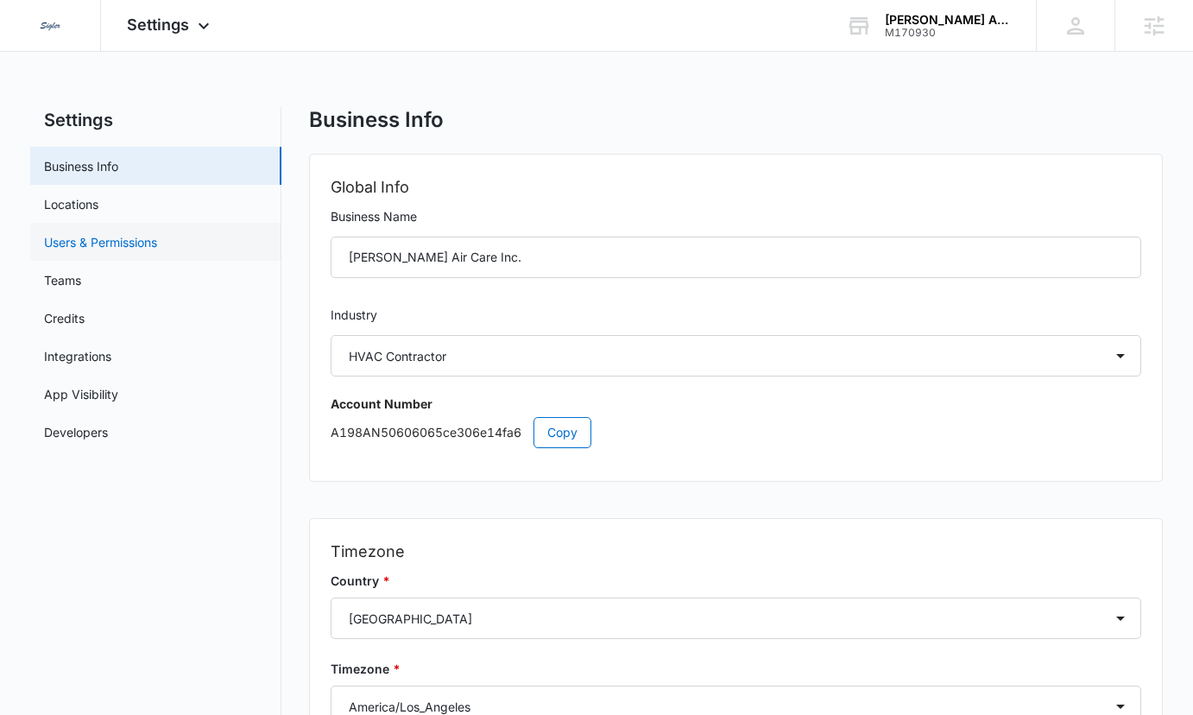
click at [123, 246] on link "Users & Permissions" at bounding box center [100, 242] width 113 height 18
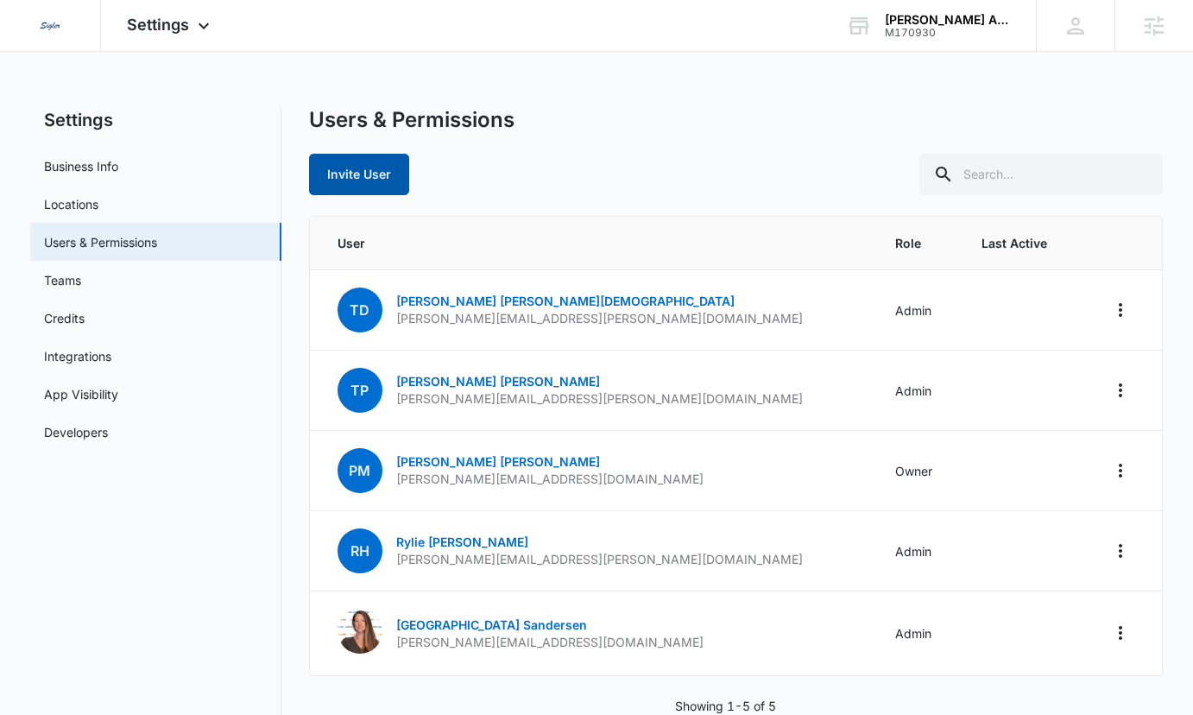
click at [362, 169] on button "Invite User" at bounding box center [359, 174] width 100 height 41
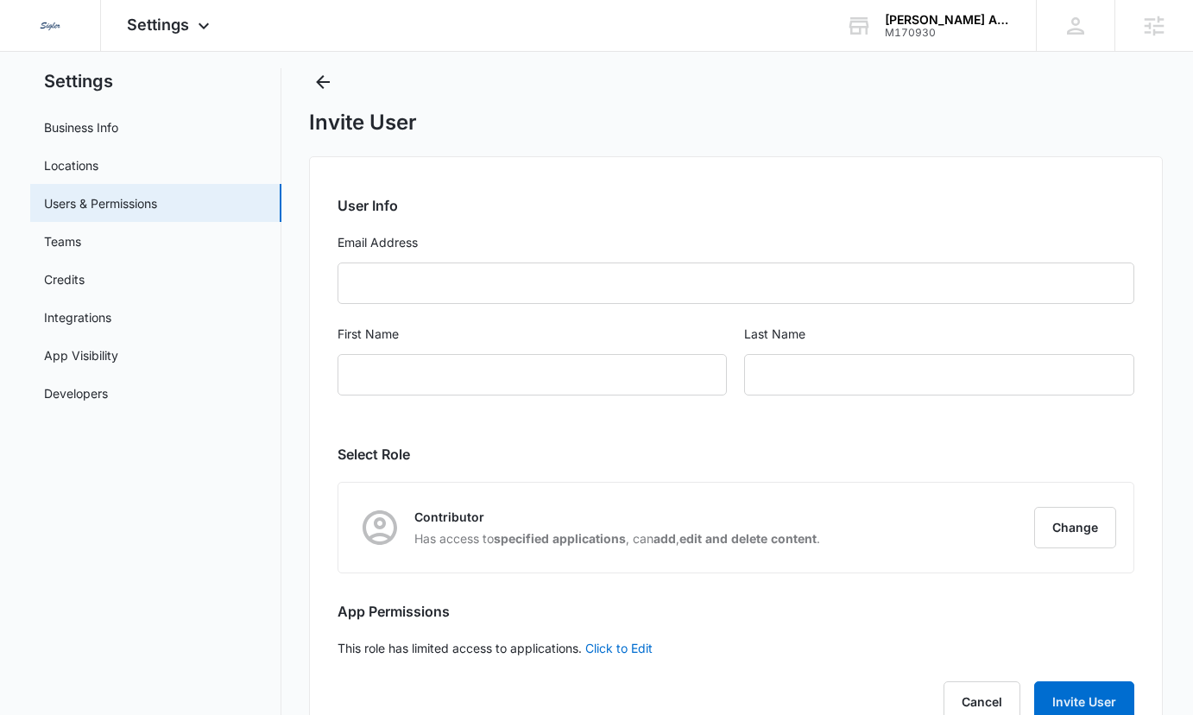
scroll to position [96, 0]
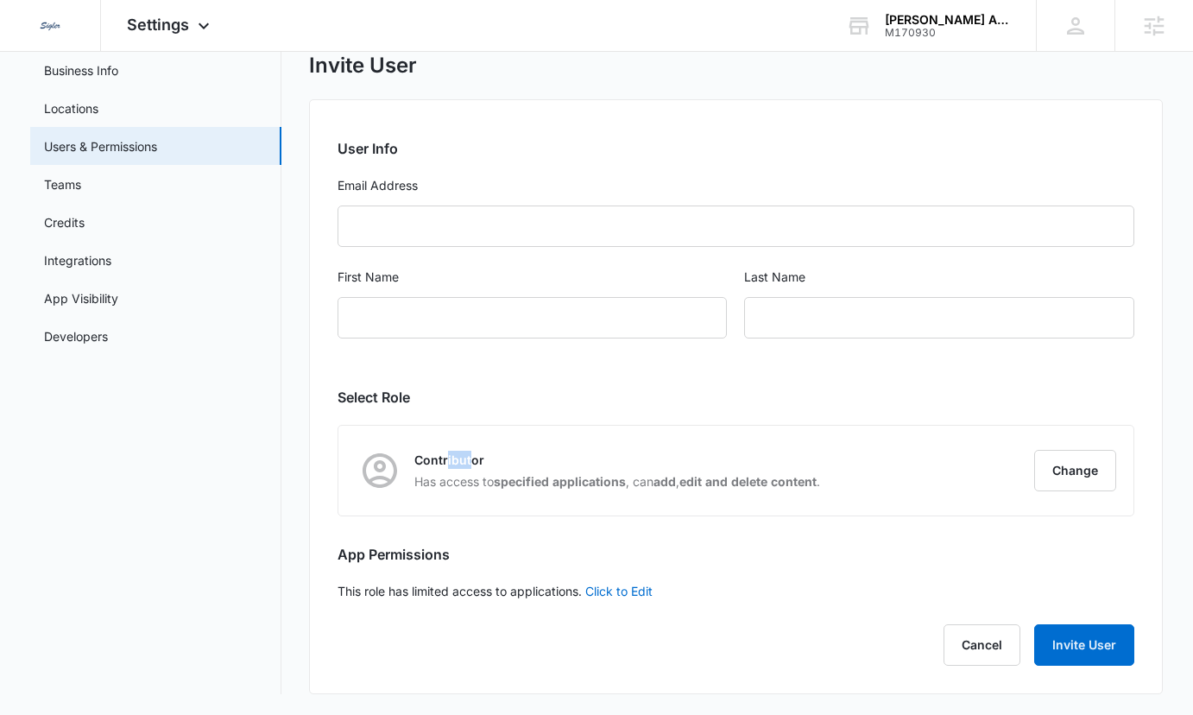
drag, startPoint x: 469, startPoint y: 456, endPoint x: 432, endPoint y: 460, distance: 36.5
click at [432, 459] on p "Contributor" at bounding box center [617, 460] width 406 height 18
click at [433, 460] on p "Contributor" at bounding box center [617, 460] width 406 height 18
click at [1081, 475] on button "Change" at bounding box center [1075, 470] width 82 height 41
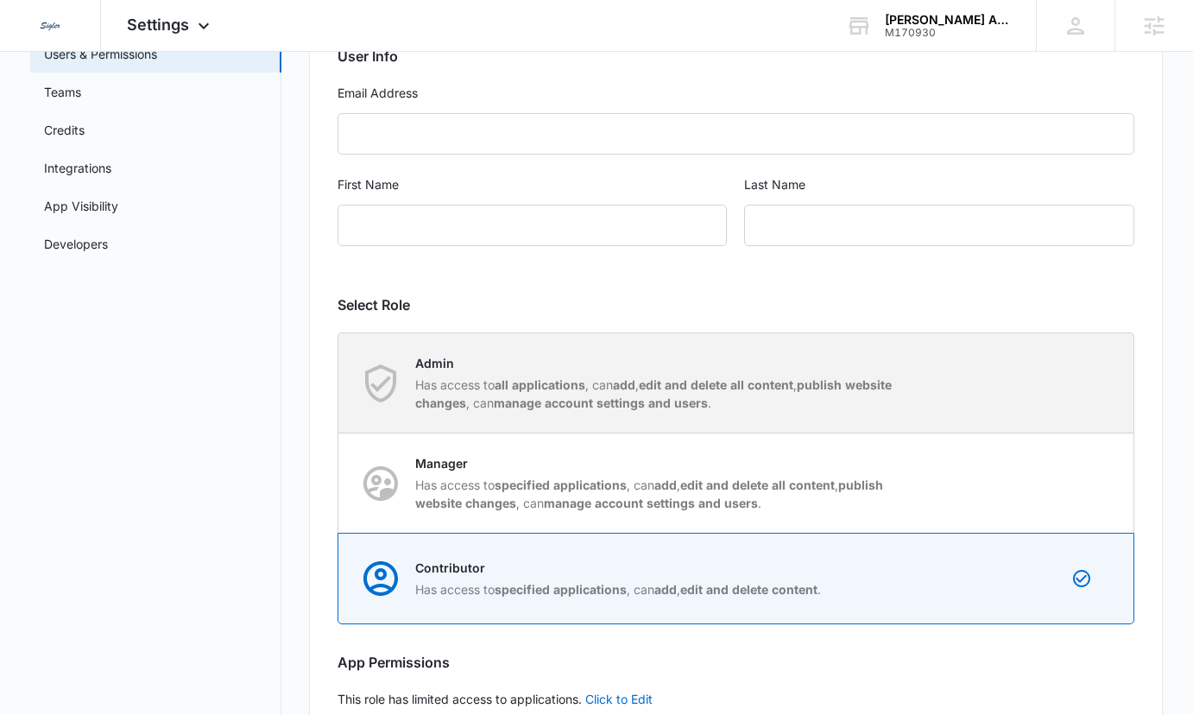
scroll to position [199, 0]
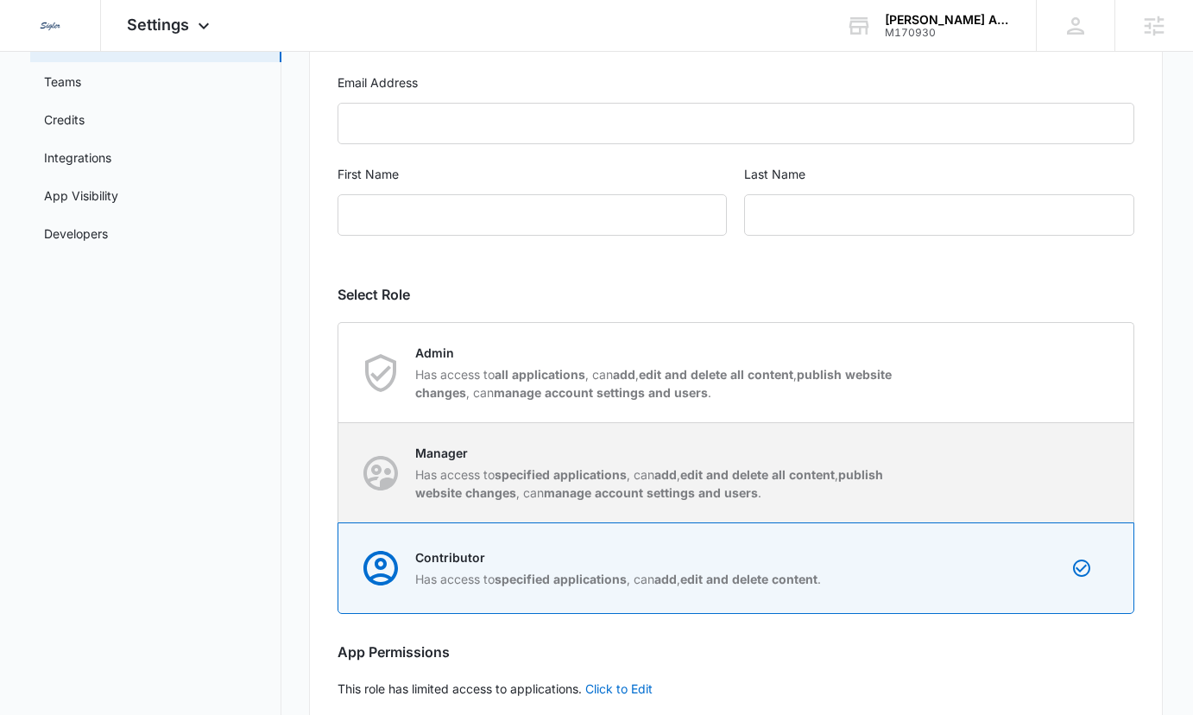
click at [690, 482] on p "Has access to specified applications , can add , edit and delete all content , …" at bounding box center [657, 483] width 485 height 36
click at [339, 473] on input "Manager Has access to specified applications , can add , edit and delete all co…" at bounding box center [338, 472] width 1 height 1
radio input "true"
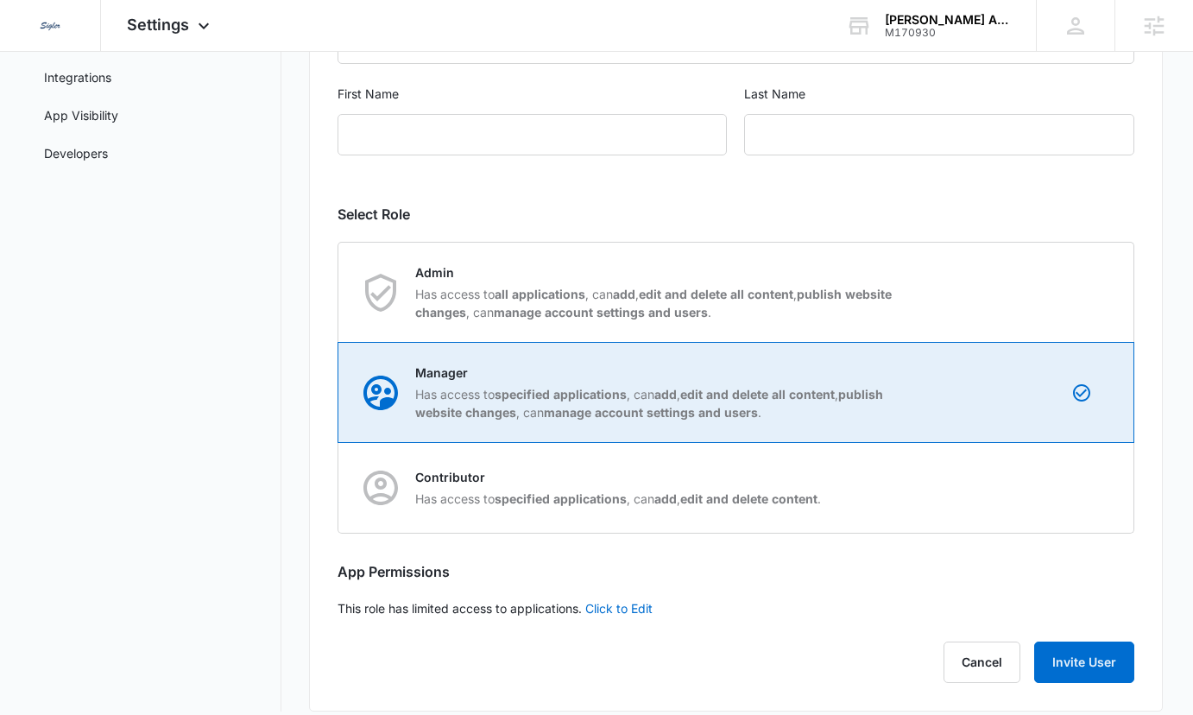
scroll to position [296, 0]
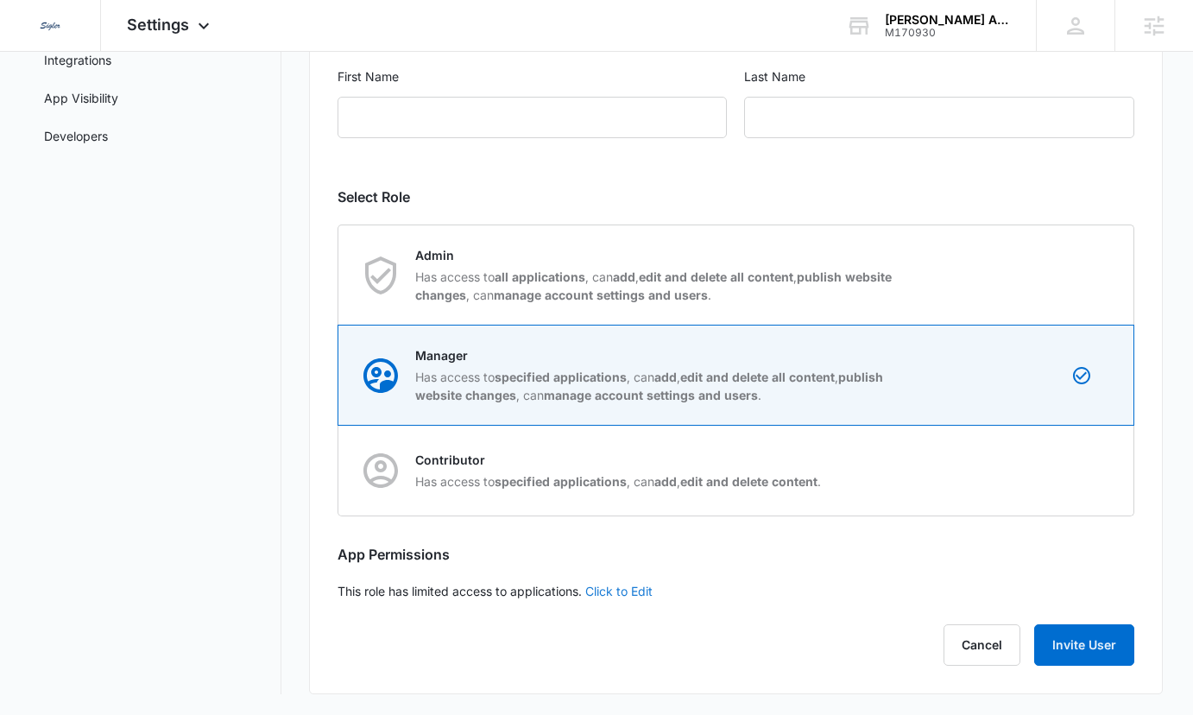
click at [642, 592] on link "Click to Edit" at bounding box center [618, 590] width 67 height 15
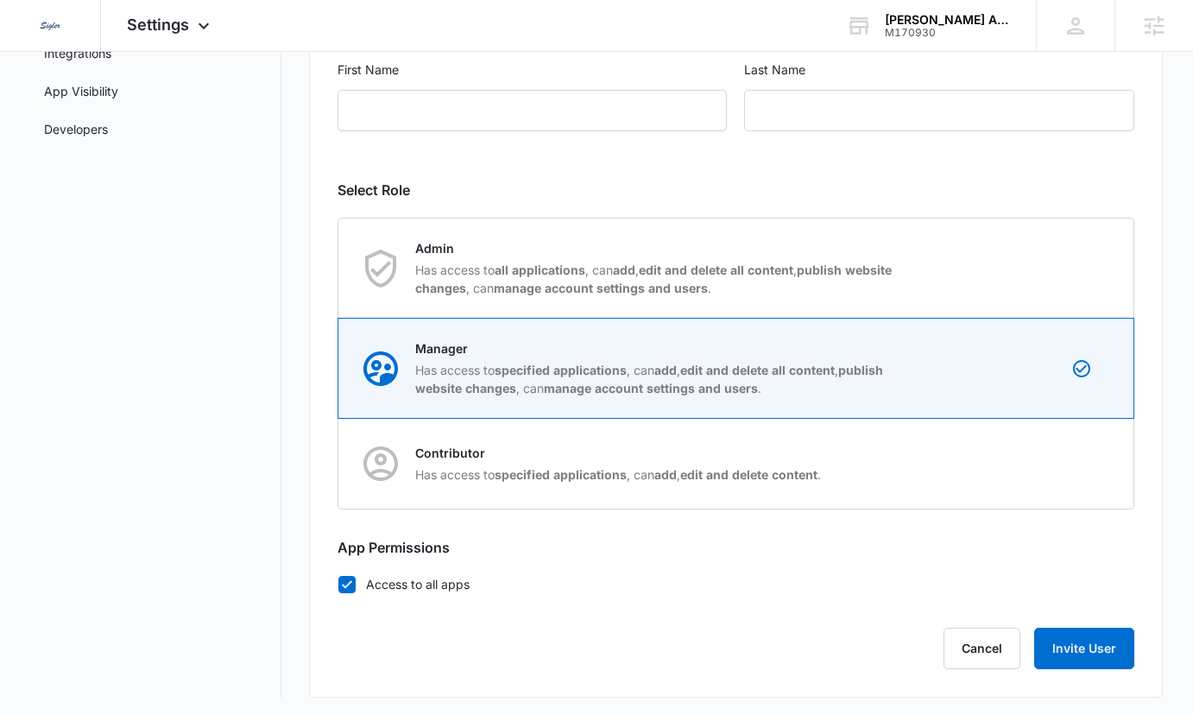
scroll to position [306, 0]
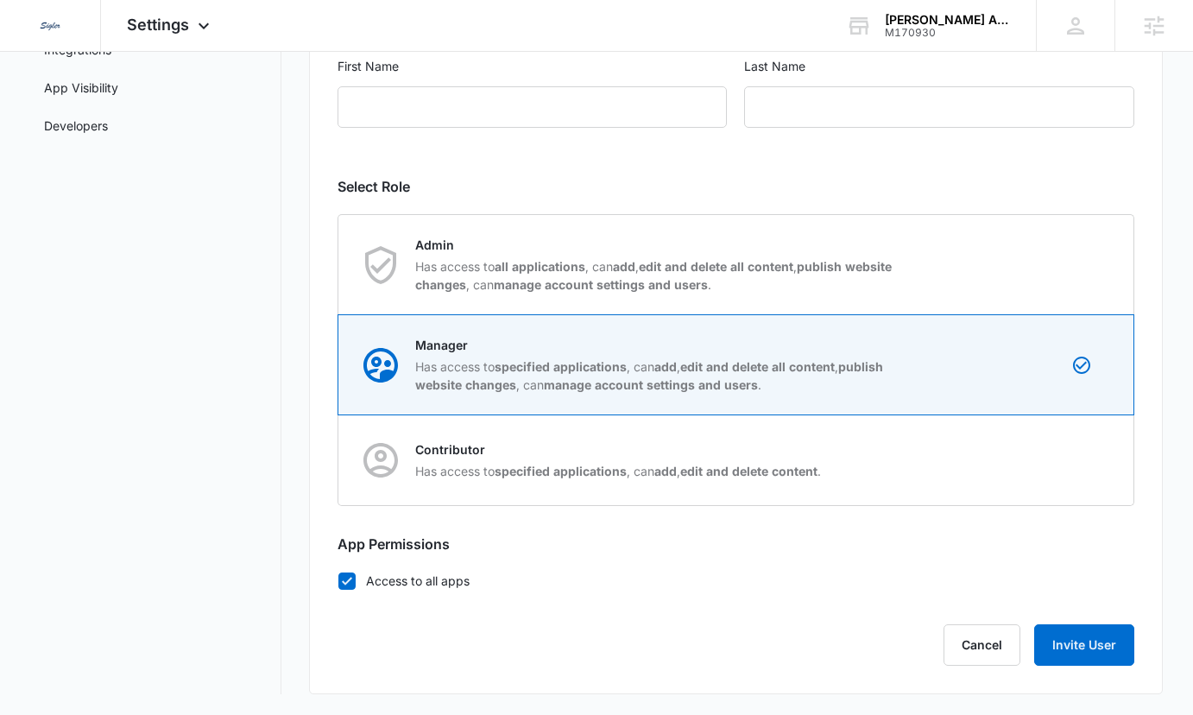
drag, startPoint x: 340, startPoint y: 547, endPoint x: 466, endPoint y: 533, distance: 126.9
click at [466, 533] on h2 "App Permissions" at bounding box center [736, 543] width 798 height 21
click at [452, 581] on label "Access to all apps" at bounding box center [736, 580] width 798 height 18
click at [338, 581] on input "Access to all apps" at bounding box center [337, 580] width 1 height 1
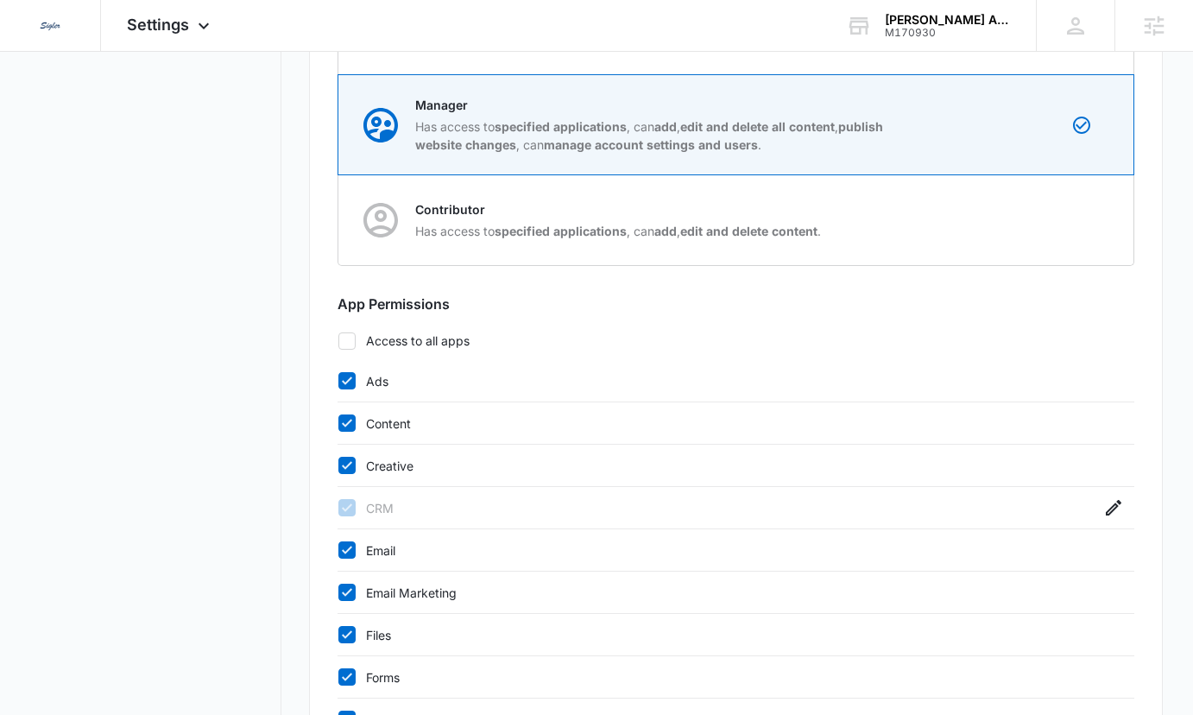
click at [400, 339] on label "Access to all apps" at bounding box center [736, 340] width 798 height 18
click at [338, 340] on input "Access to all apps" at bounding box center [337, 340] width 1 height 1
checkbox input "true"
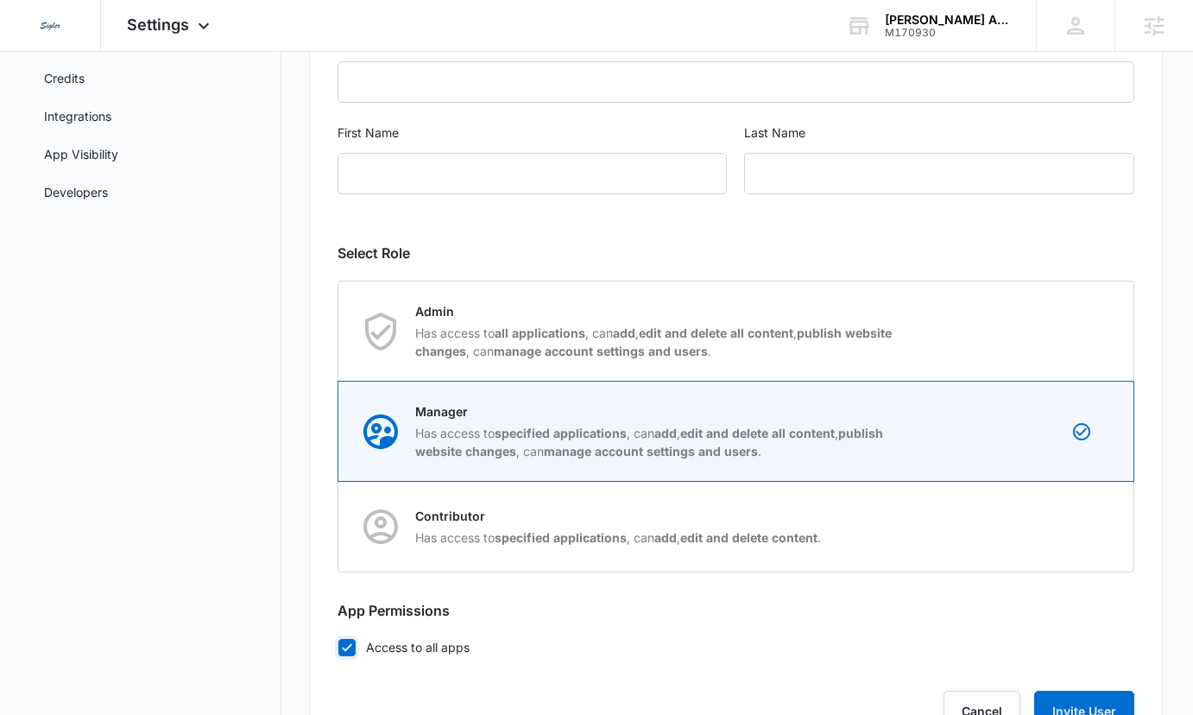
scroll to position [0, 0]
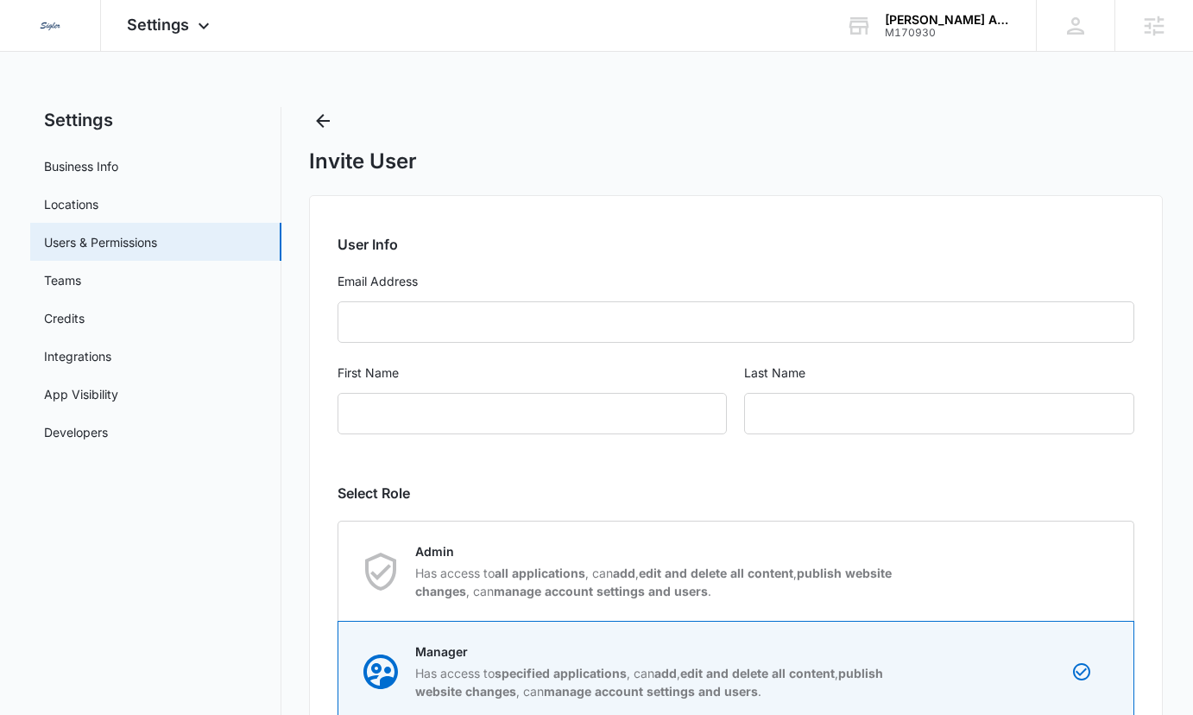
click at [303, 127] on div "Settings Business Info Locations Users & Permissions Teams Credits Integrations…" at bounding box center [596, 553] width 1133 height 893
click at [327, 121] on icon "Back" at bounding box center [323, 121] width 14 height 14
